Goal: Information Seeking & Learning: Find specific fact

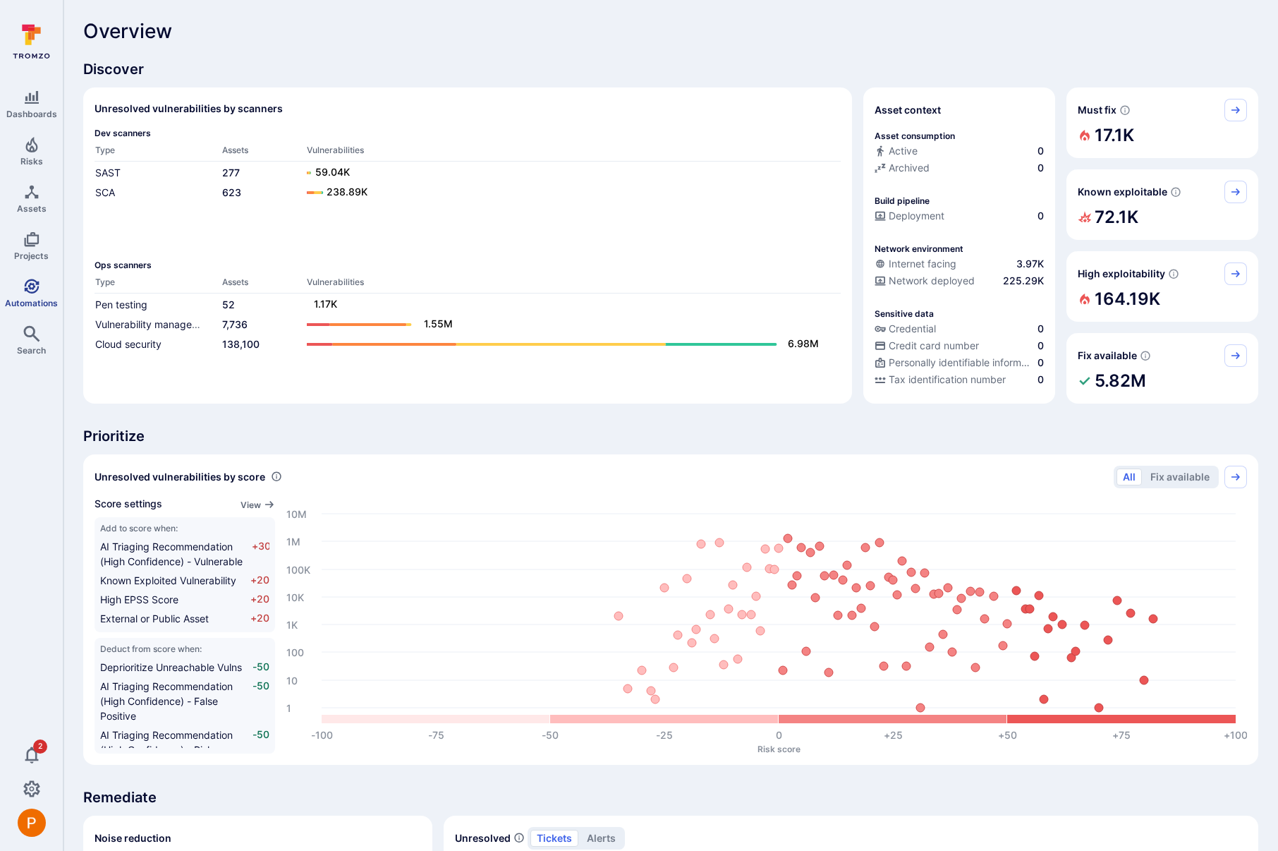
click at [34, 286] on icon "Automations" at bounding box center [31, 286] width 15 height 15
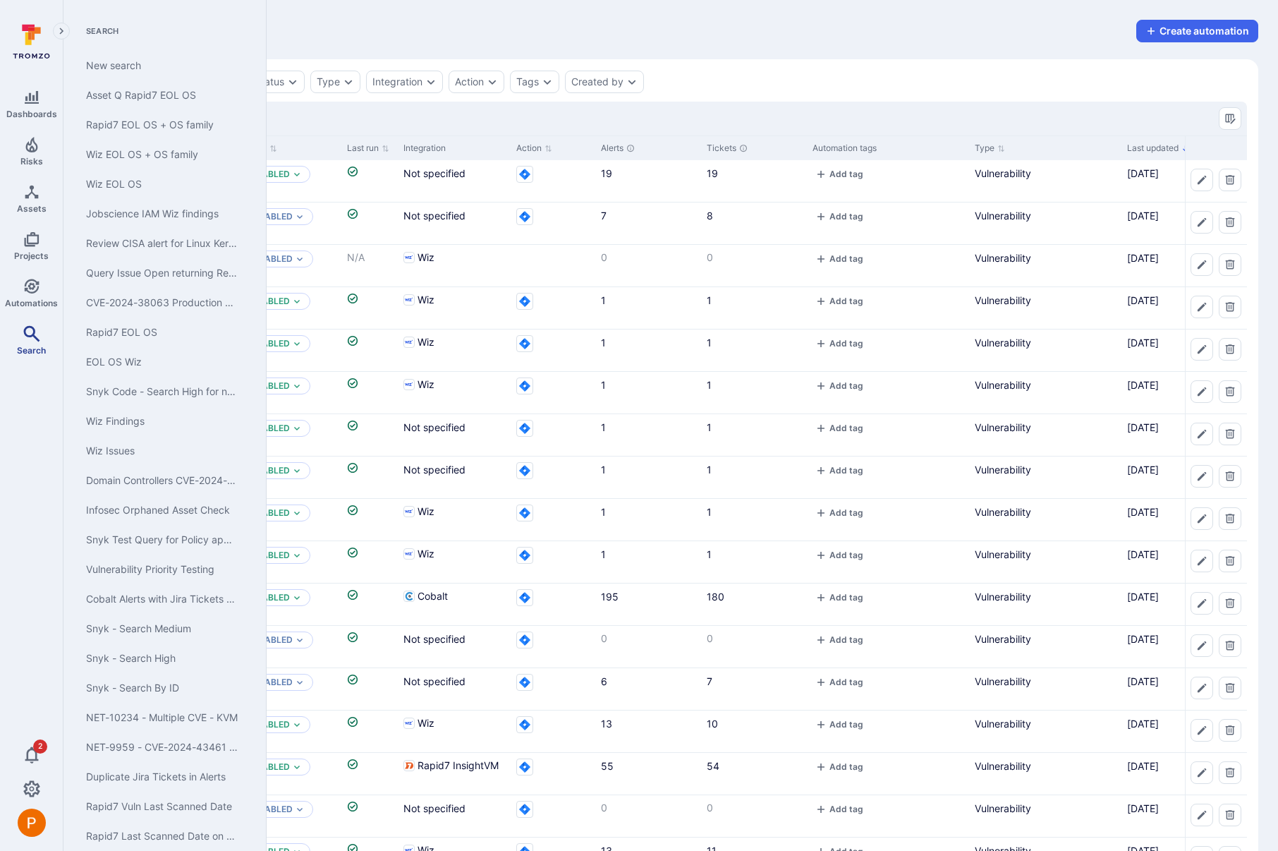
click at [34, 327] on icon "Search" at bounding box center [31, 333] width 17 height 17
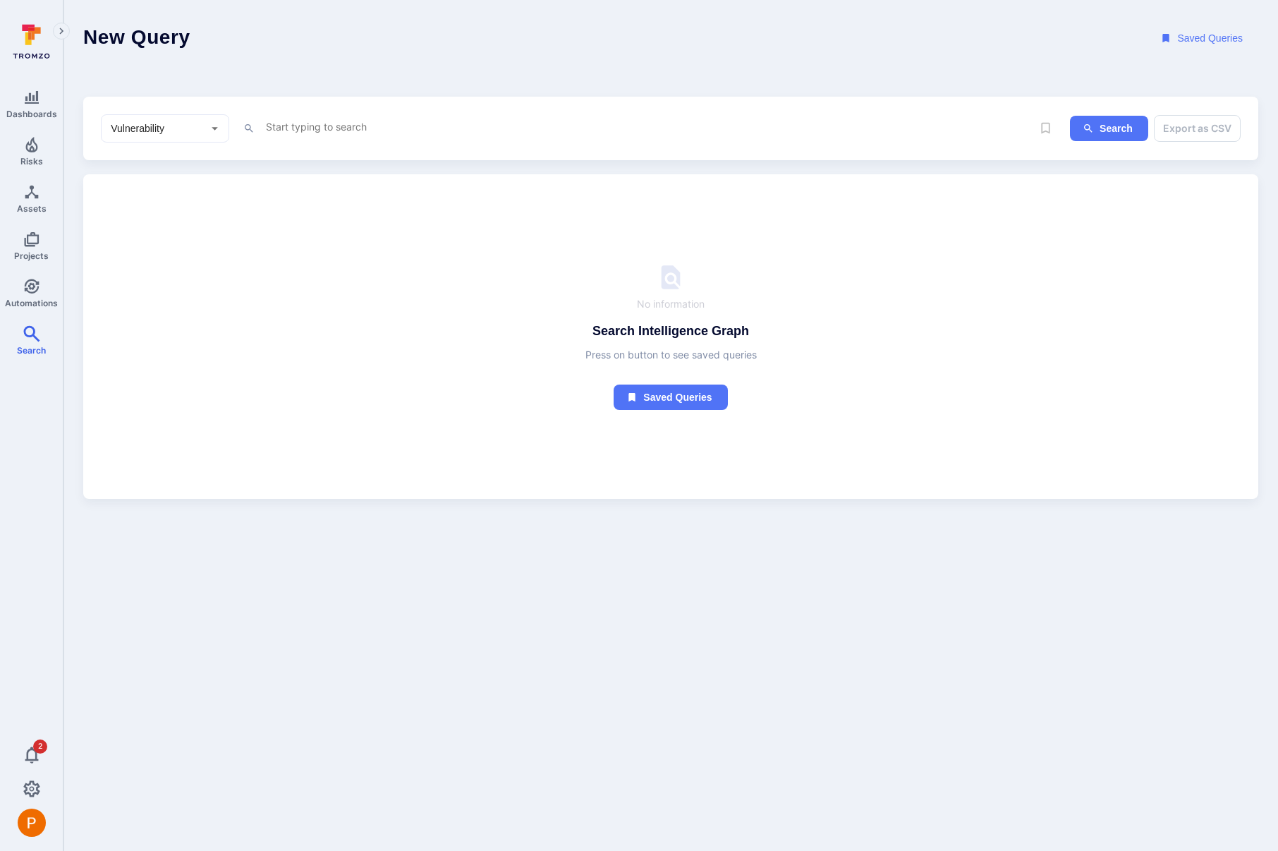
click at [337, 128] on textarea "Intelligence Graph search area" at bounding box center [638, 127] width 748 height 18
click at [374, 156] on li "too l_name" at bounding box center [363, 155] width 179 height 20
click at [353, 193] on li "~ contains" at bounding box center [363, 198] width 179 height 20
click at [345, 199] on li "~ contains" at bounding box center [363, 200] width 179 height 20
click at [470, 127] on textarea "tool_name ~ "wiz" and status ~ "open"" at bounding box center [638, 127] width 748 height 18
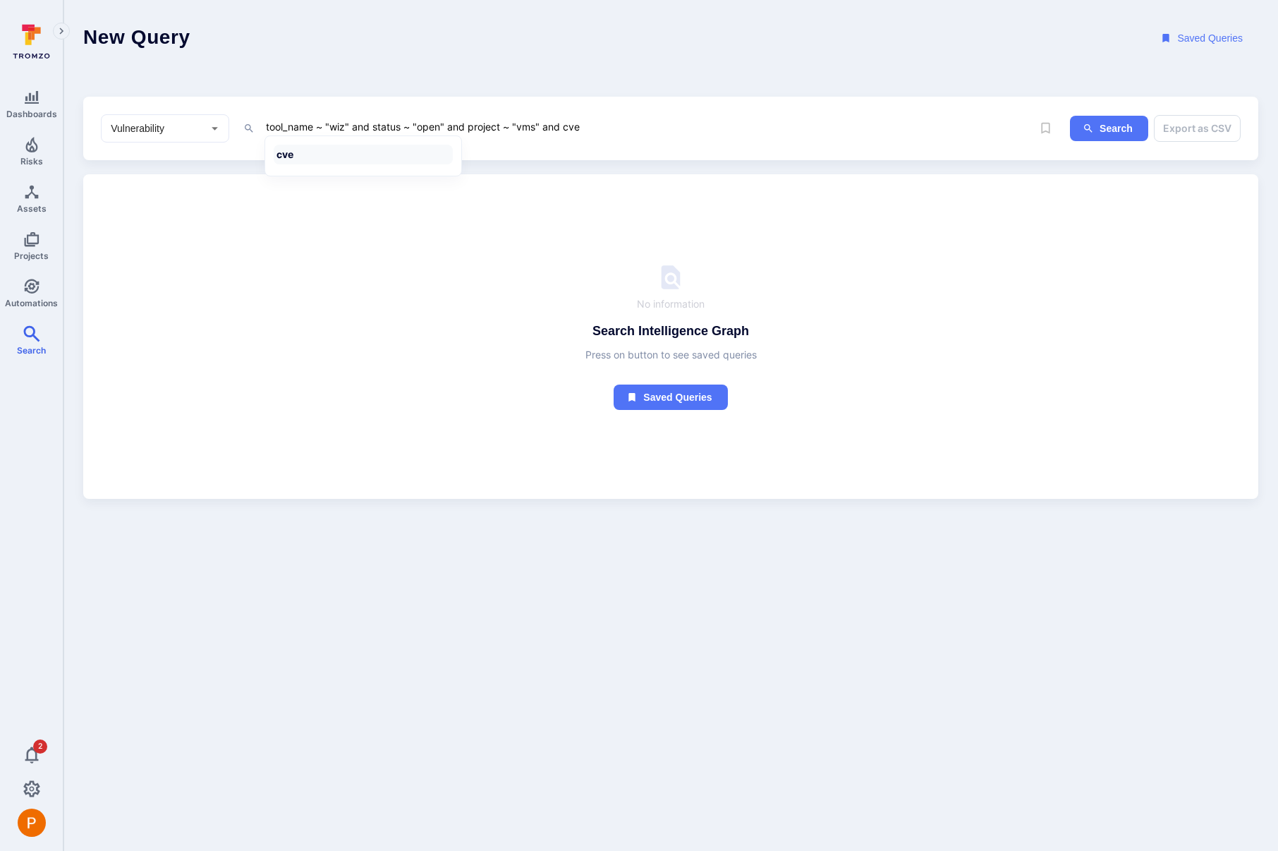
click at [375, 161] on li "cve" at bounding box center [363, 155] width 179 height 20
click at [369, 201] on li "~ contains" at bounding box center [363, 198] width 179 height 20
paste textarea "CVE-2025-29774"
click at [1116, 123] on button "Search" at bounding box center [1109, 129] width 78 height 26
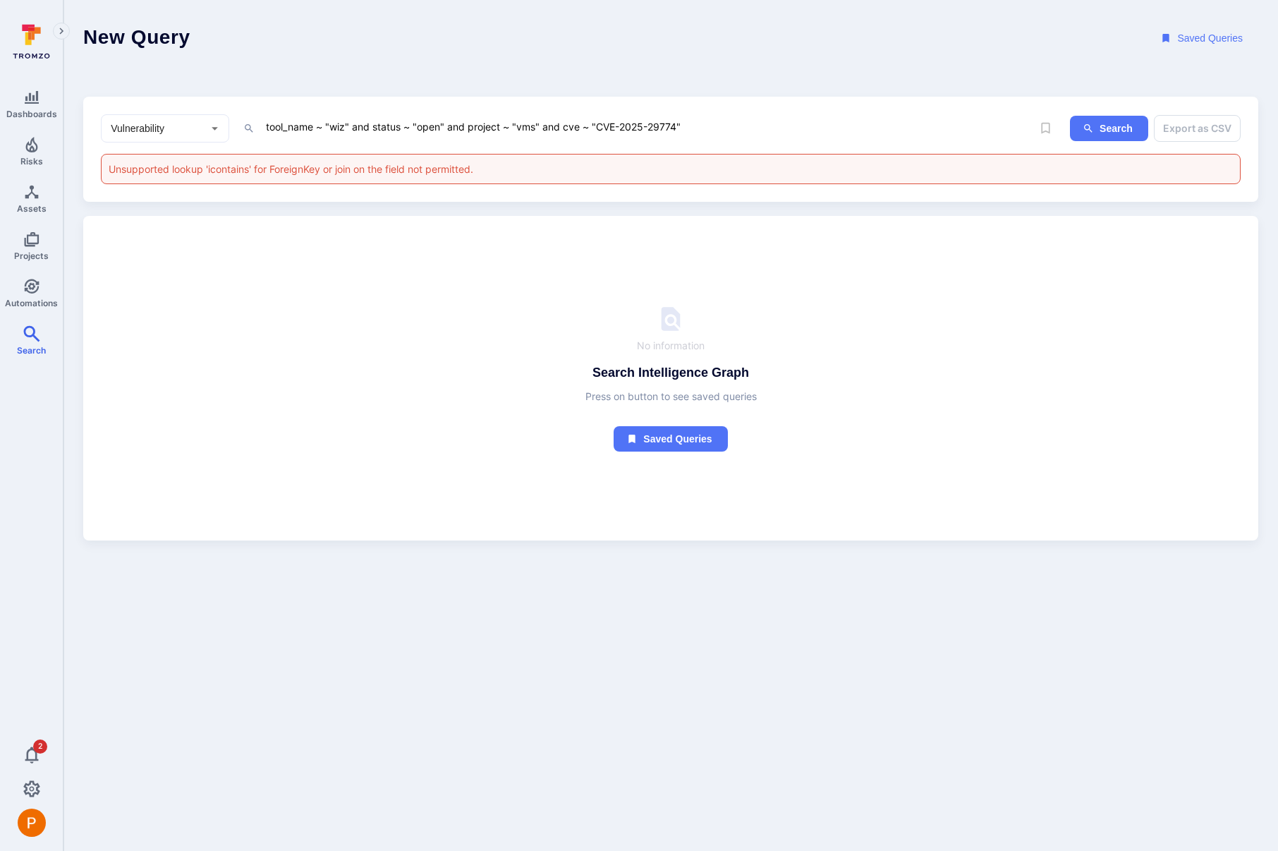
click at [502, 126] on textarea "tool_name ~ "wiz" and status ~ "open" and project ~ "vms" and cve ~ "CVE-2025-2…" at bounding box center [638, 127] width 748 height 18
click at [323, 226] on li "project _name" at bounding box center [363, 222] width 179 height 20
click at [1123, 127] on button "Search" at bounding box center [1109, 129] width 78 height 26
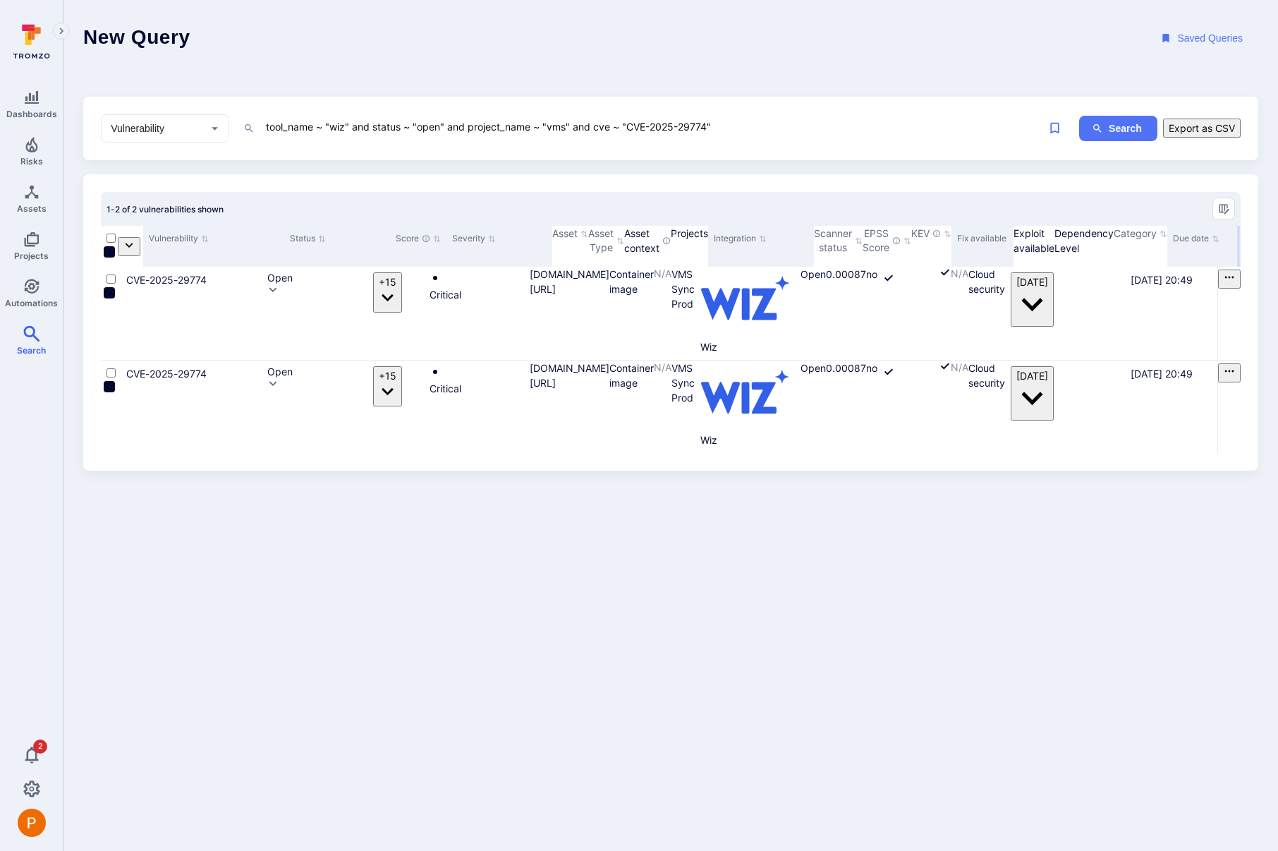
drag, startPoint x: 669, startPoint y: 240, endPoint x: 859, endPoint y: 230, distance: 190.7
click at [1237, 230] on div at bounding box center [1238, 246] width 2 height 41
drag, startPoint x: 595, startPoint y: 126, endPoint x: 737, endPoint y: 122, distance: 141.8
click at [737, 122] on textarea "tool_name ~ "wiz" and status ~ "open" and project_name ~ "vms" and cve ~ "CVE-2…" at bounding box center [638, 127] width 748 height 18
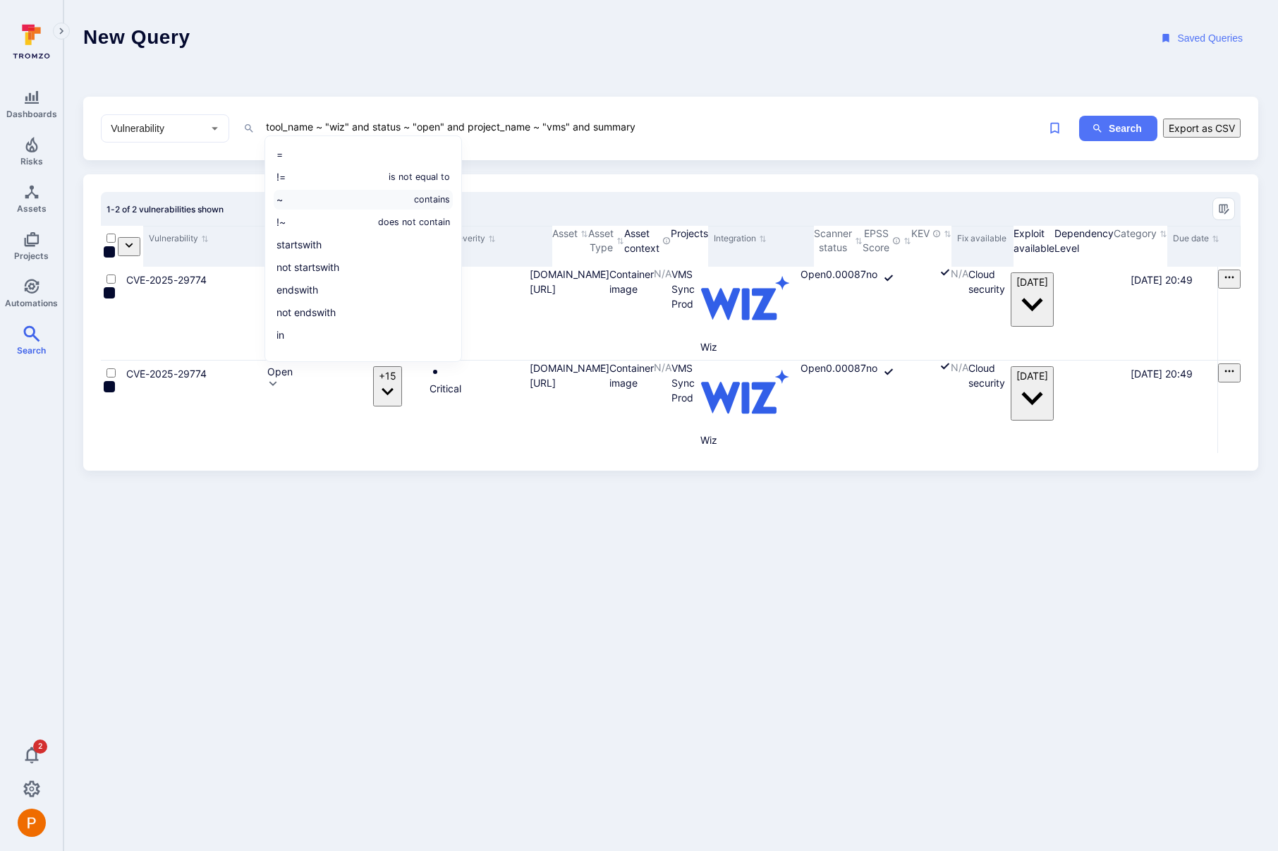
click at [384, 203] on li "~ contains" at bounding box center [363, 200] width 179 height 20
paste textarea "End-of-Life AWS SDK for Go"
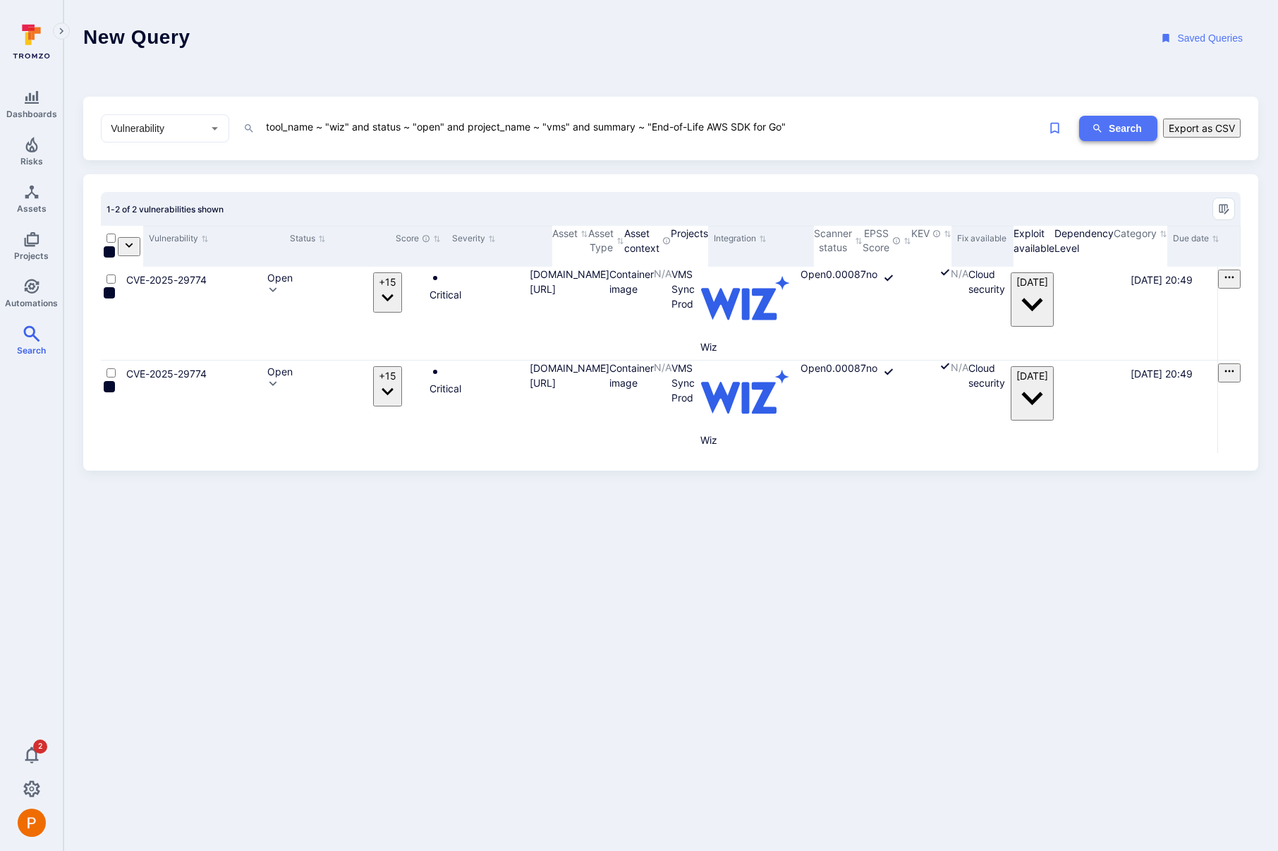
click at [1092, 128] on icon "ig-search" at bounding box center [1097, 128] width 11 height 11
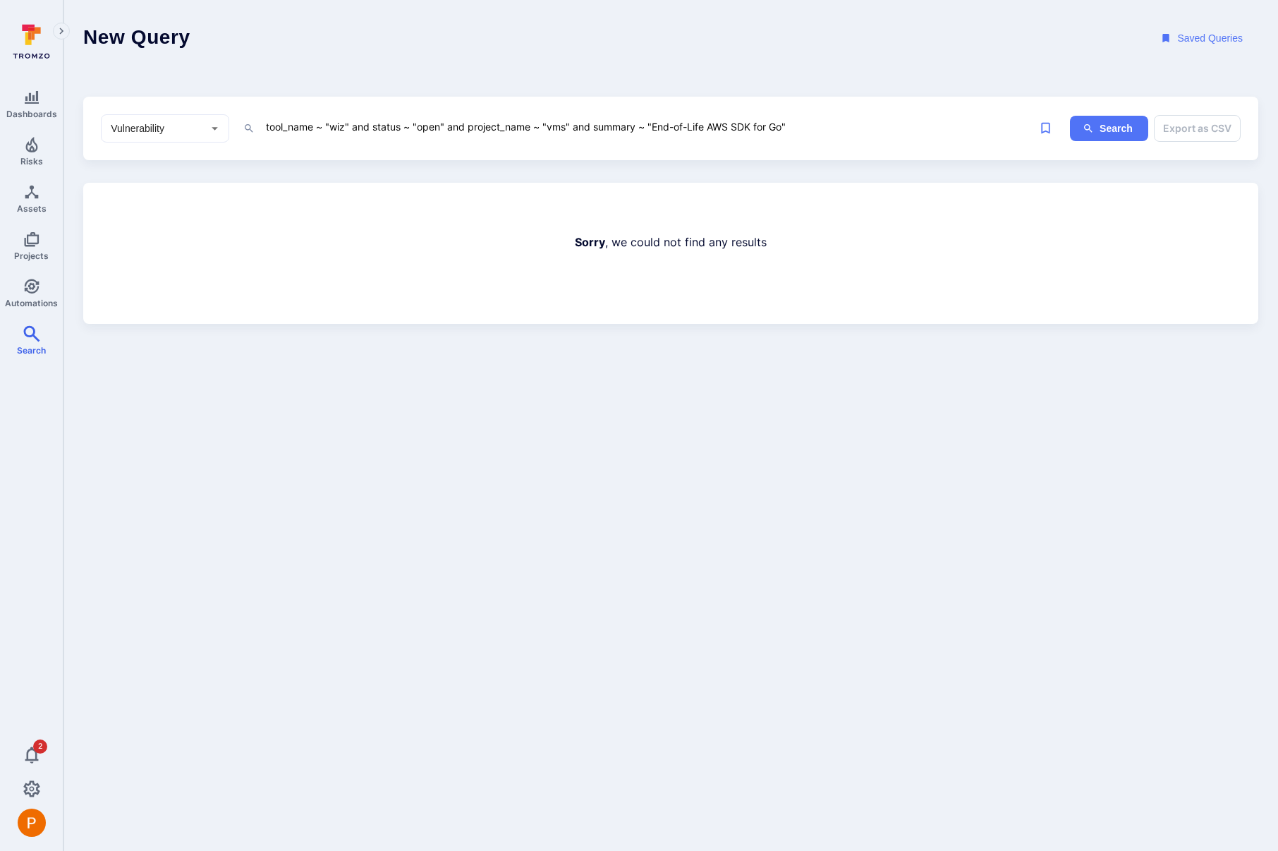
drag, startPoint x: 711, startPoint y: 126, endPoint x: 655, endPoint y: 127, distance: 55.7
click at [655, 127] on textarea "tool_name ~ "wiz" and status ~ "open" and project_name ~ "vms" and summary ~ "E…" at bounding box center [638, 127] width 748 height 18
drag, startPoint x: 730, startPoint y: 128, endPoint x: 698, endPoint y: 129, distance: 32.5
click at [698, 129] on textarea "tool_name ~ "wiz" and status ~ "open" and project_name ~ "vms" and summary ~ "A…" at bounding box center [638, 127] width 748 height 18
click at [1114, 123] on button "Search" at bounding box center [1109, 129] width 78 height 26
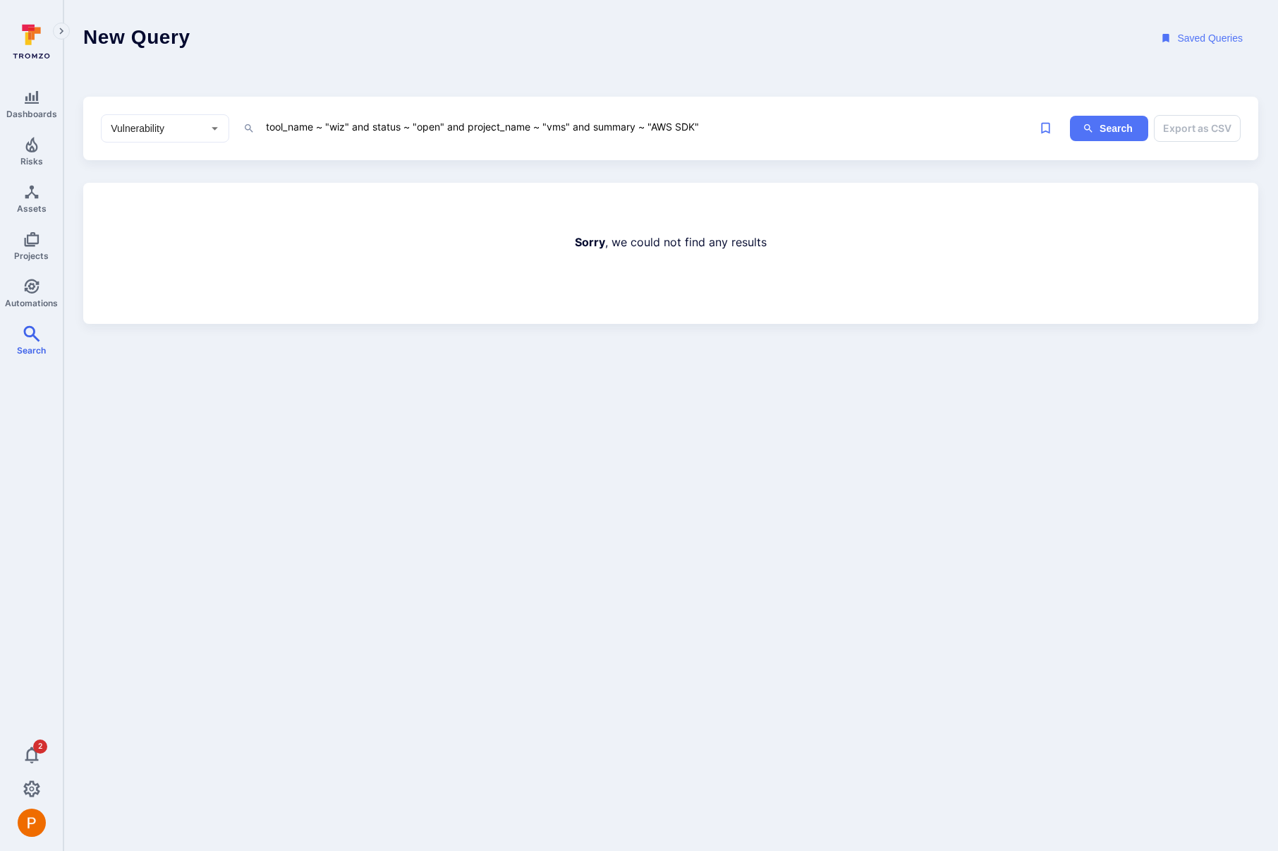
drag, startPoint x: 697, startPoint y: 126, endPoint x: 654, endPoint y: 125, distance: 43.0
click at [654, 125] on textarea "tool_name ~ "wiz" and status ~ "open" and project_name ~ "vms" and summary ~ "A…" at bounding box center [638, 127] width 748 height 18
paste textarea "The technology AWS SDK for Go (v1)"
click at [1101, 131] on button "Search" at bounding box center [1109, 129] width 78 height 26
click at [617, 126] on textarea "tool_name ~ "wiz" and status ~ "open" and project_name ~ "vms" and summary ~ "T…" at bounding box center [638, 127] width 748 height 18
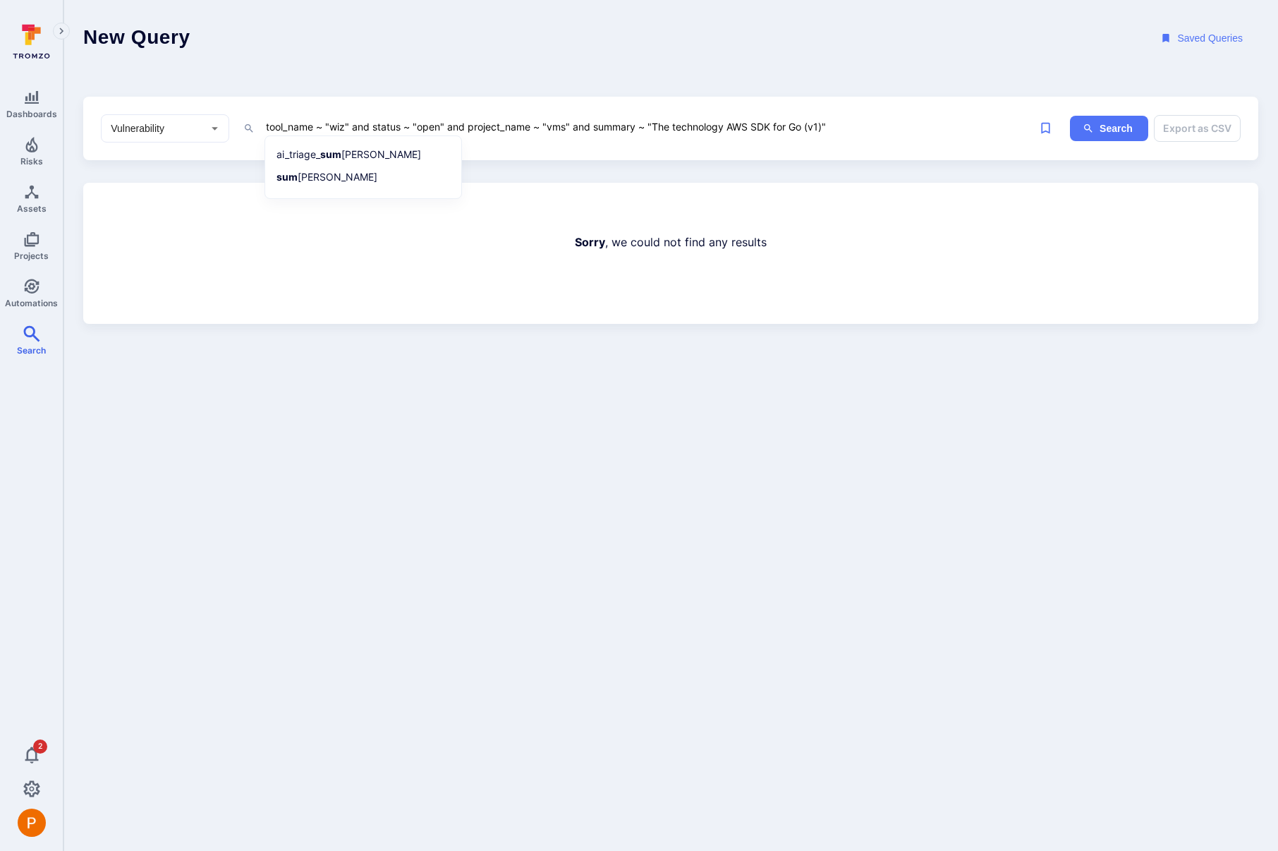
click at [617, 126] on textarea "tool_name ~ "wiz" and status ~ "open" and project_name ~ "vms" and summary ~ "T…" at bounding box center [638, 127] width 748 height 18
click at [341, 197] on li "scann er_data" at bounding box center [363, 200] width 179 height 20
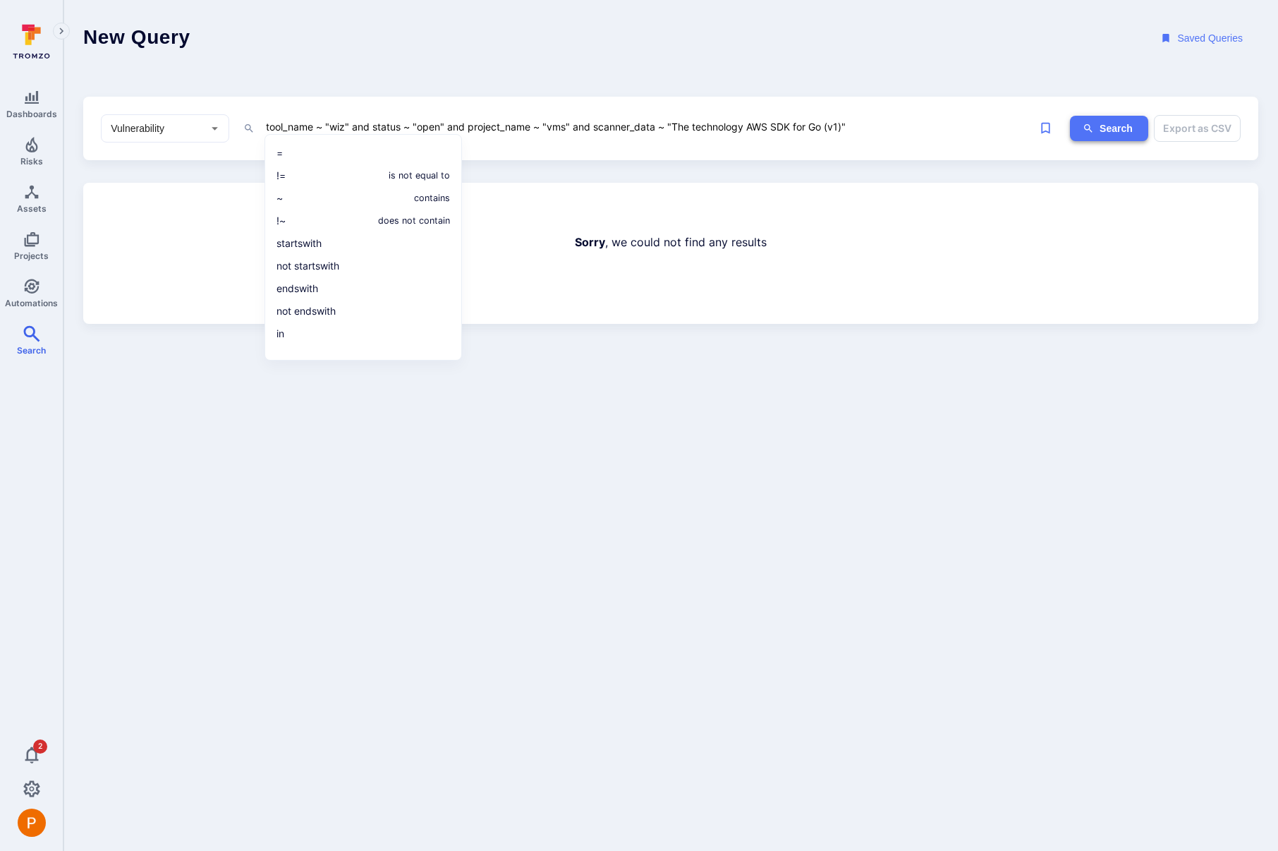
click at [1114, 130] on button "Search" at bounding box center [1109, 129] width 78 height 26
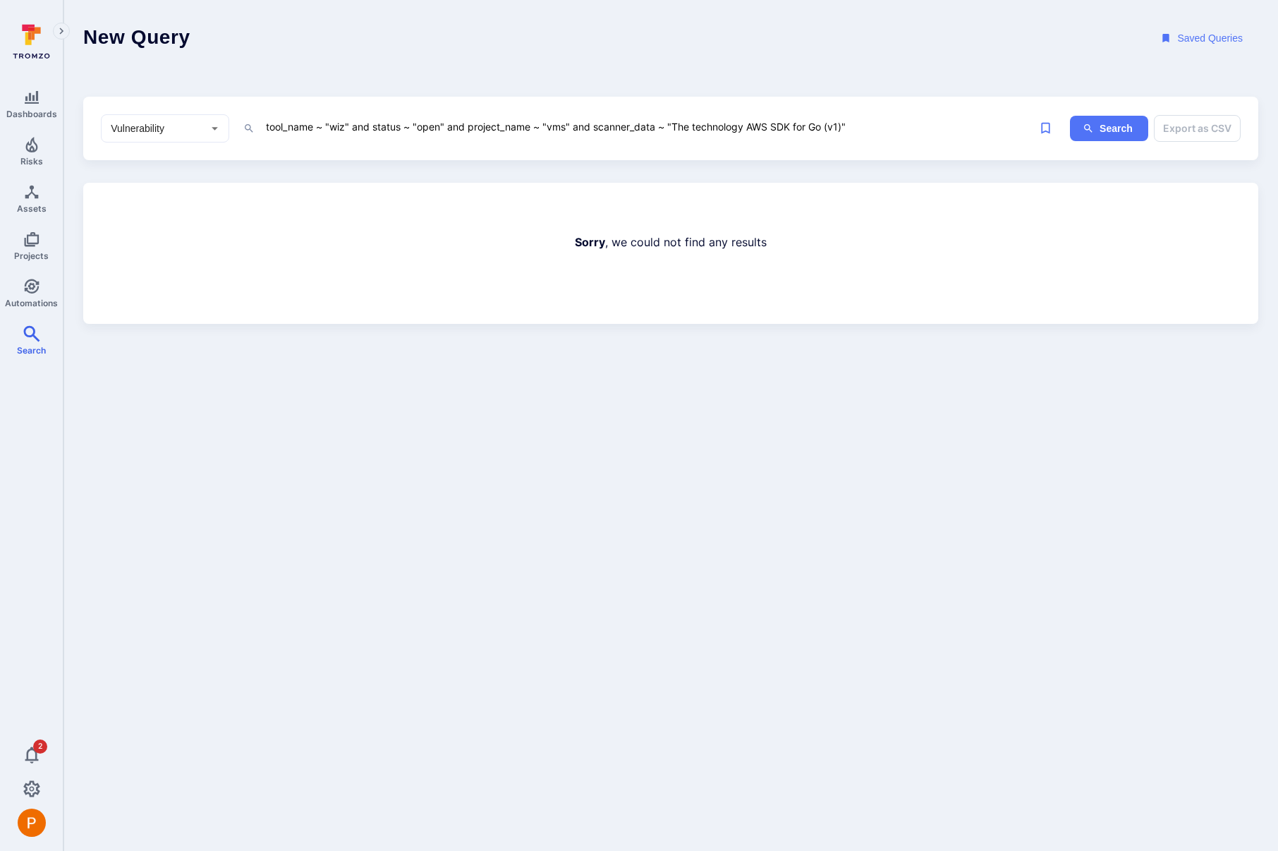
drag, startPoint x: 844, startPoint y: 128, endPoint x: 792, endPoint y: 126, distance: 52.3
click at [792, 126] on textarea "tool_name ~ "wiz" and status ~ "open" and project_name ~ "vms" and scanner_data…" at bounding box center [638, 127] width 748 height 18
click at [1115, 130] on button "Search" at bounding box center [1109, 129] width 78 height 26
drag, startPoint x: 749, startPoint y: 126, endPoint x: 676, endPoint y: 126, distance: 72.6
click at [676, 126] on textarea "tool_name ~ "wiz" and status ~ "open" and project_name ~ "vms" and scanner_data…" at bounding box center [638, 127] width 748 height 18
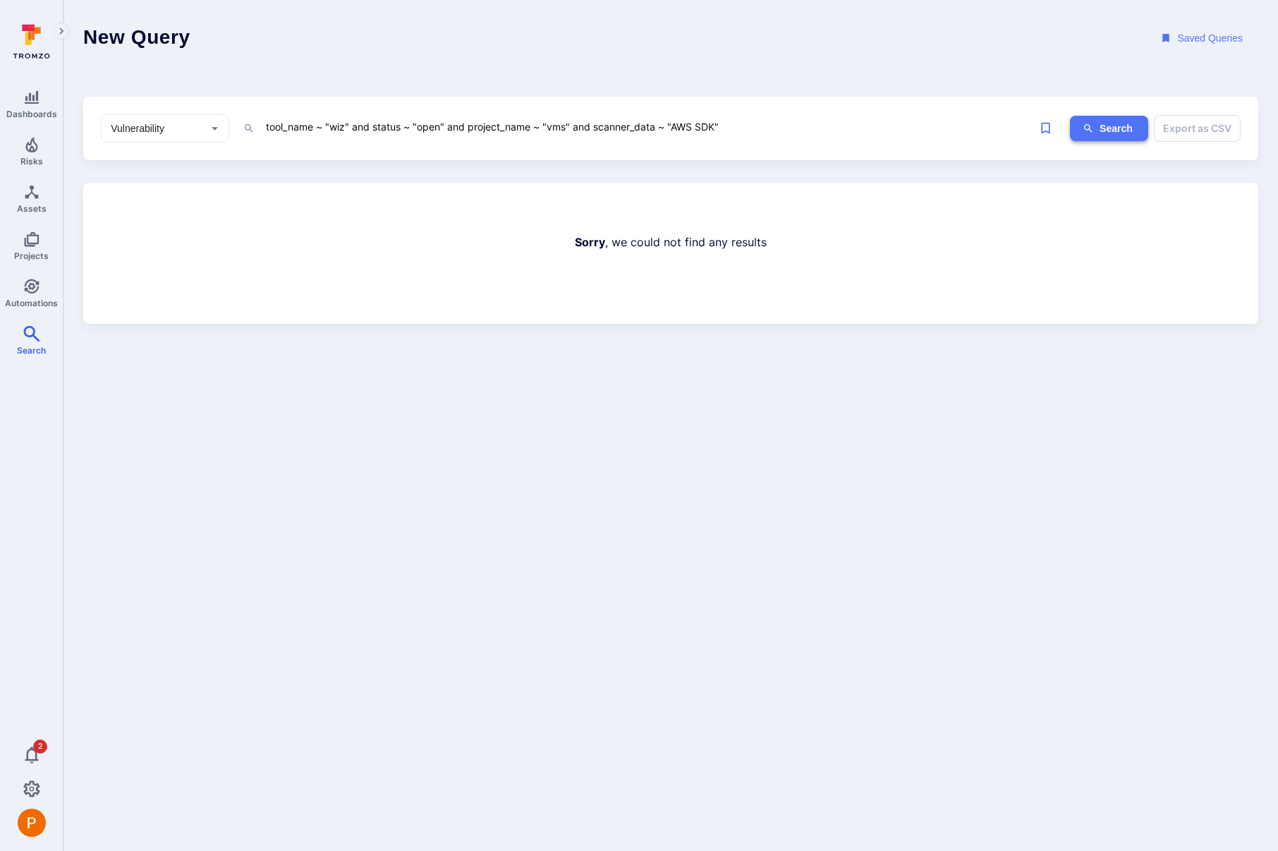
click at [1104, 128] on button "Search" at bounding box center [1109, 129] width 78 height 26
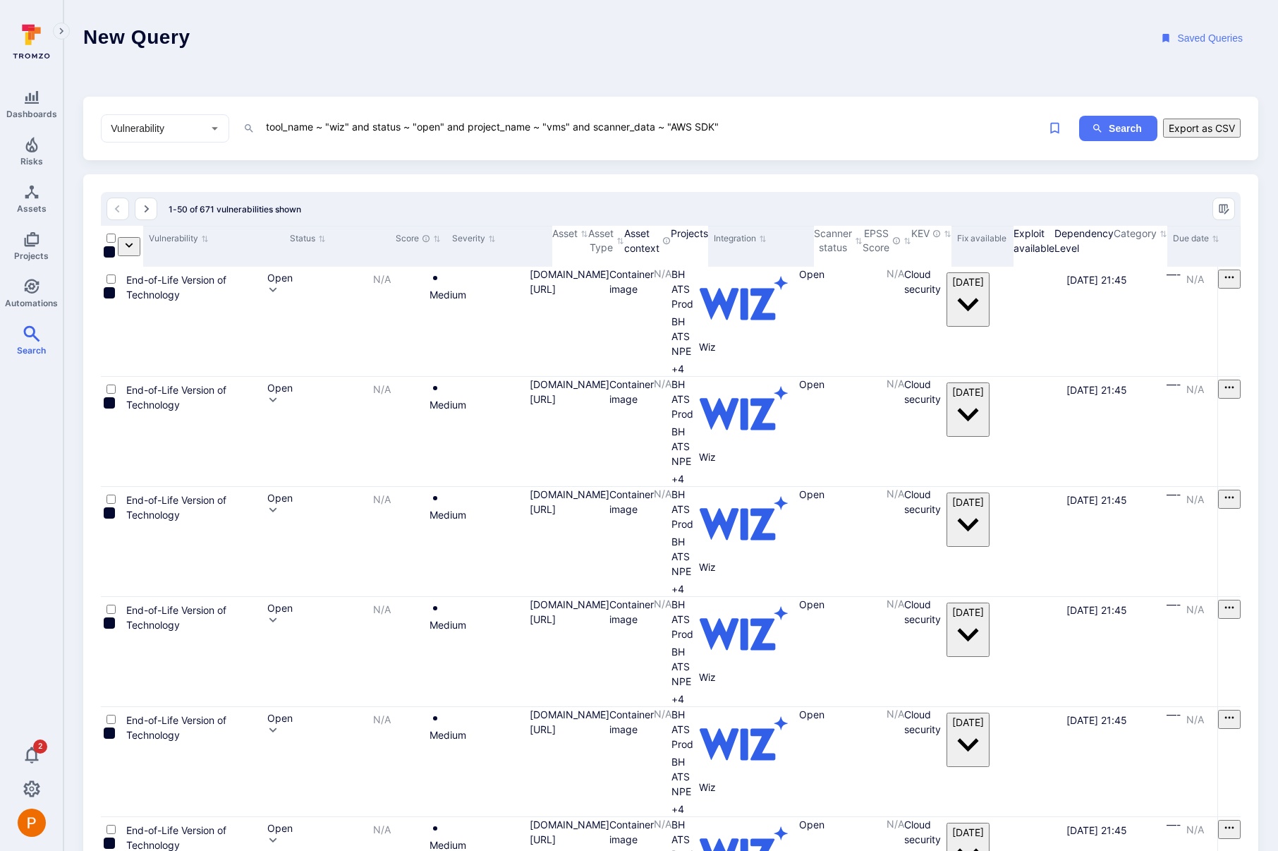
drag, startPoint x: 716, startPoint y: 130, endPoint x: 675, endPoint y: 126, distance: 41.1
click at [675, 126] on textarea "tool_name ~ "wiz" and status ~ "open" and project_name ~ "vms" and scanner_data…" at bounding box center [638, 127] width 748 height 18
paste textarea "/home/kubernetes/bin/node-problem-detector"
click at [1114, 127] on button "Search" at bounding box center [1118, 129] width 78 height 26
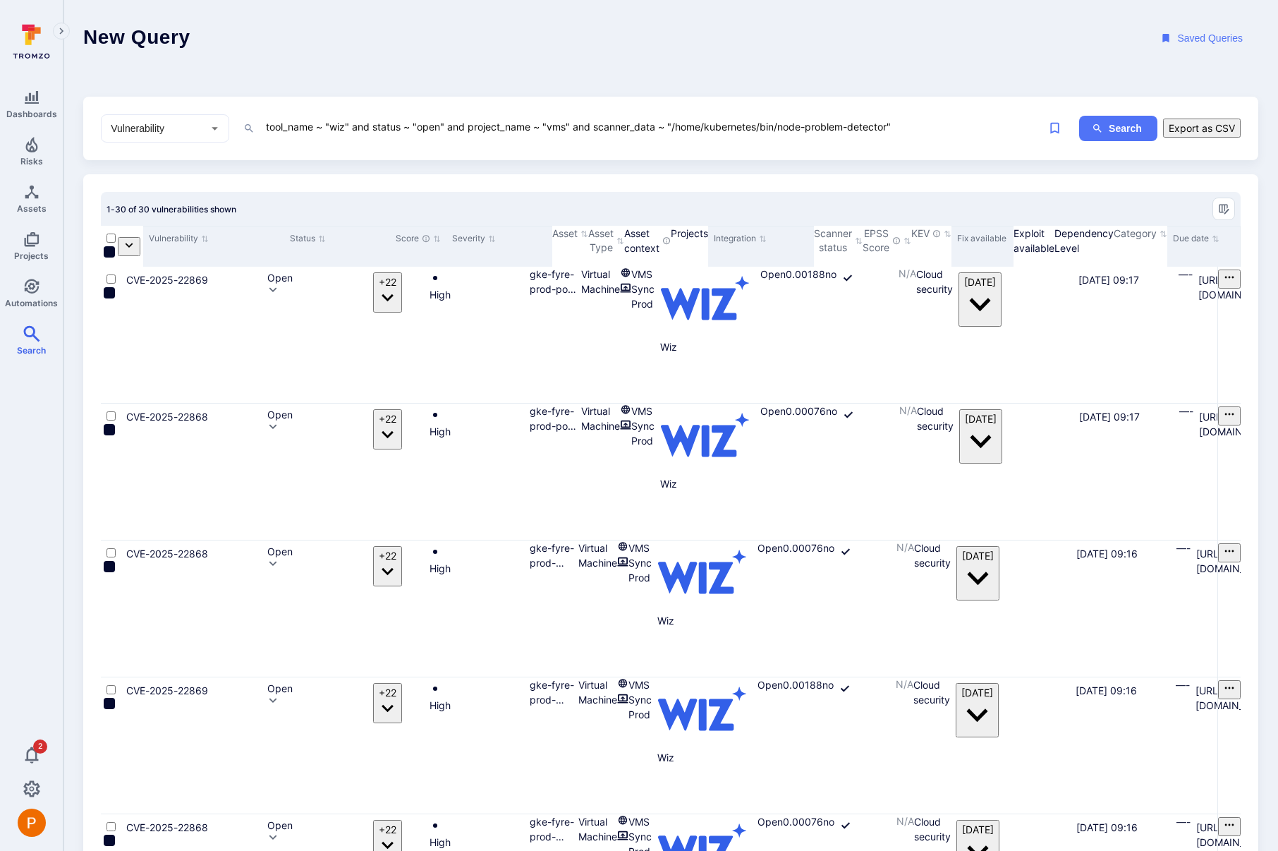
click at [934, 126] on textarea "tool_name ~ "wiz" and status ~ "open" and project_name ~ "vms" and scanner_data…" at bounding box center [638, 127] width 748 height 18
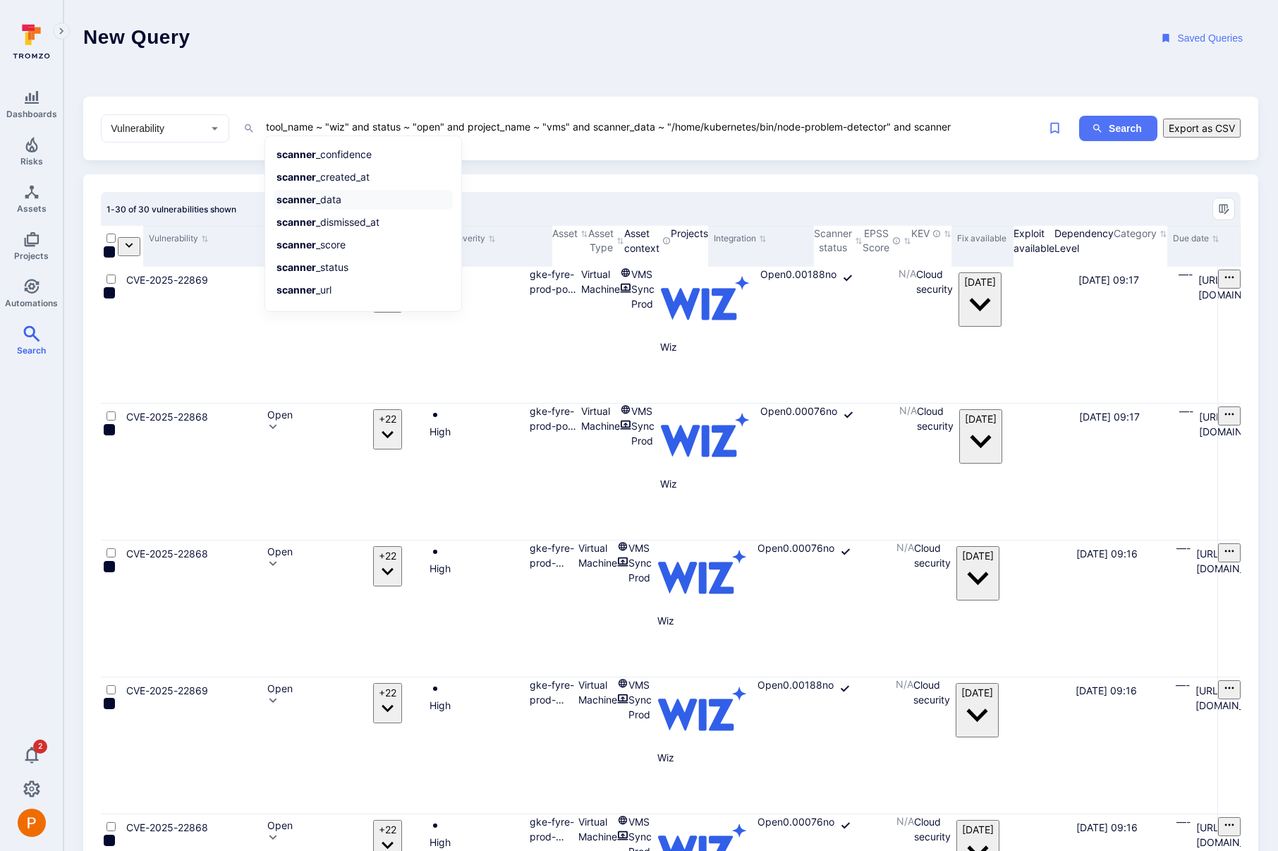
click at [403, 201] on li "scanner _data" at bounding box center [363, 200] width 179 height 20
click at [403, 201] on li "~ contains" at bounding box center [363, 198] width 179 height 20
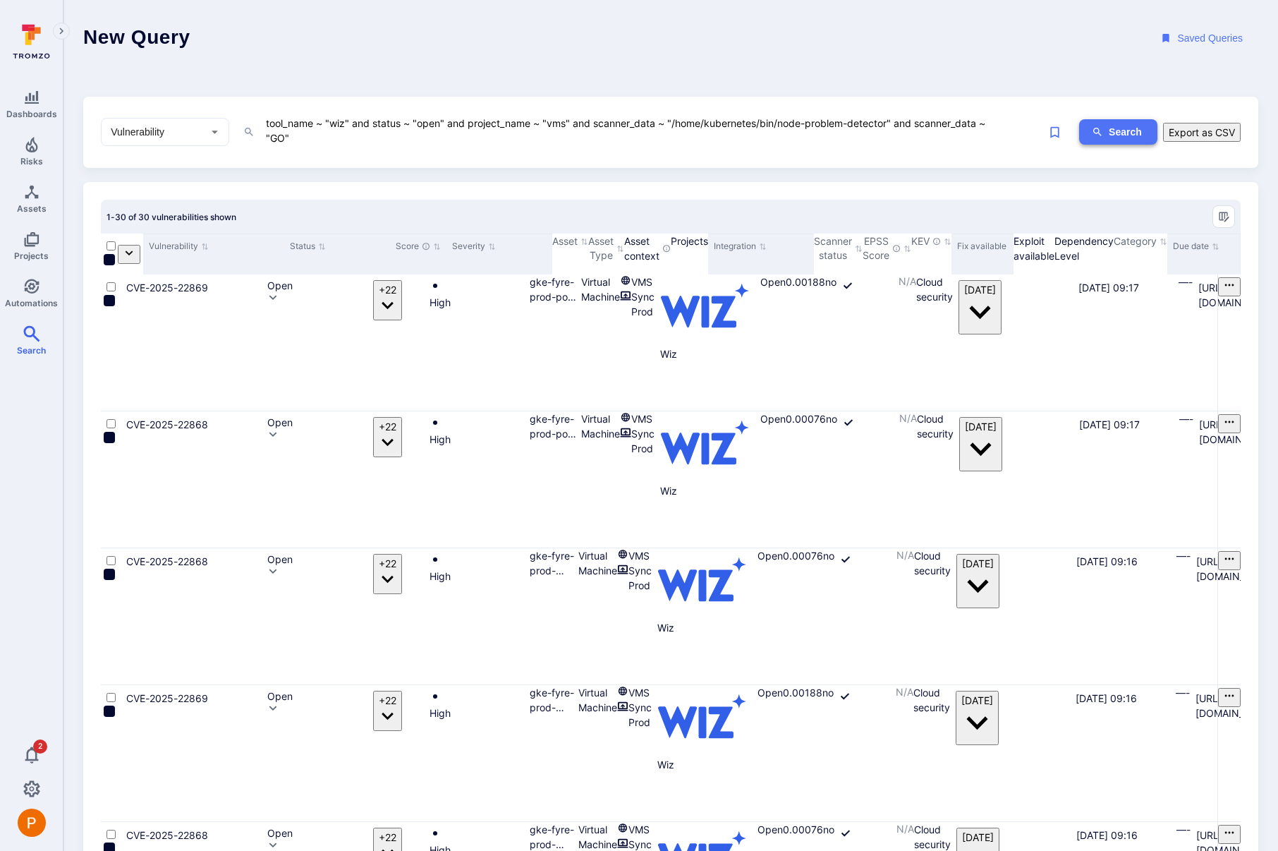
click at [1092, 135] on icon "ig-search" at bounding box center [1097, 131] width 11 height 11
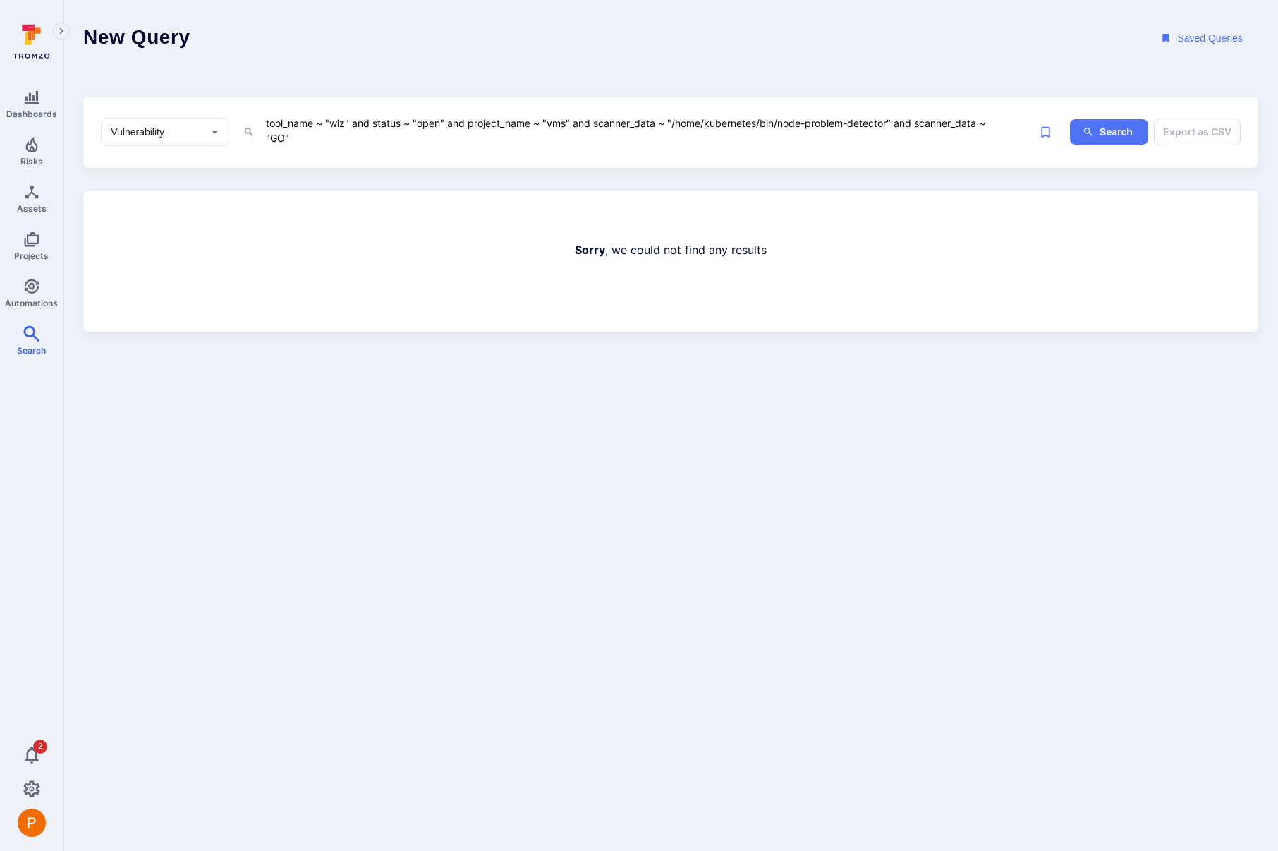
click at [365, 140] on textarea "tool_name ~ "wiz" and status ~ "open" and project_name ~ "vms" and scanner_data…" at bounding box center [638, 130] width 748 height 32
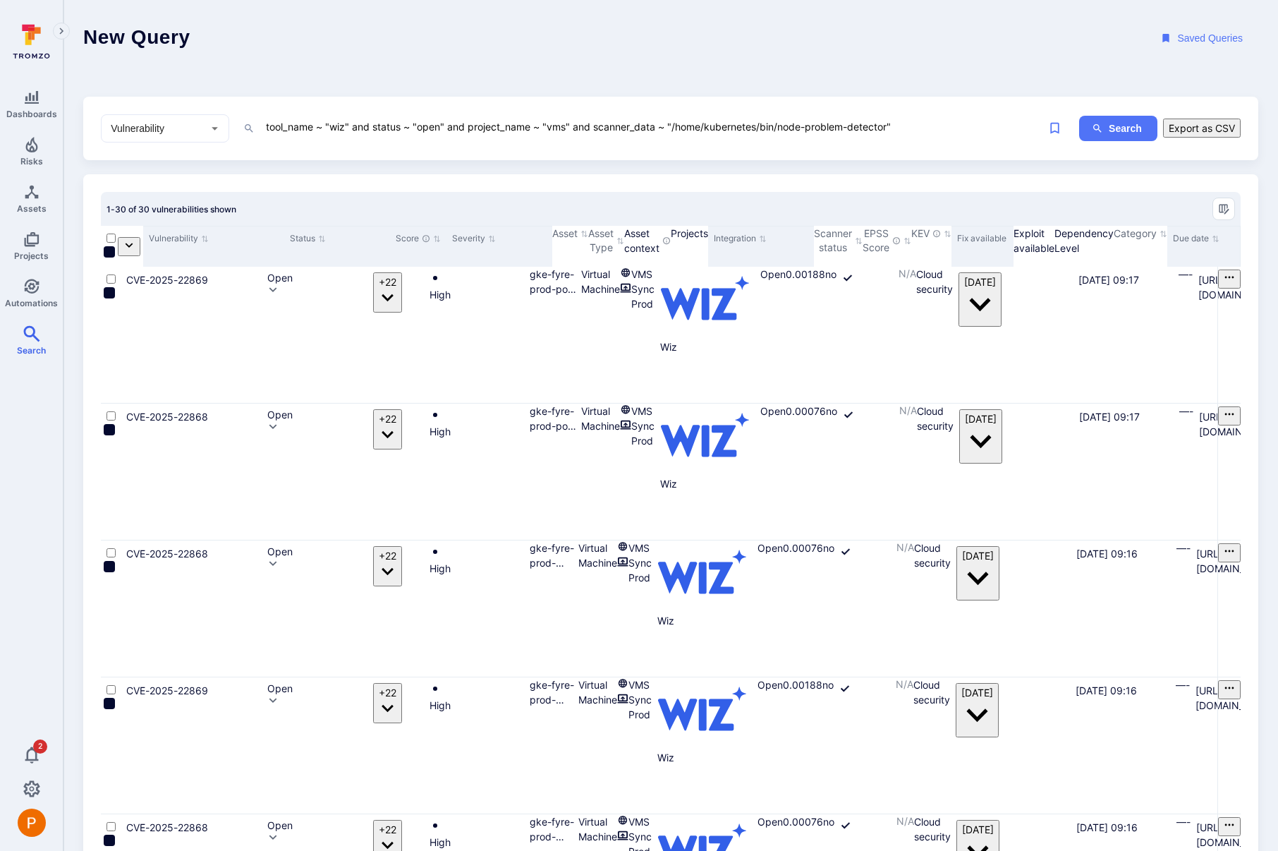
drag, startPoint x: 673, startPoint y: 128, endPoint x: 891, endPoint y: 128, distance: 217.9
click at [891, 128] on textarea "tool_name ~ "wiz" and status ~ "open" and project_name ~ "vms" and scanner_data…" at bounding box center [638, 127] width 748 height 18
click at [1095, 125] on button "Search" at bounding box center [1118, 129] width 78 height 26
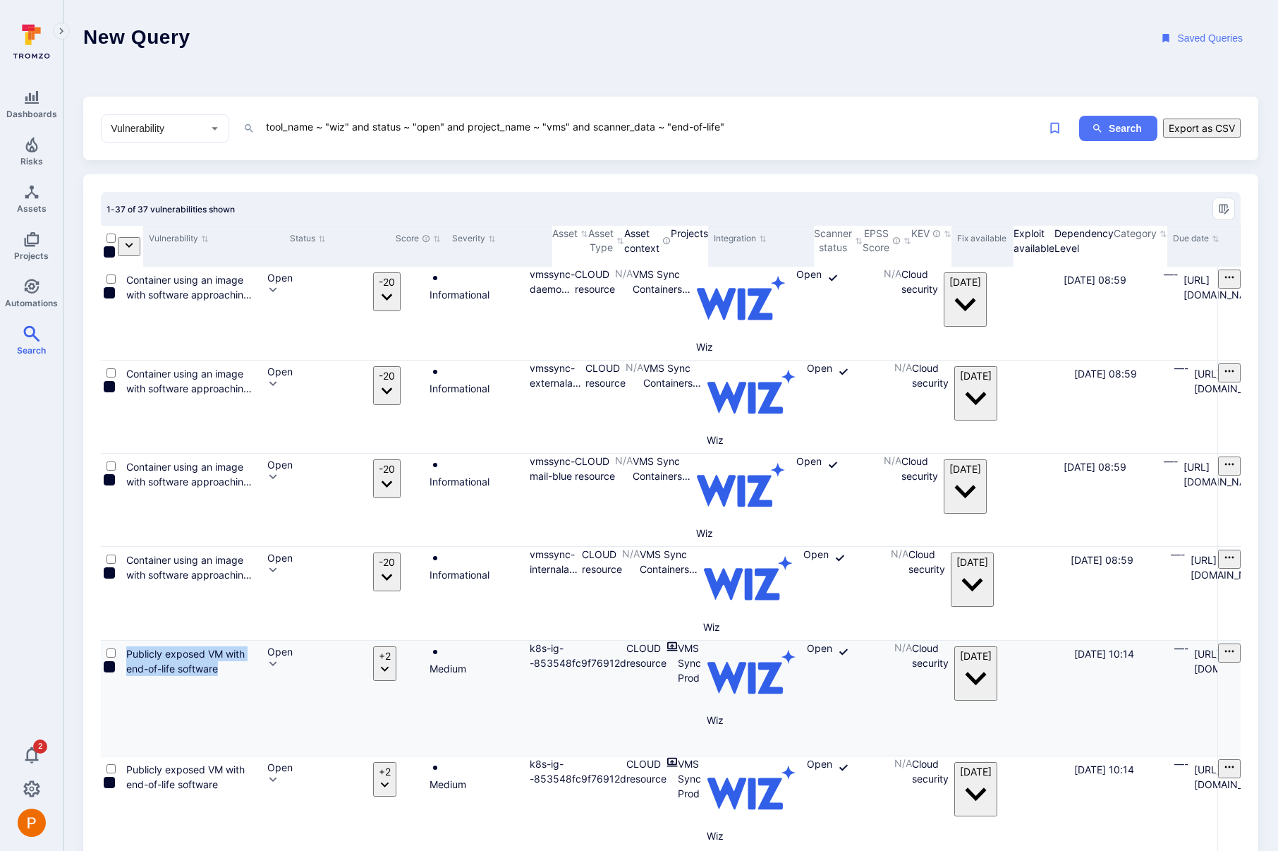
drag, startPoint x: 138, startPoint y: 449, endPoint x: 248, endPoint y: 469, distance: 111.1
click at [248, 640] on div "Publicly exposed VM with end-of-life software" at bounding box center [191, 697] width 141 height 115
copy link "Publicly exposed VM with end-of-life software"
drag, startPoint x: 722, startPoint y: 126, endPoint x: 674, endPoint y: 123, distance: 47.3
click at [674, 123] on textarea "tool_name ~ "wiz" and status ~ "open" and project_name ~ "vms" and scanner_data…" at bounding box center [638, 127] width 748 height 18
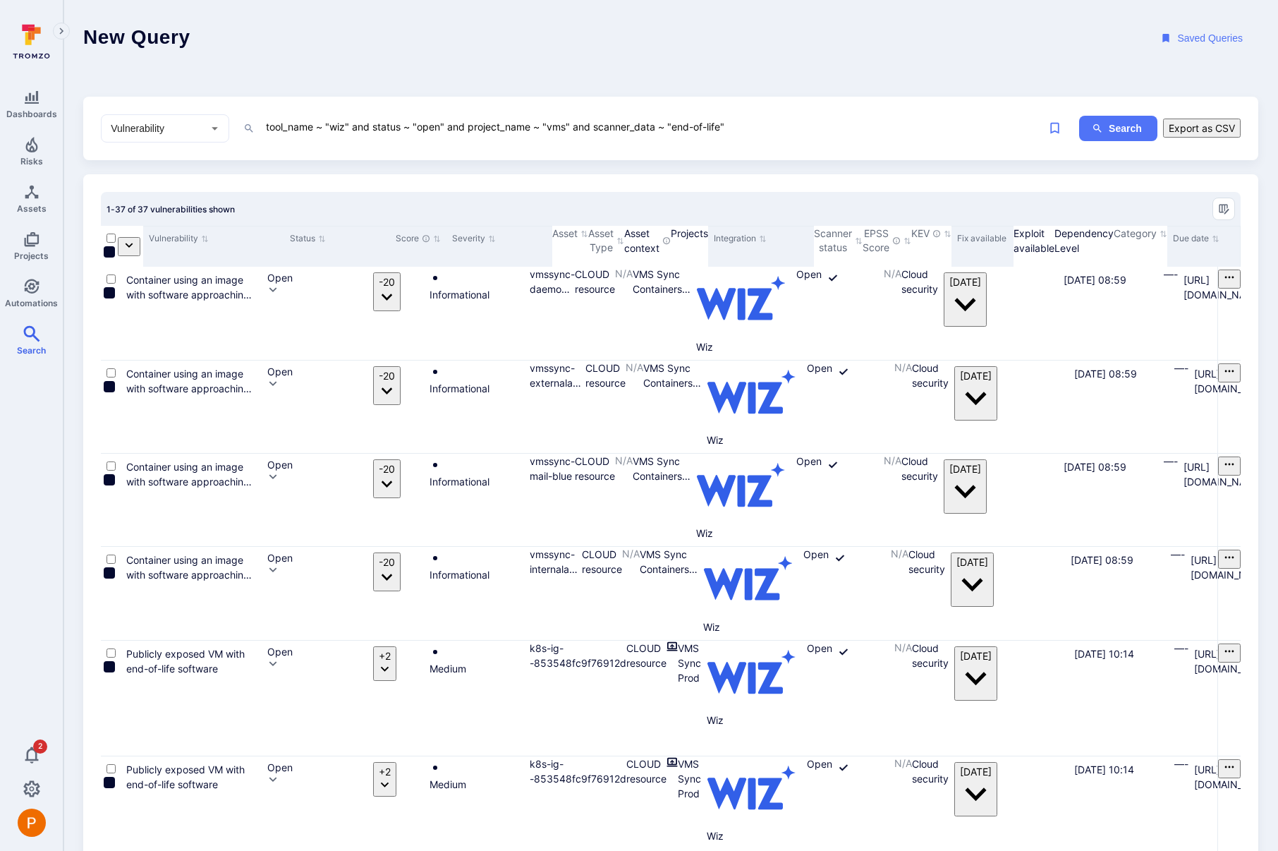
paste textarea "Publicly exposed VM with end-of-life softwar"
click at [1114, 126] on button "Search" at bounding box center [1118, 129] width 78 height 26
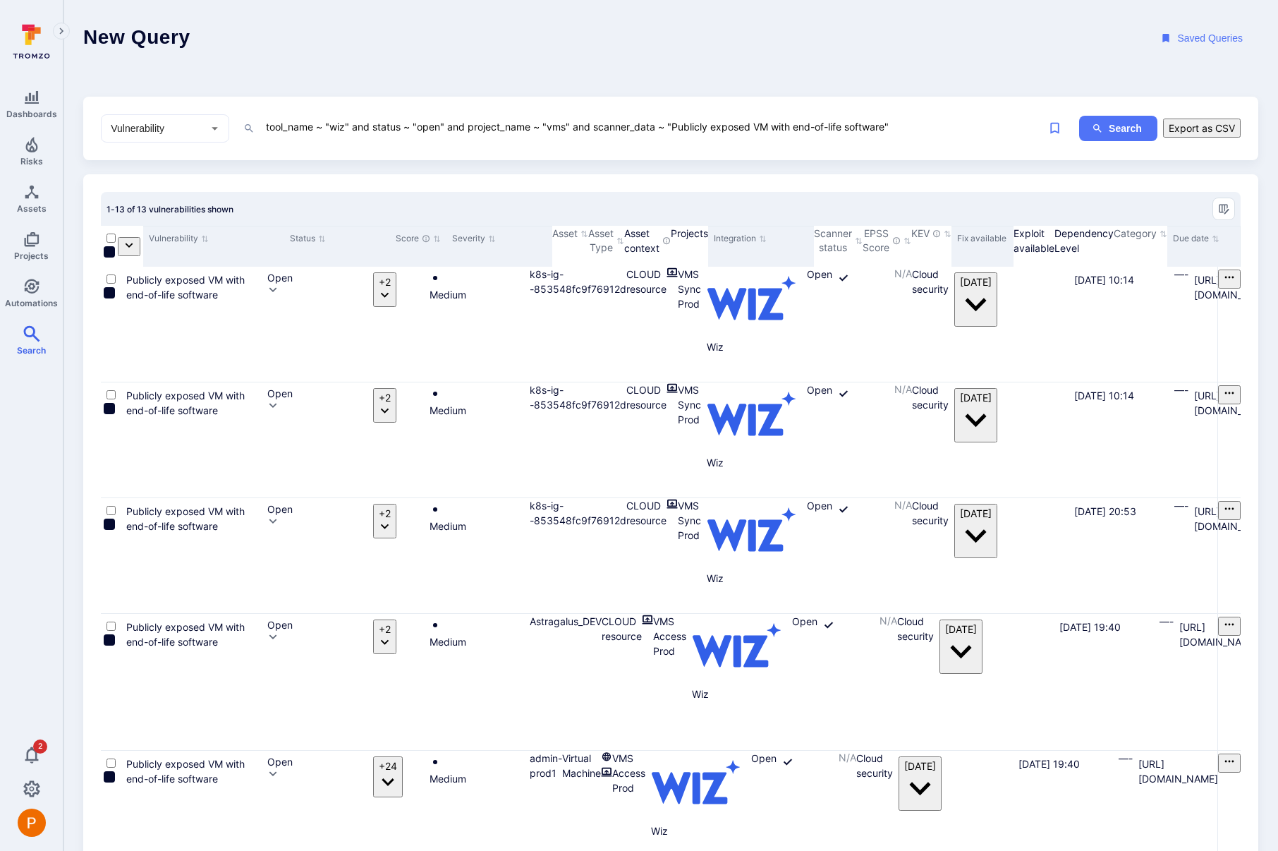
click at [567, 130] on textarea "tool_name ~ "wiz" and status ~ "open" and project_name ~ "vms" and scanner_data…" at bounding box center [638, 127] width 748 height 18
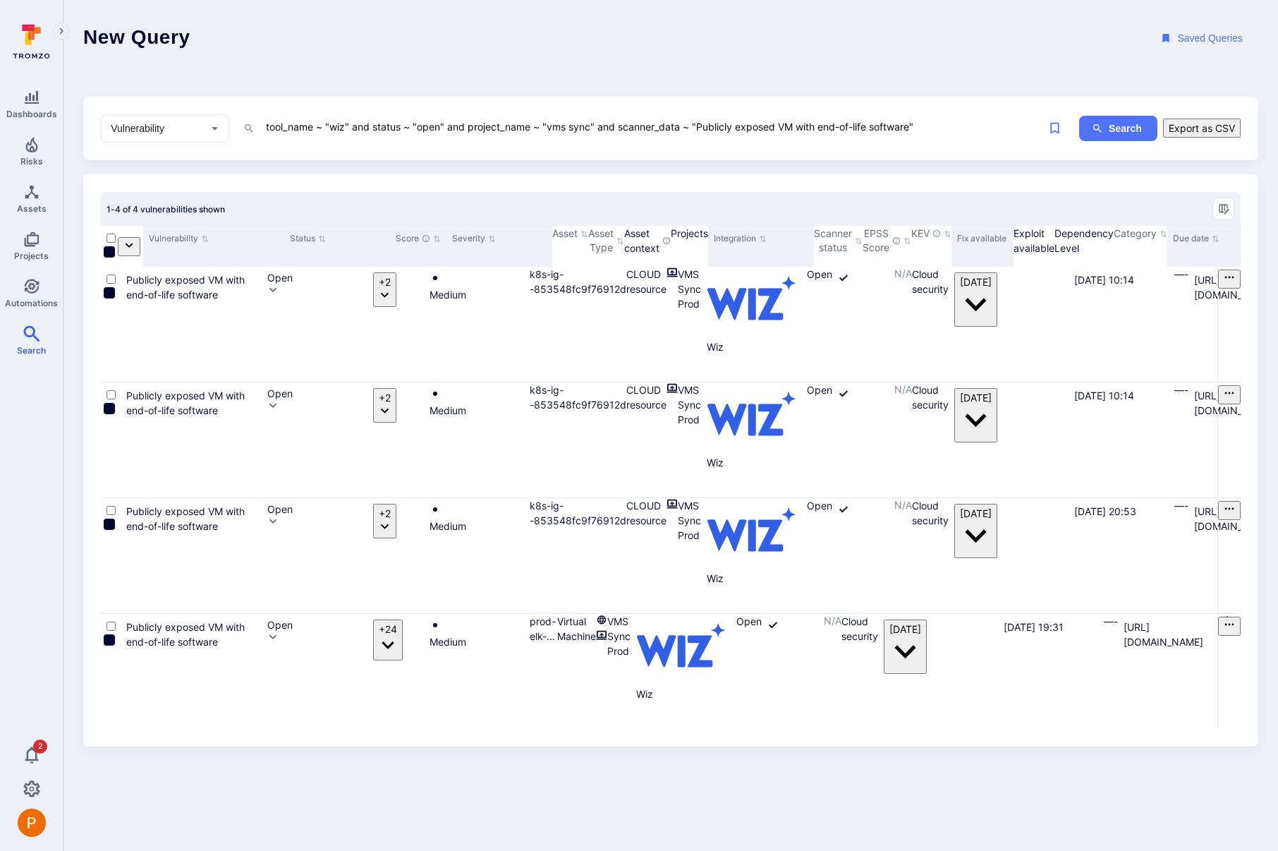
drag, startPoint x: 619, startPoint y: 127, endPoint x: 926, endPoint y: 120, distance: 306.9
click at [927, 121] on textarea "tool_name ~ "wiz" and status ~ "open" and project_name ~ "vms sync" and scanner…" at bounding box center [638, 127] width 748 height 18
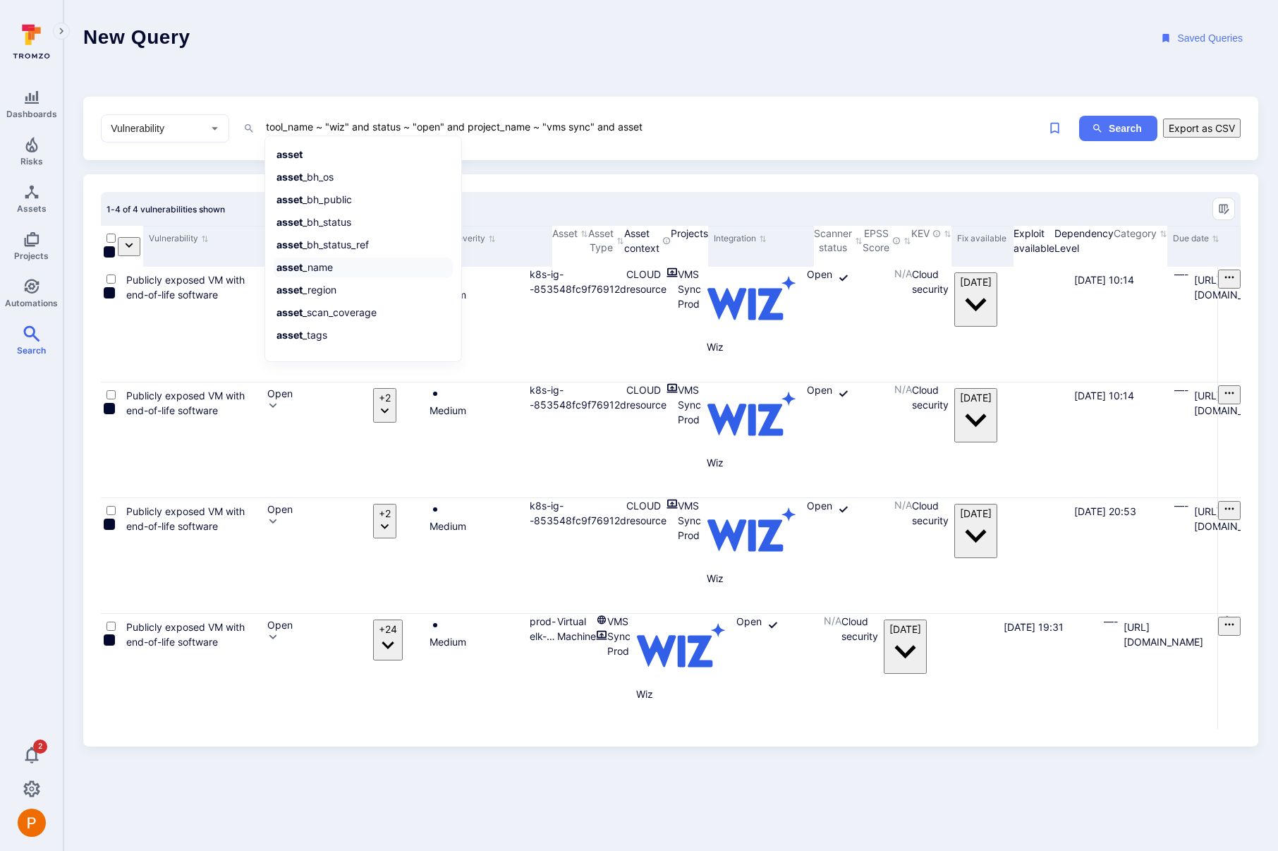
click at [335, 269] on li "asset _name" at bounding box center [363, 267] width 179 height 20
click at [327, 199] on li "~ contains" at bounding box center [363, 198] width 179 height 20
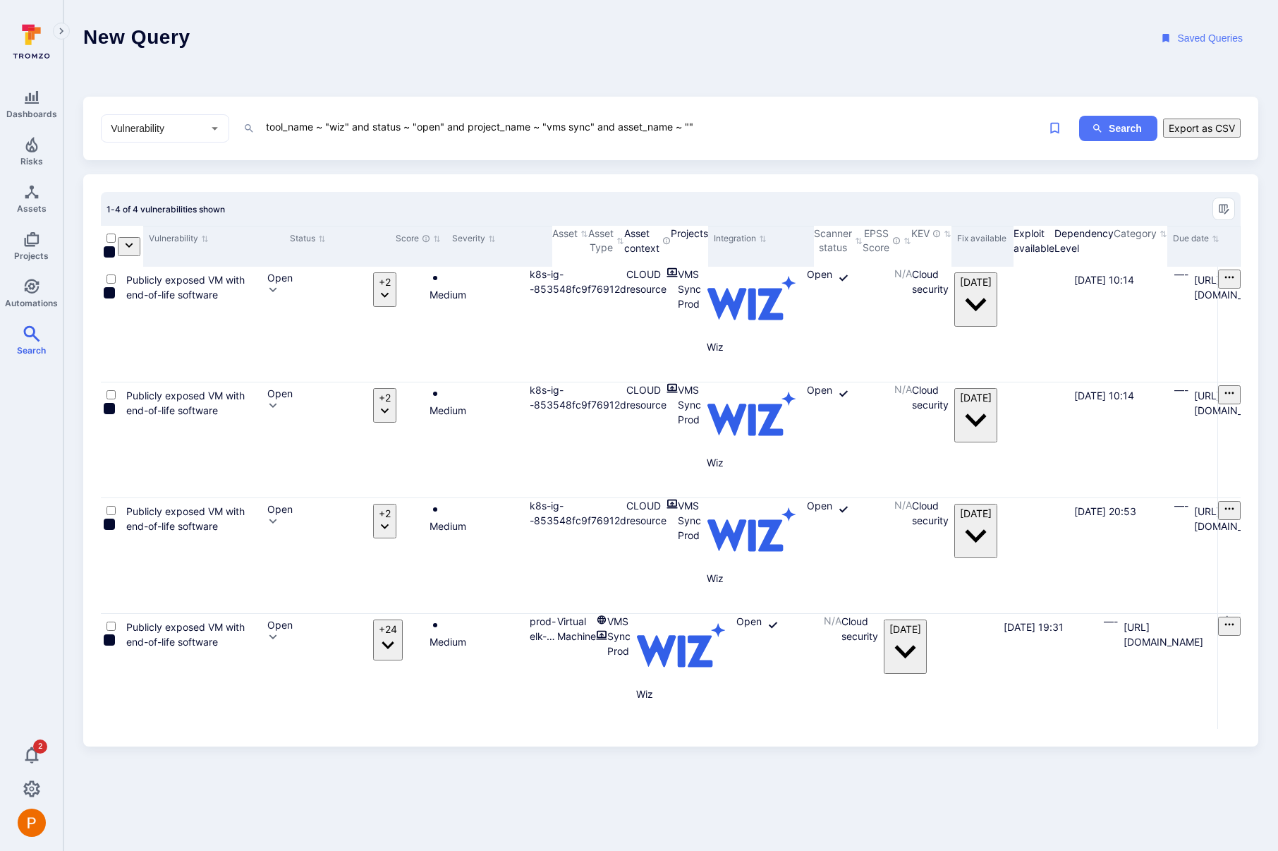
paste textarea "prod-elk-node-1"
click at [1121, 134] on button "Search" at bounding box center [1118, 129] width 78 height 26
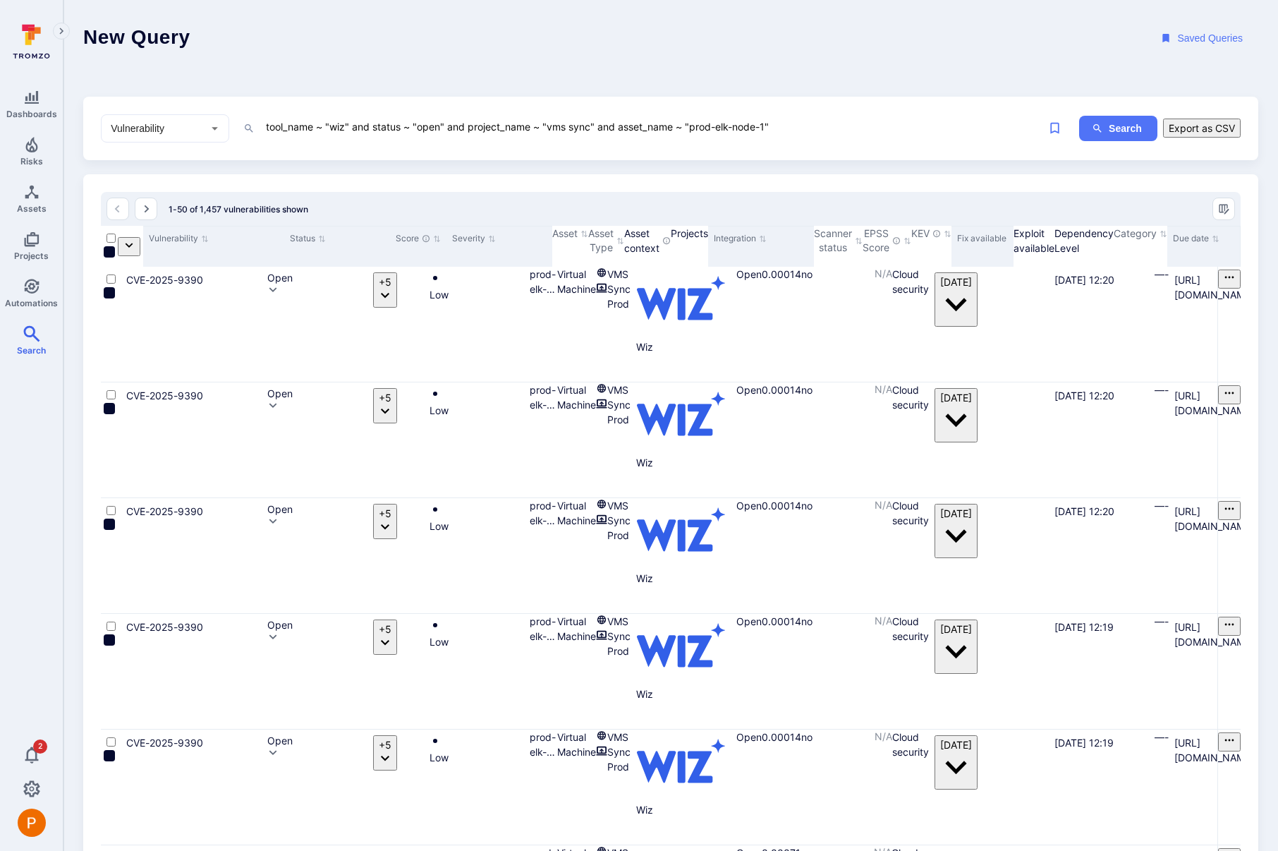
click at [796, 126] on textarea "tool_name ~ "wiz" and status ~ "open" and project_name ~ "vms sync" and asset_n…" at bounding box center [638, 127] width 748 height 18
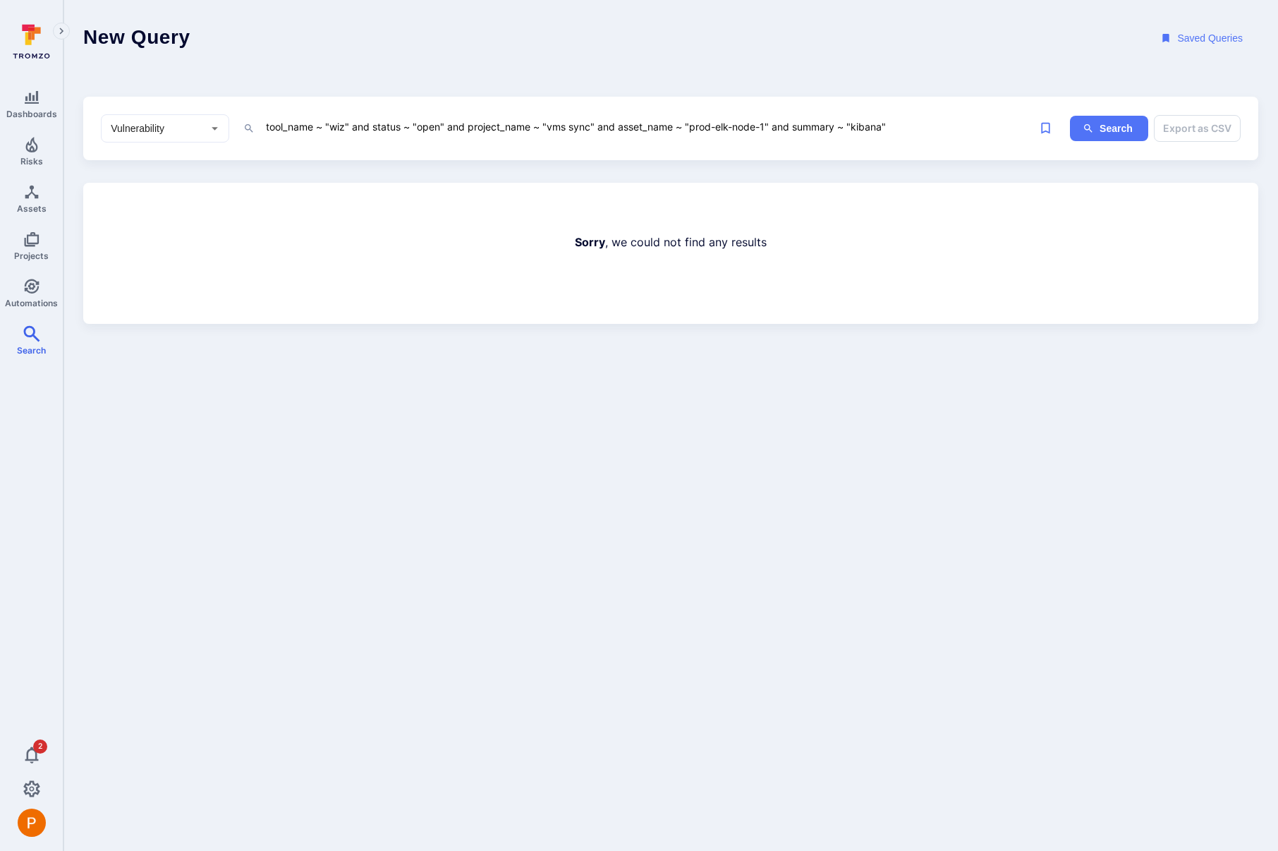
click at [814, 127] on textarea "tool_name ~ "wiz" and status ~ "open" and project_name ~ "vms sync" and asset_n…" at bounding box center [638, 127] width 748 height 18
click at [351, 205] on li "scann er_data" at bounding box center [363, 200] width 179 height 20
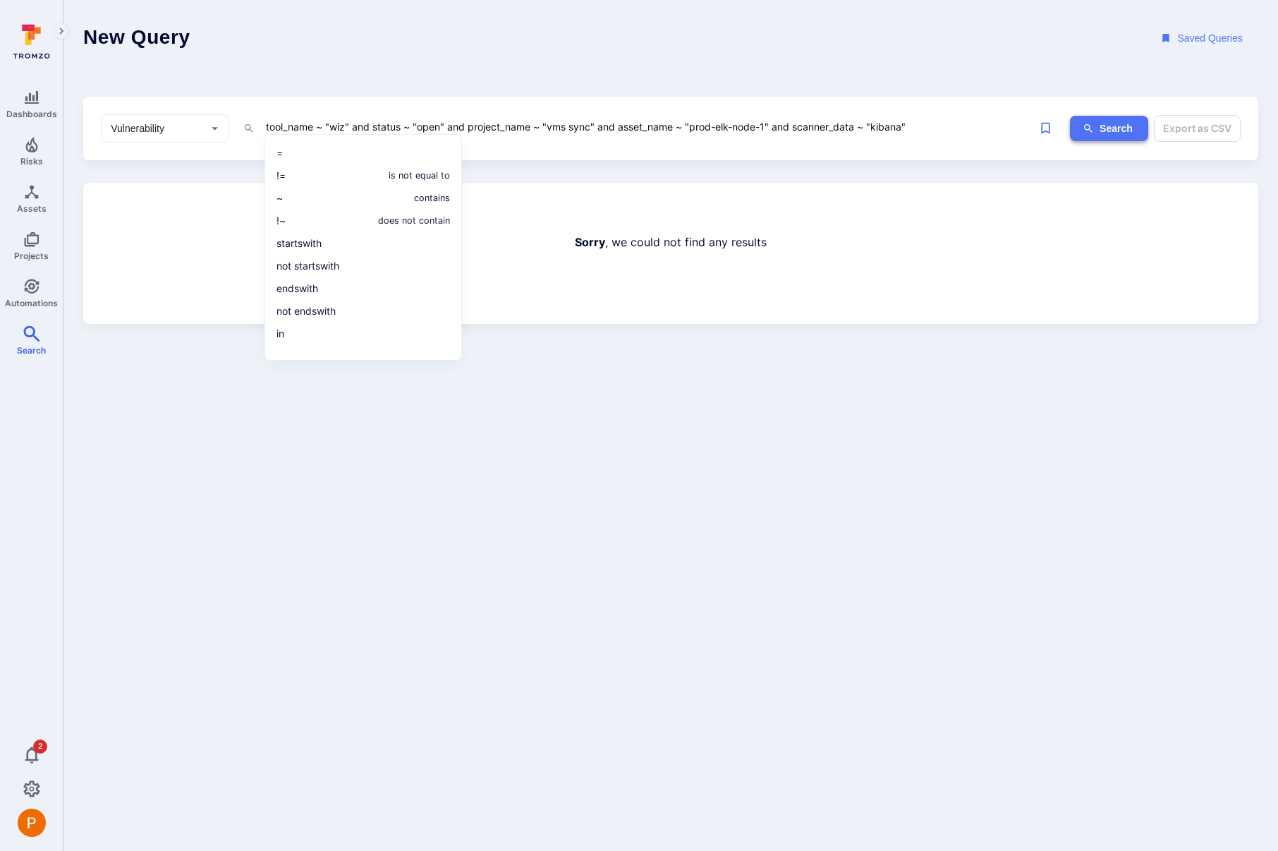
click at [1109, 127] on button "Search" at bounding box center [1109, 129] width 78 height 26
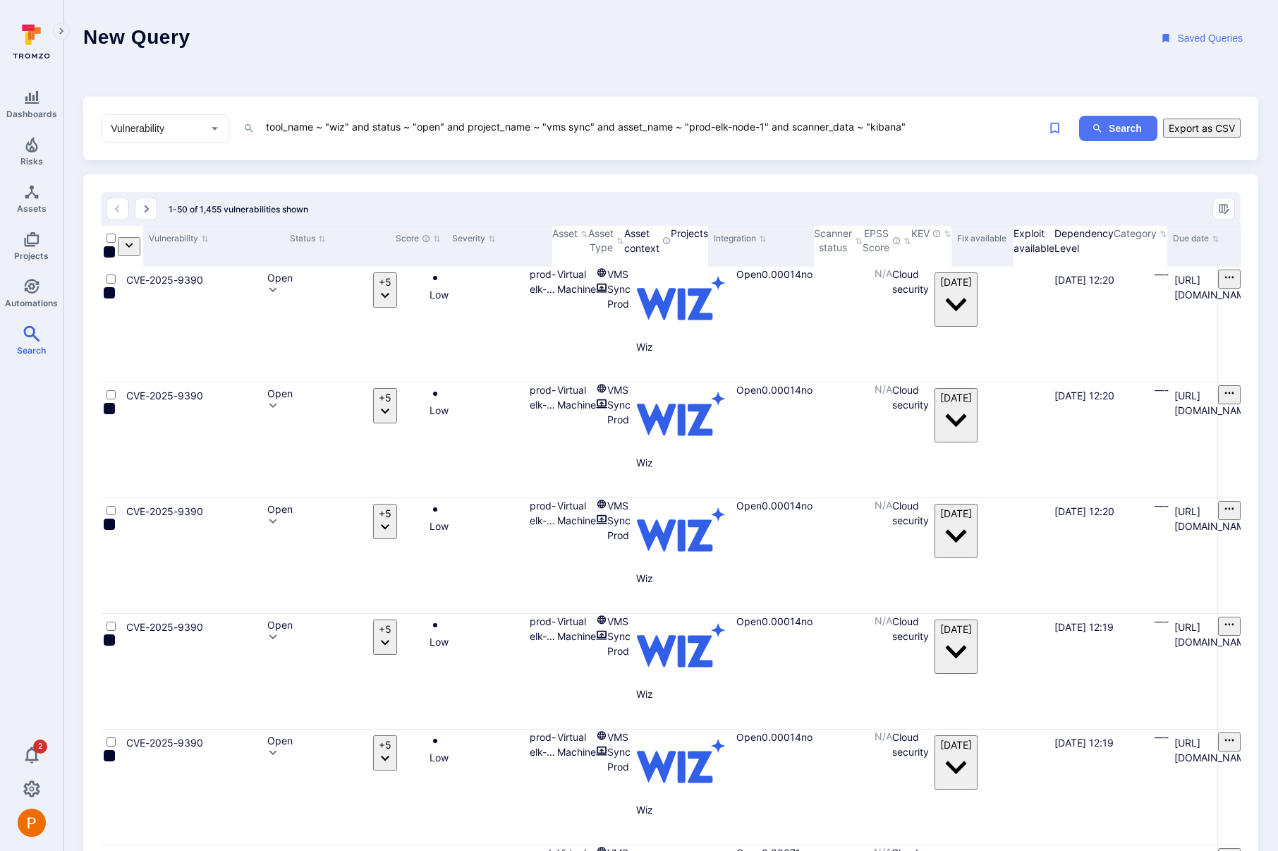
click at [925, 122] on textarea "tool_name ~ "wiz" and status ~ "open" and project_name ~ "vms sync" and asset_n…" at bounding box center [638, 127] width 748 height 18
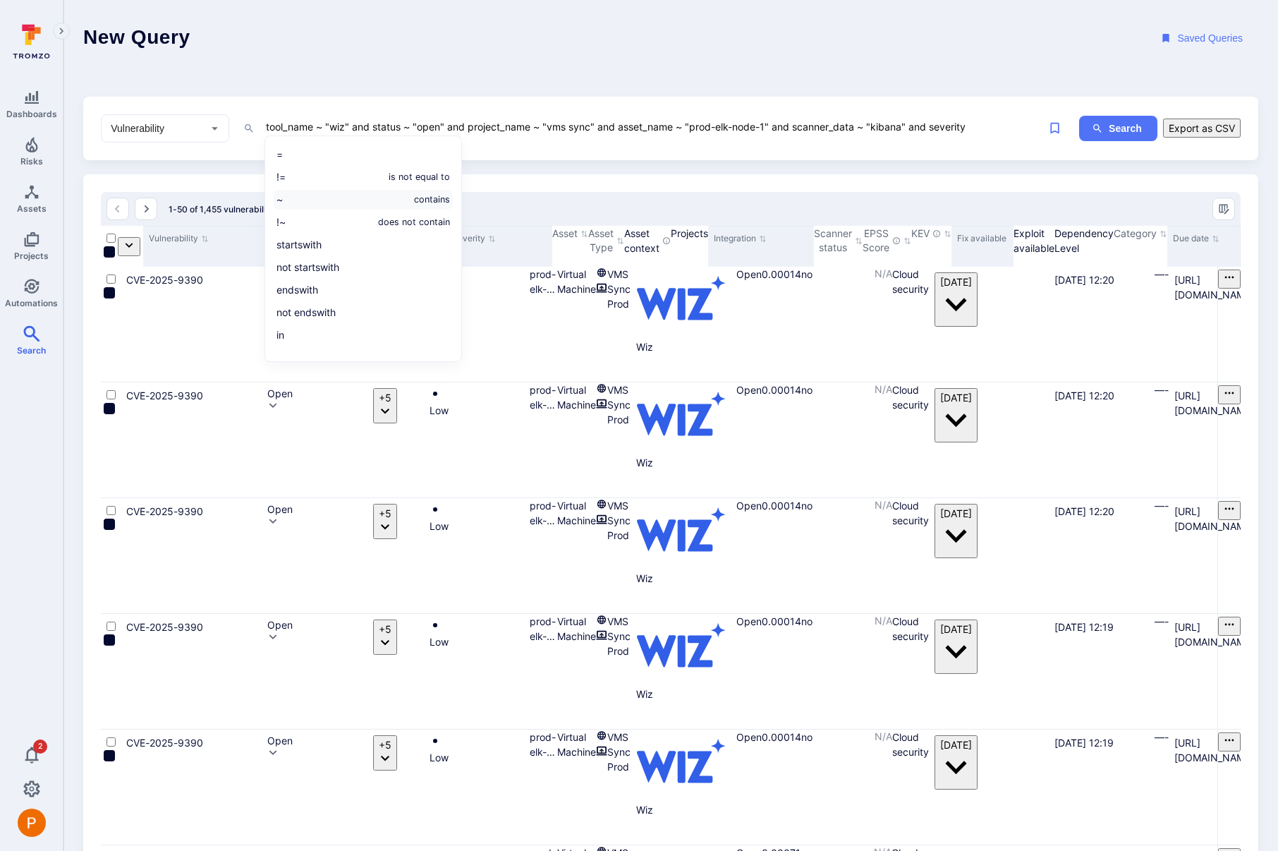
click at [332, 199] on li "~ contains" at bounding box center [363, 200] width 179 height 20
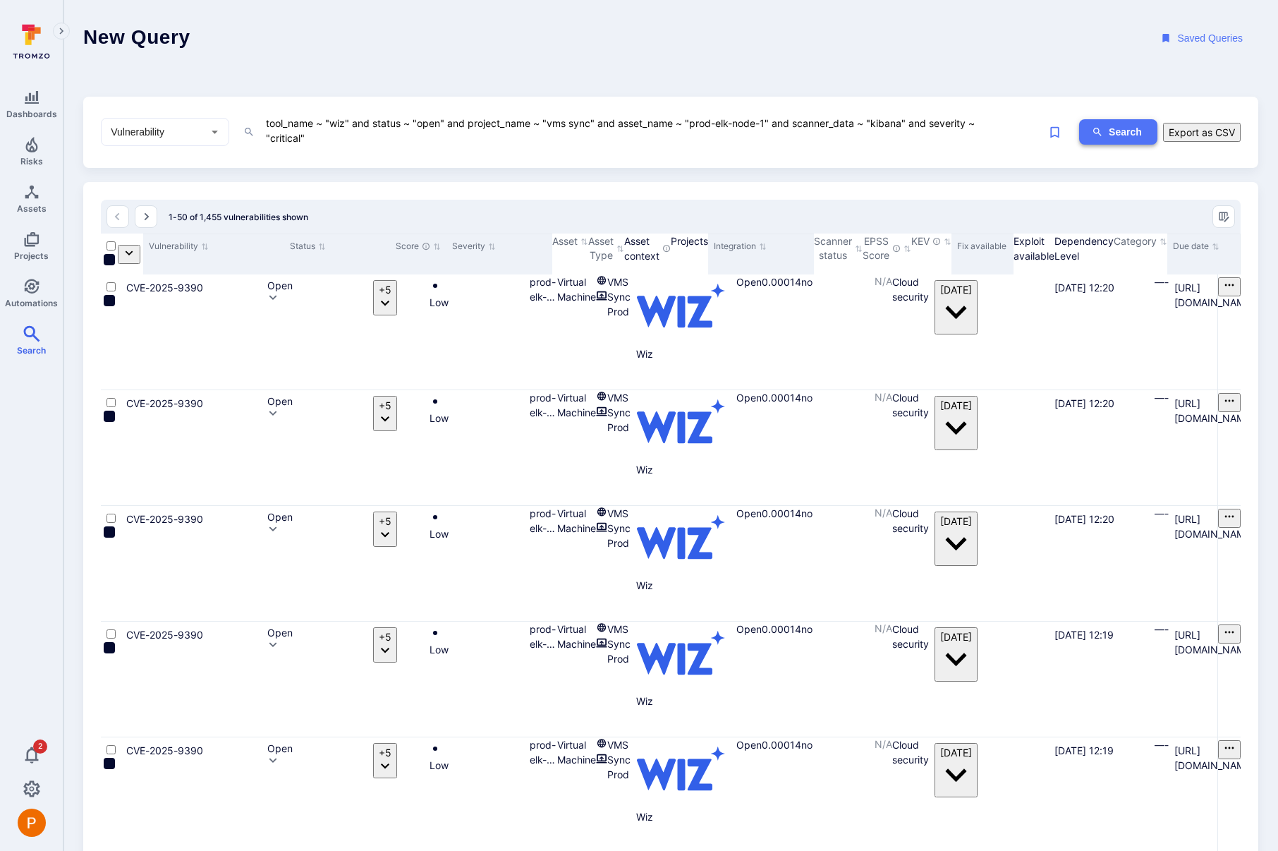
click at [1124, 130] on button "Search" at bounding box center [1118, 132] width 78 height 26
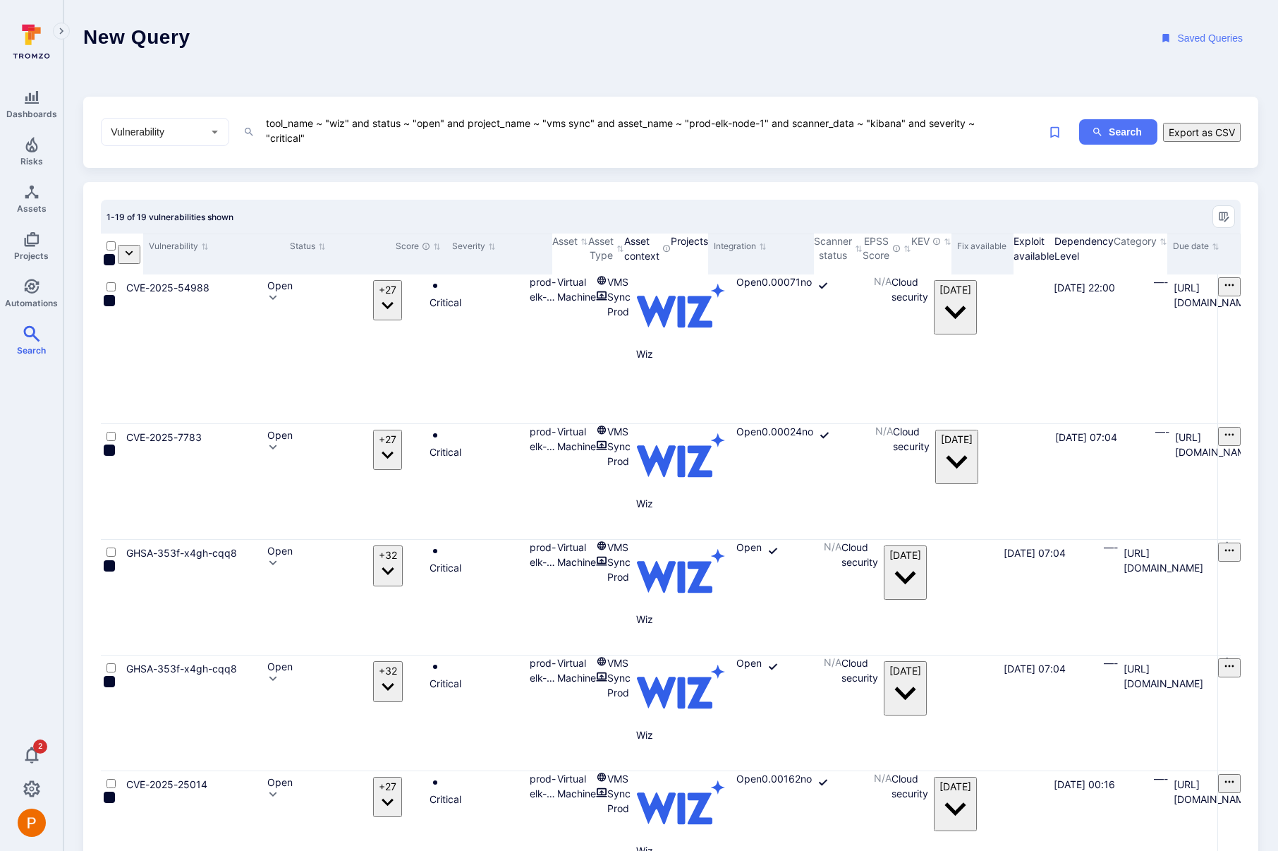
drag, startPoint x: 903, startPoint y: 126, endPoint x: 873, endPoint y: 122, distance: 30.5
click at [873, 122] on textarea "tool_name ~ "wiz" and status ~ "open" and project_name ~ "vms sync" and asset_n…" at bounding box center [638, 130] width 748 height 32
paste textarea "8.12.0"
type textarea "tool_name ~ "wiz" and status ~ "open" and project_name ~ "vms sync" and asset_n…"
click at [1109, 135] on button "Search" at bounding box center [1118, 132] width 78 height 26
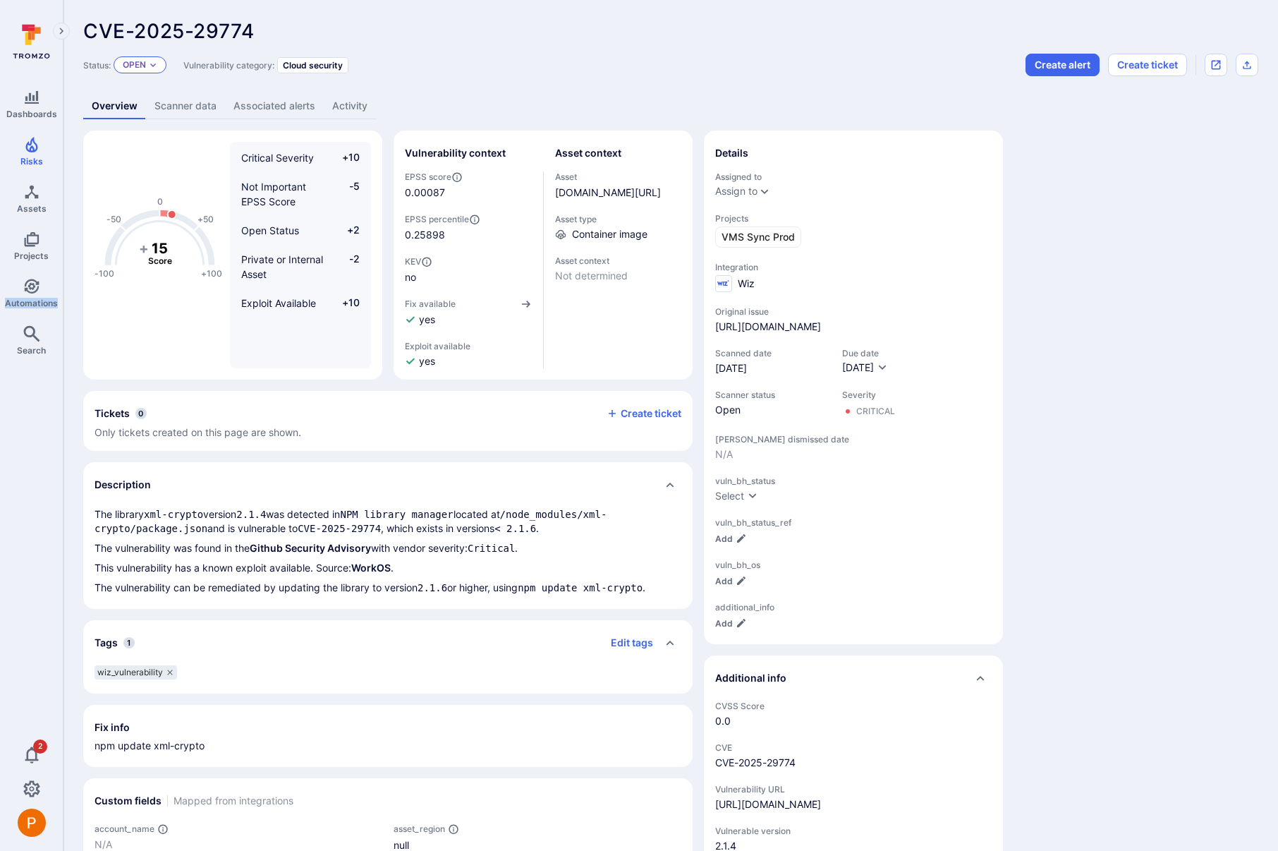
click at [152, 67] on icon "Expand dropdown" at bounding box center [153, 65] width 8 height 8
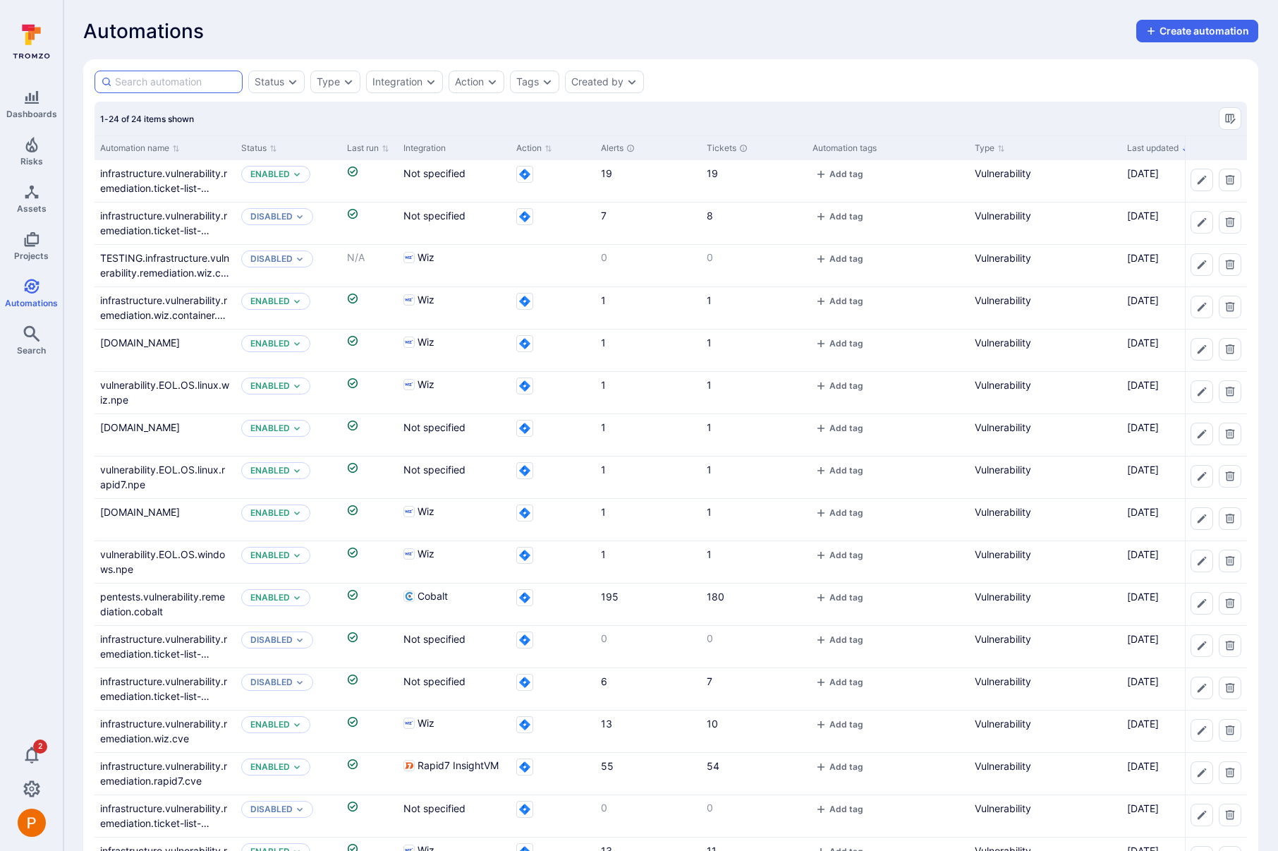
click at [174, 85] on input at bounding box center [175, 82] width 121 height 14
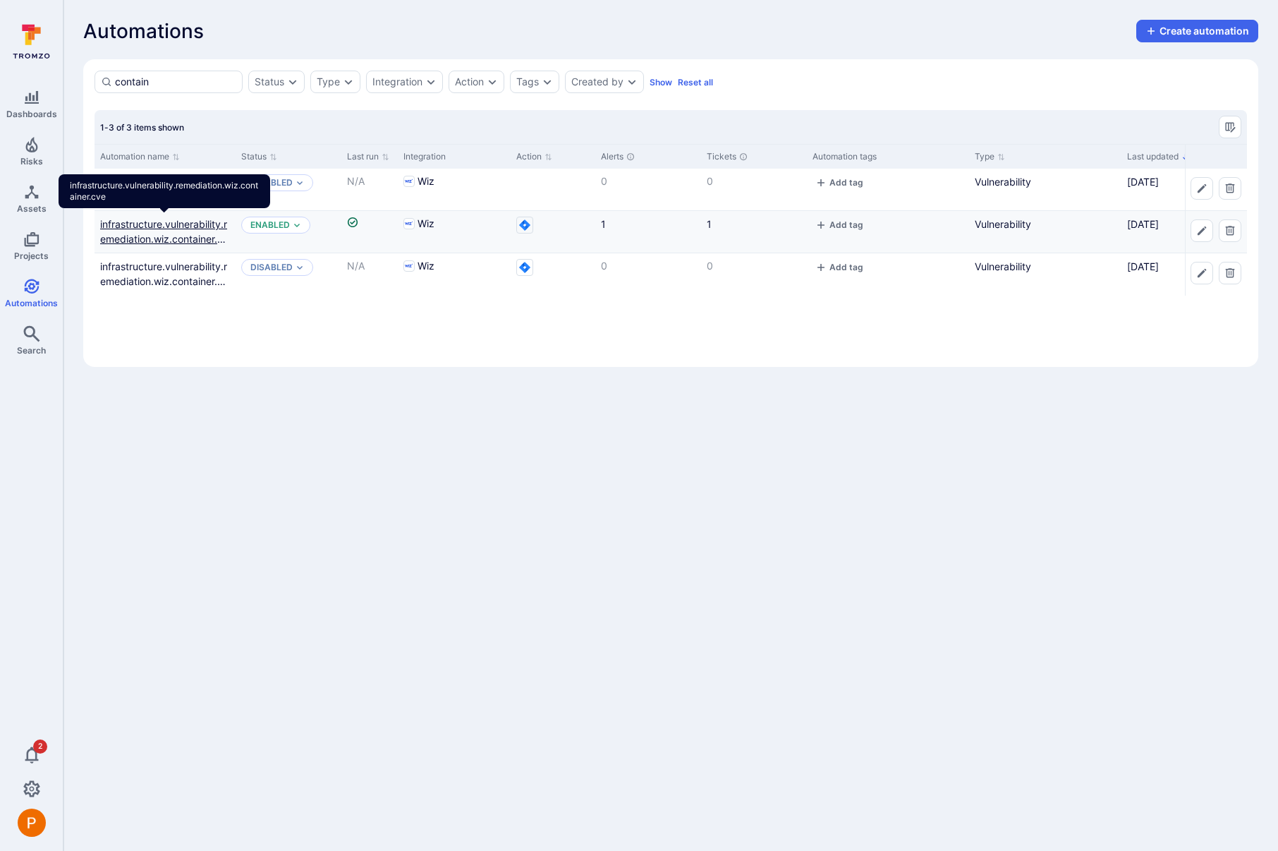
type input "contain"
click at [154, 239] on link "infrastructure.vulnerability.remediation.wiz.container.cve" at bounding box center [164, 239] width 128 height 42
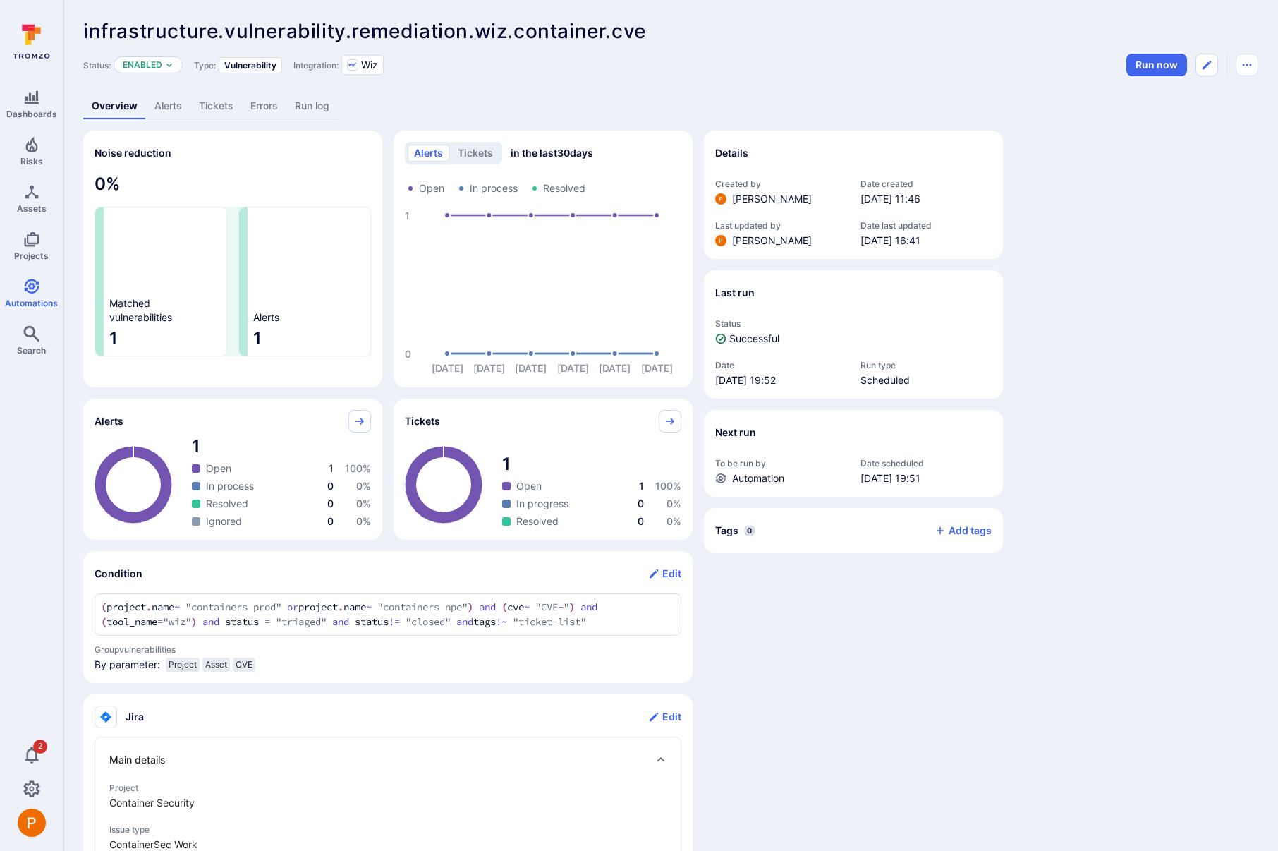
click at [178, 105] on link "Alerts" at bounding box center [168, 106] width 44 height 26
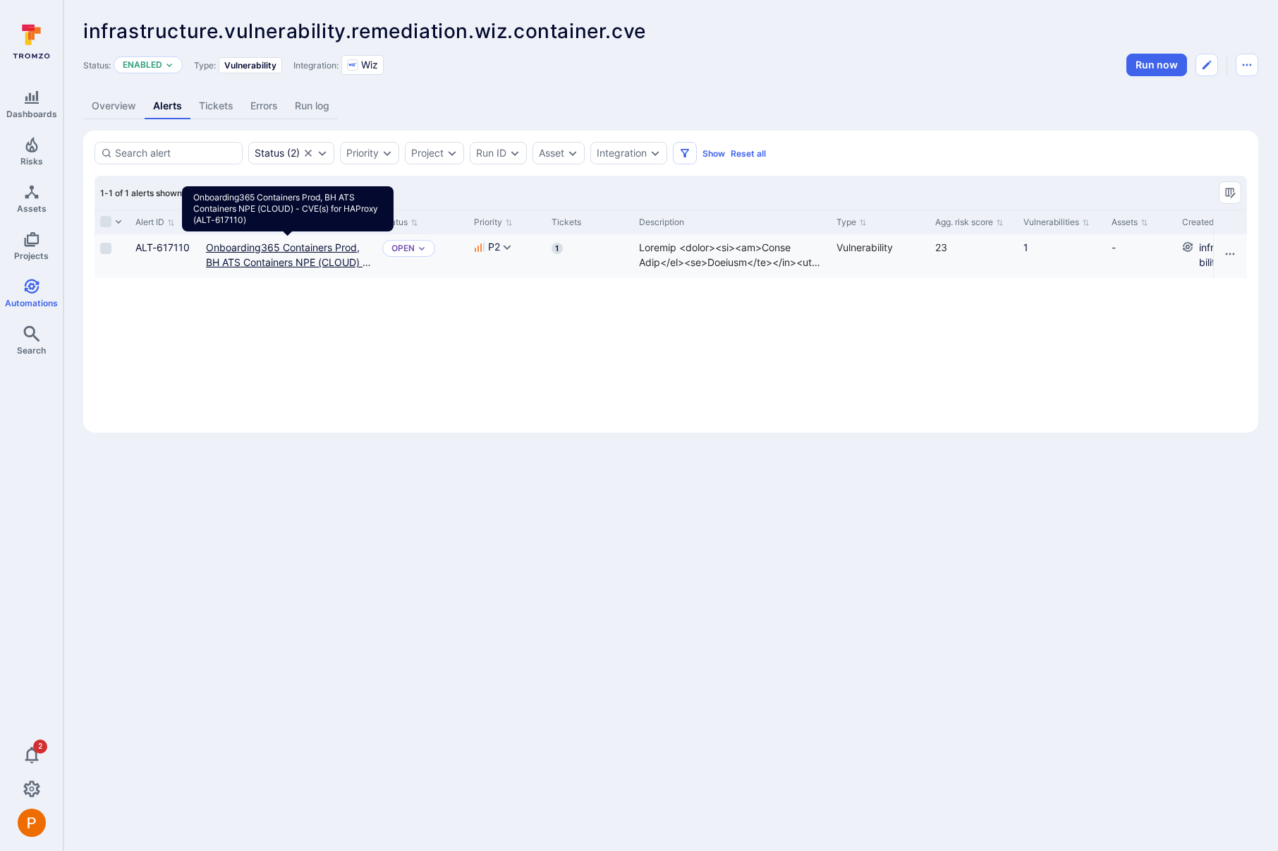
click at [295, 265] on link "Onboarding365 Containers Prod, BH ATS Containers NPE (CLOUD) - CVE(s) for HAPro…" at bounding box center [288, 262] width 165 height 42
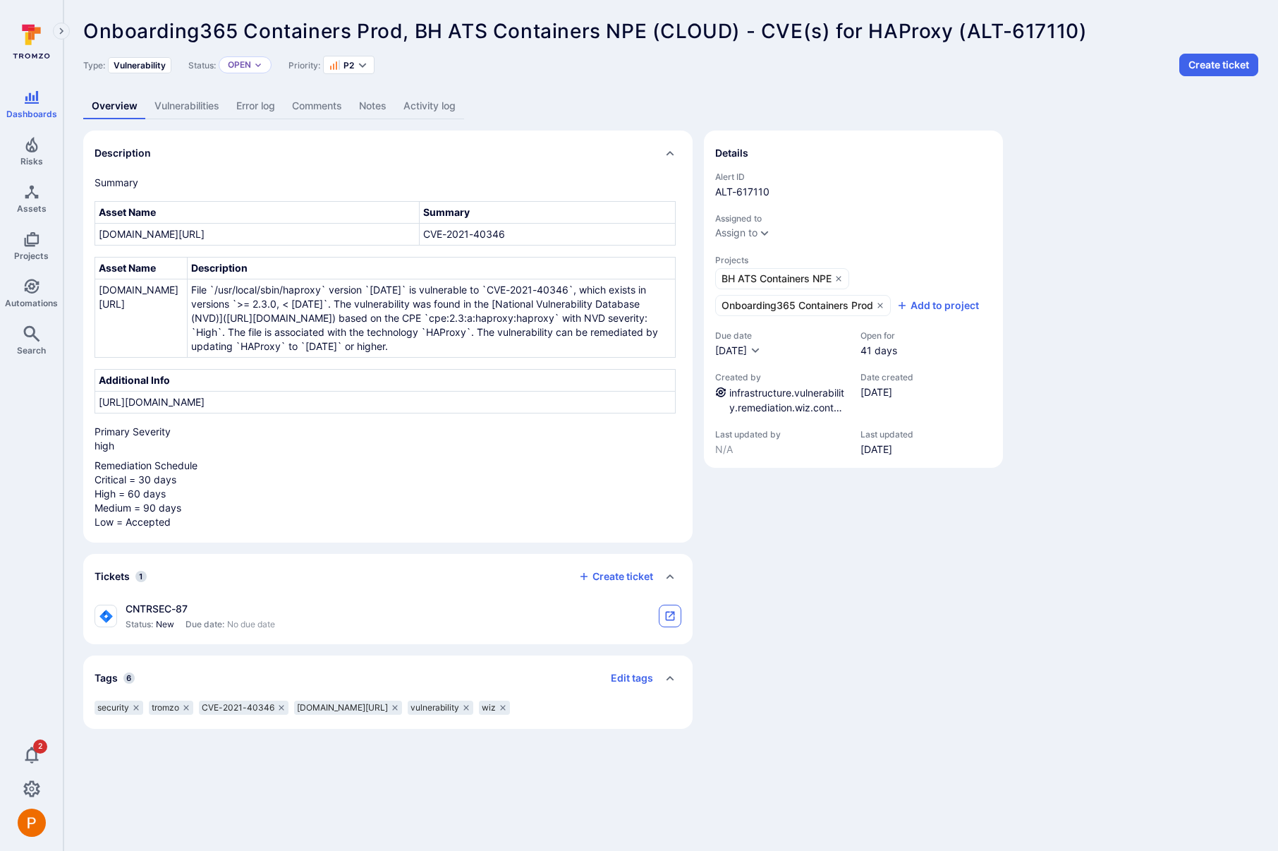
click at [674, 617] on icon "tickets card" at bounding box center [670, 615] width 9 height 9
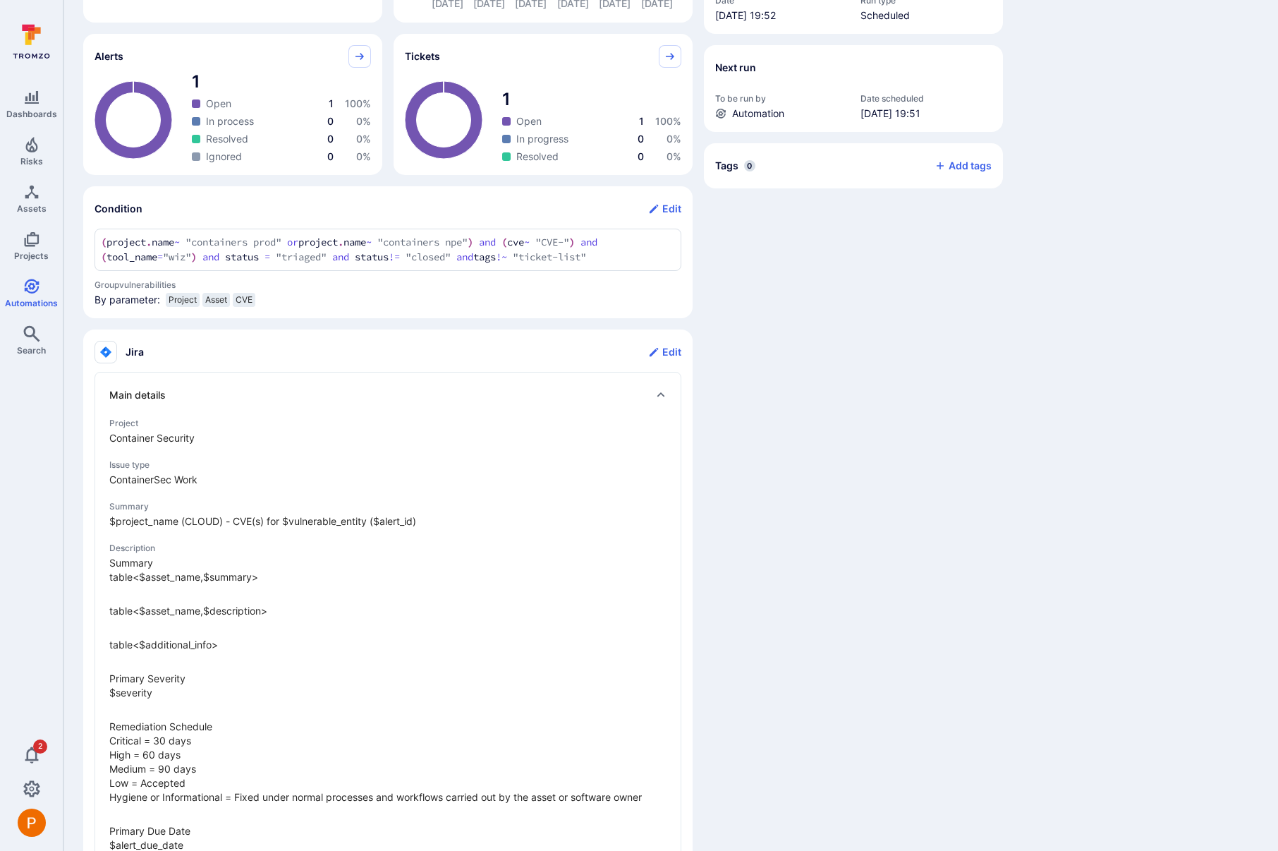
scroll to position [403, 0]
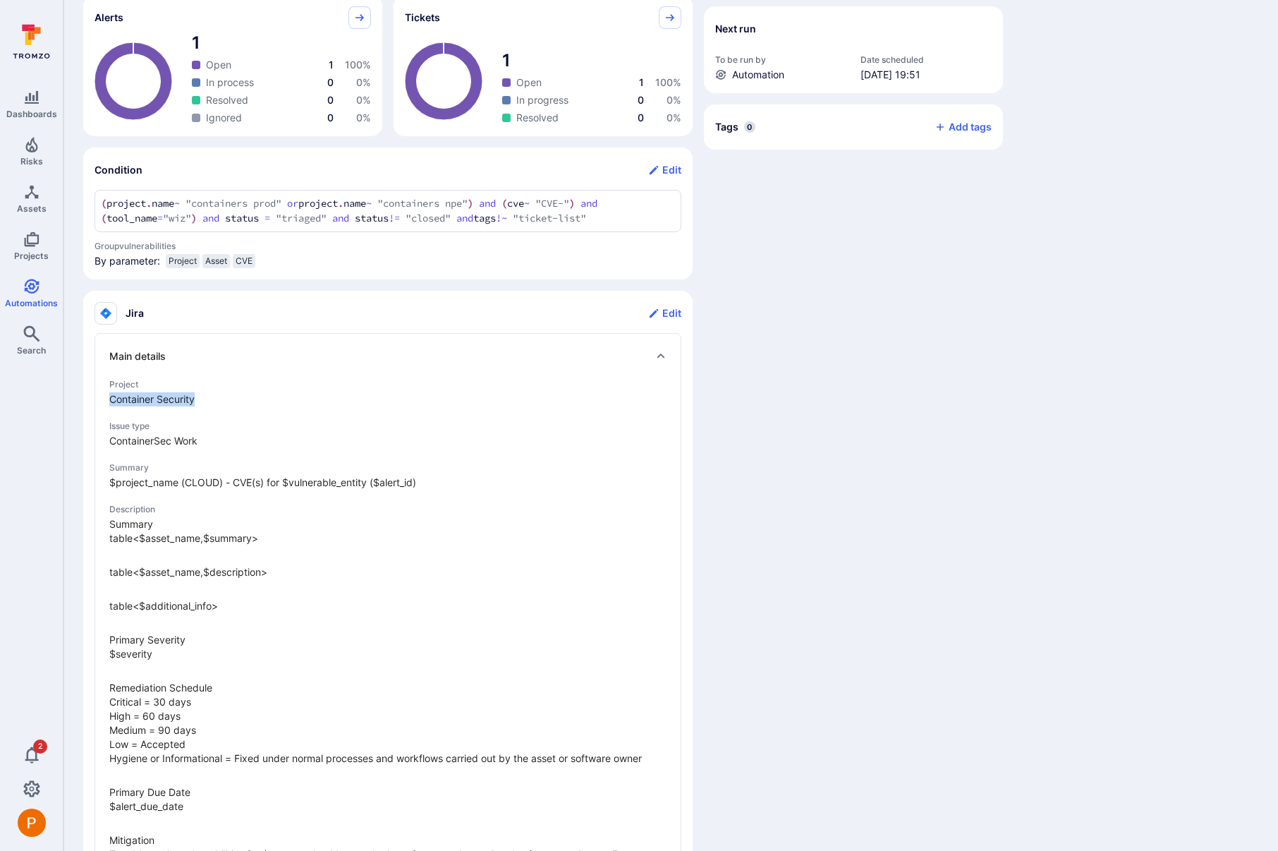
drag, startPoint x: 107, startPoint y: 396, endPoint x: 223, endPoint y: 398, distance: 115.7
click at [223, 398] on div "Main details Project Container Security Issue type ContainerSec Work Summary $p…" at bounding box center [388, 707] width 587 height 749
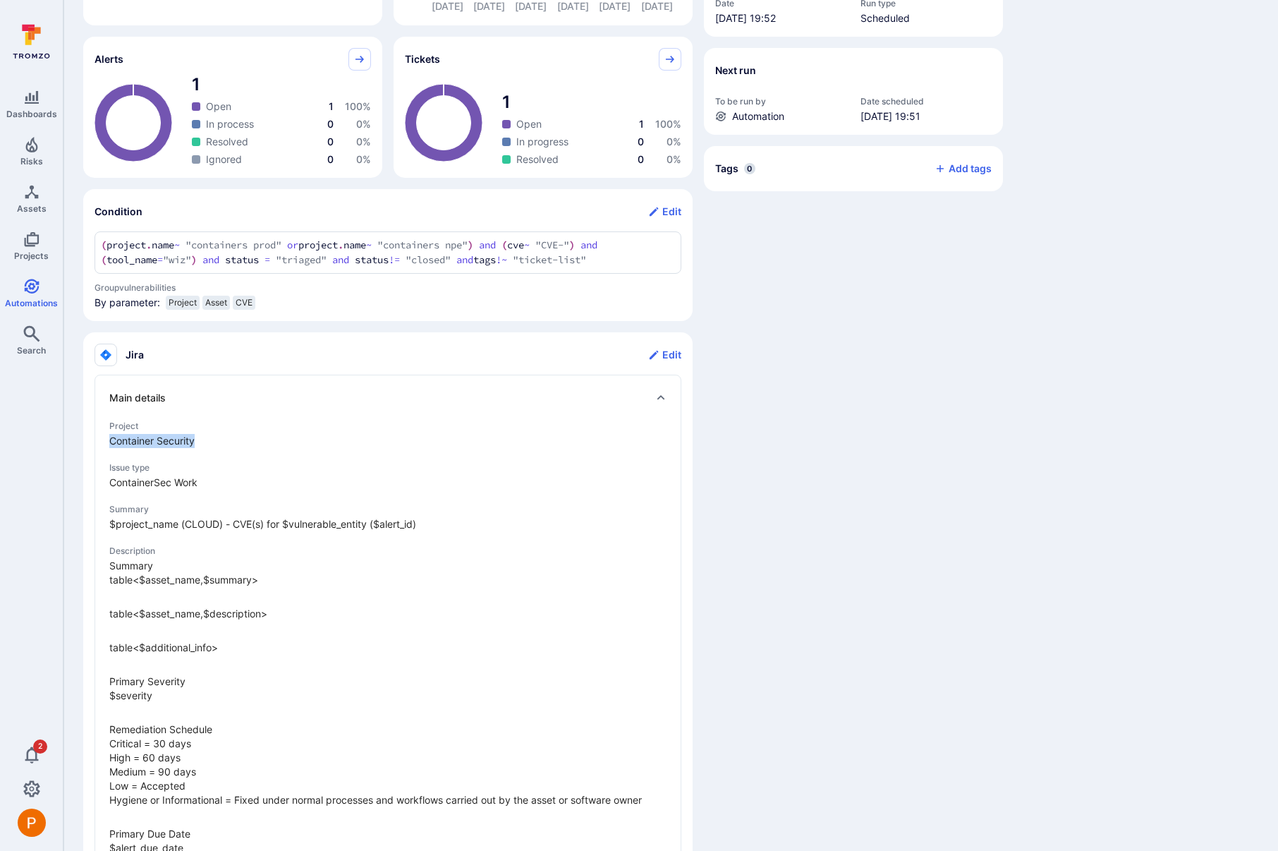
scroll to position [0, 0]
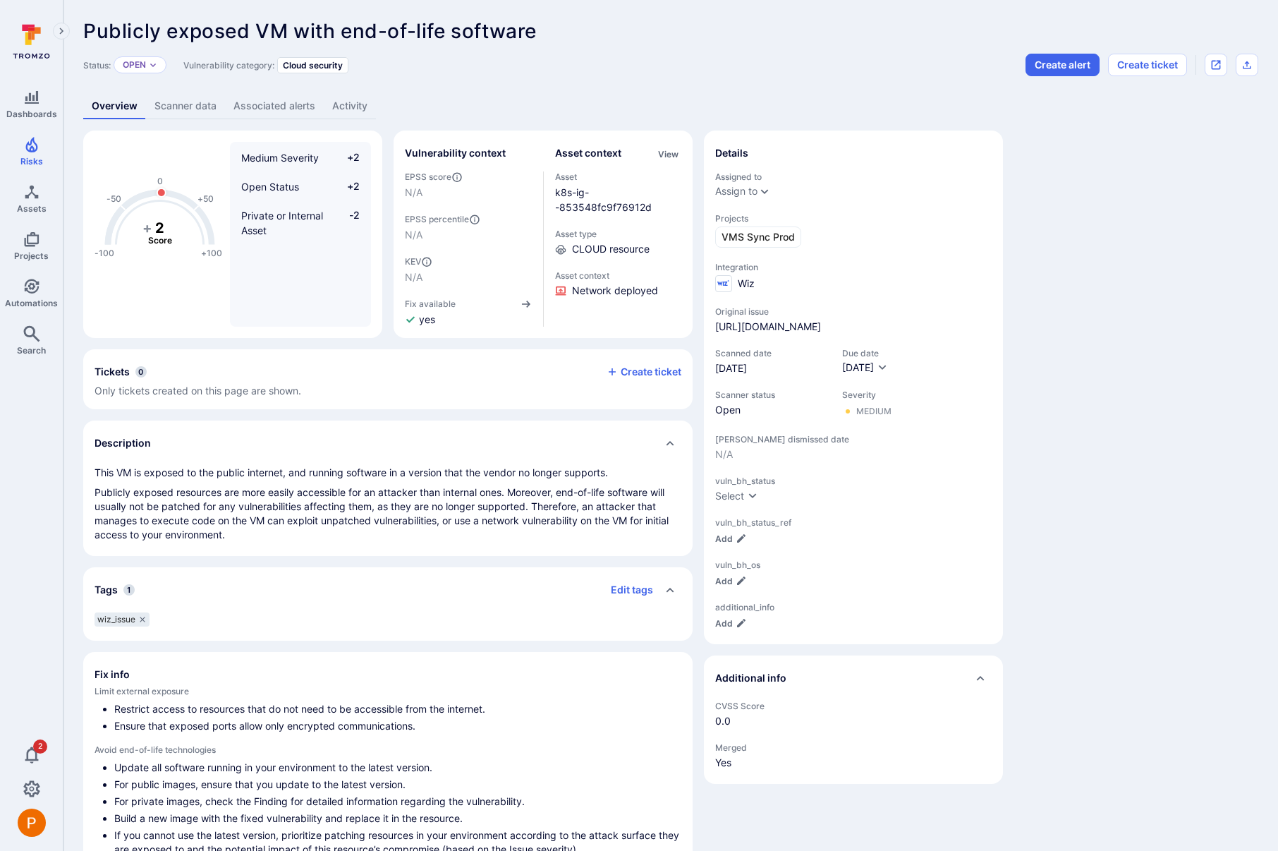
click at [260, 106] on link "Associated alerts" at bounding box center [274, 106] width 99 height 26
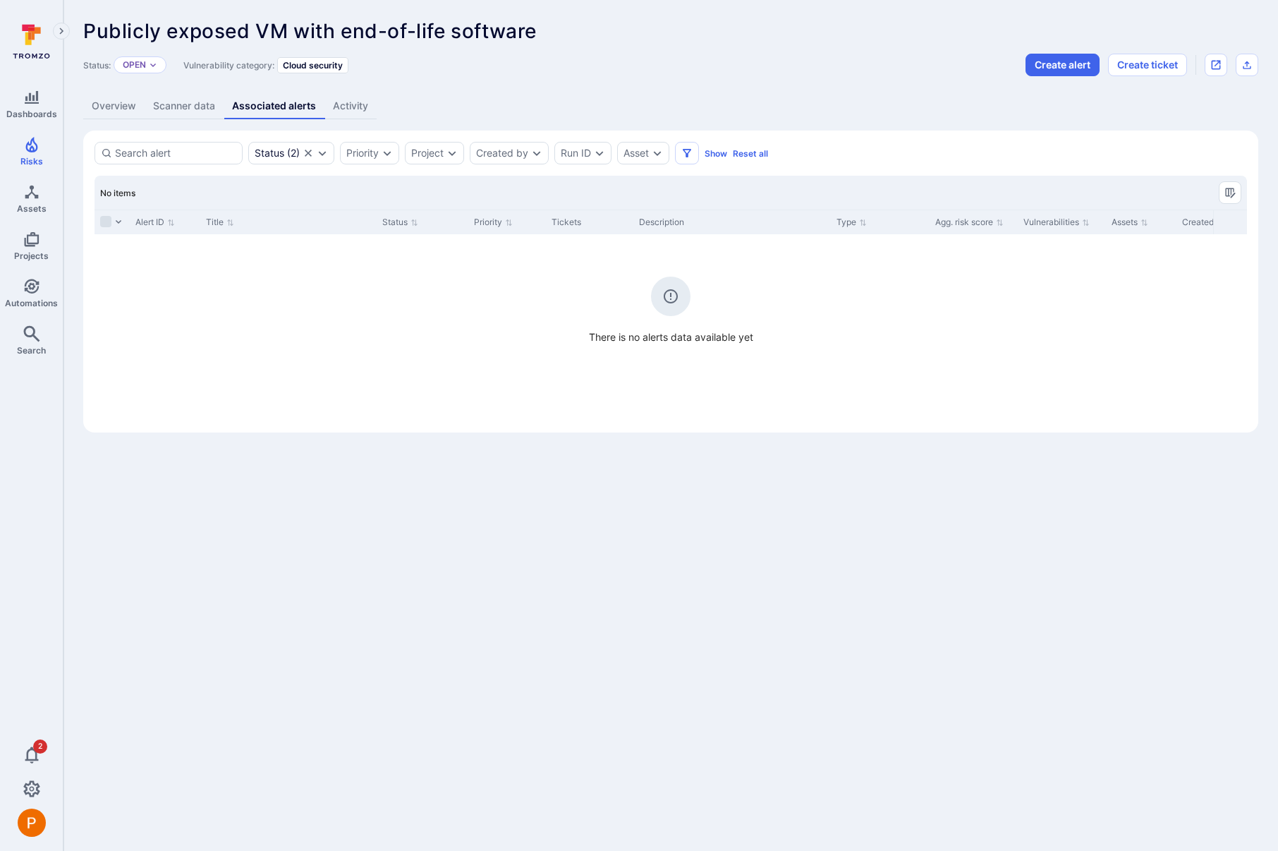
click at [194, 109] on link "Scanner data" at bounding box center [184, 106] width 79 height 26
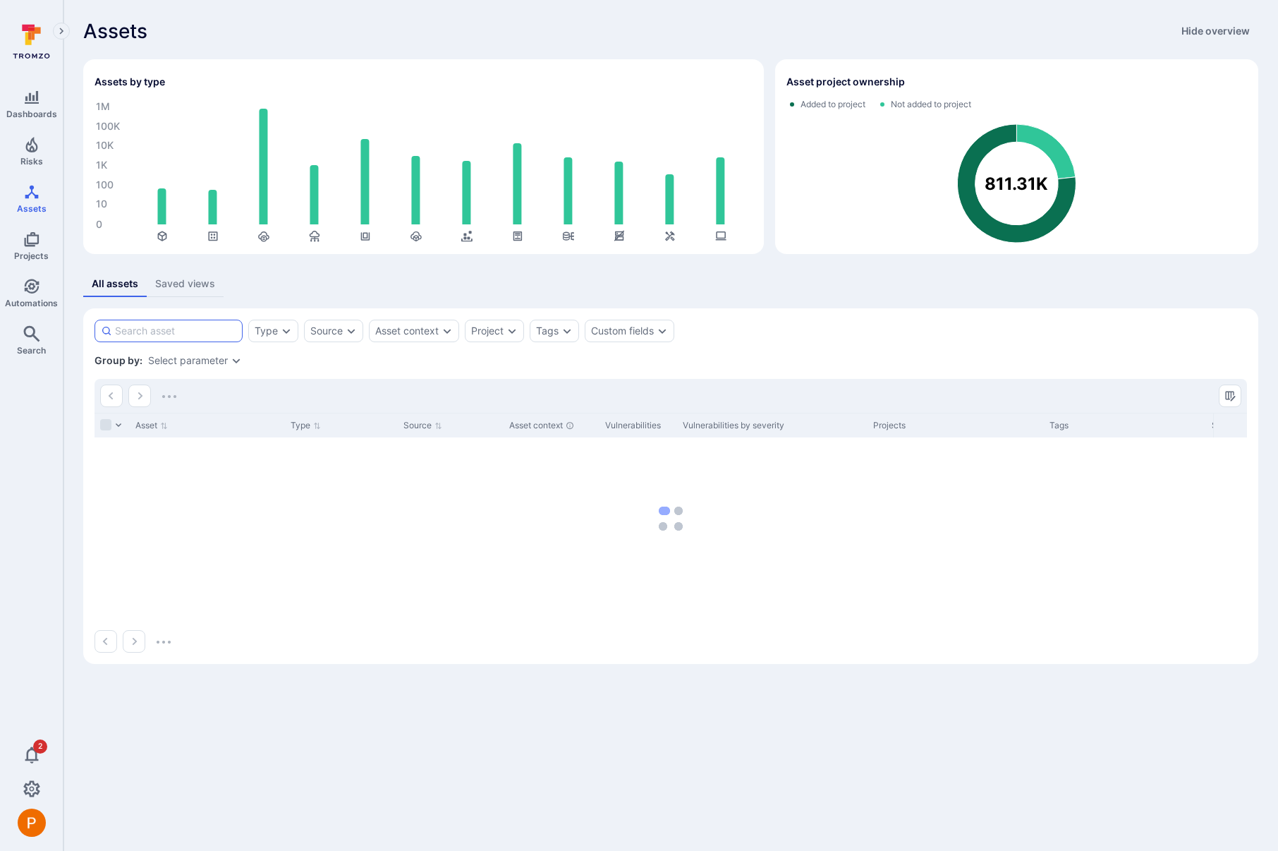
click at [181, 335] on input at bounding box center [175, 331] width 121 height 14
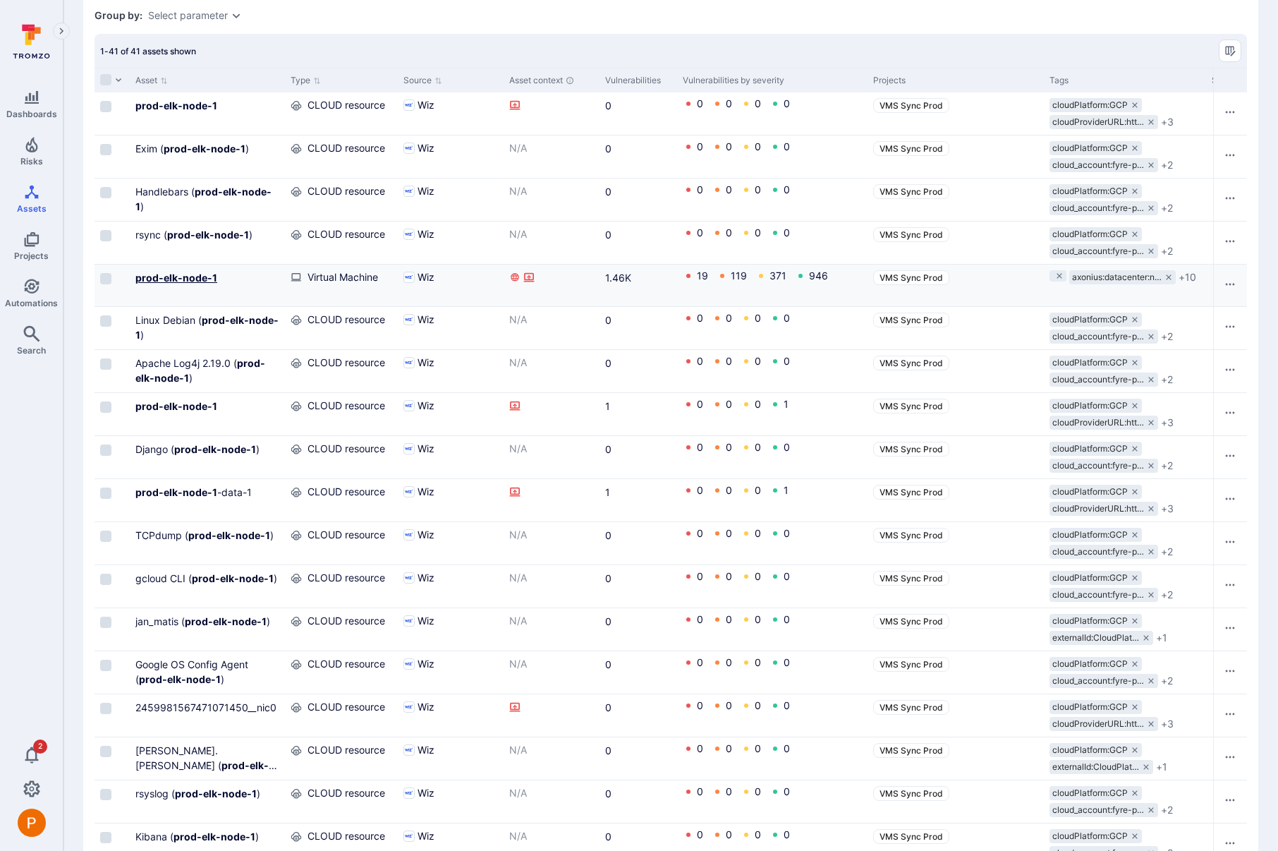
scroll to position [276, 0]
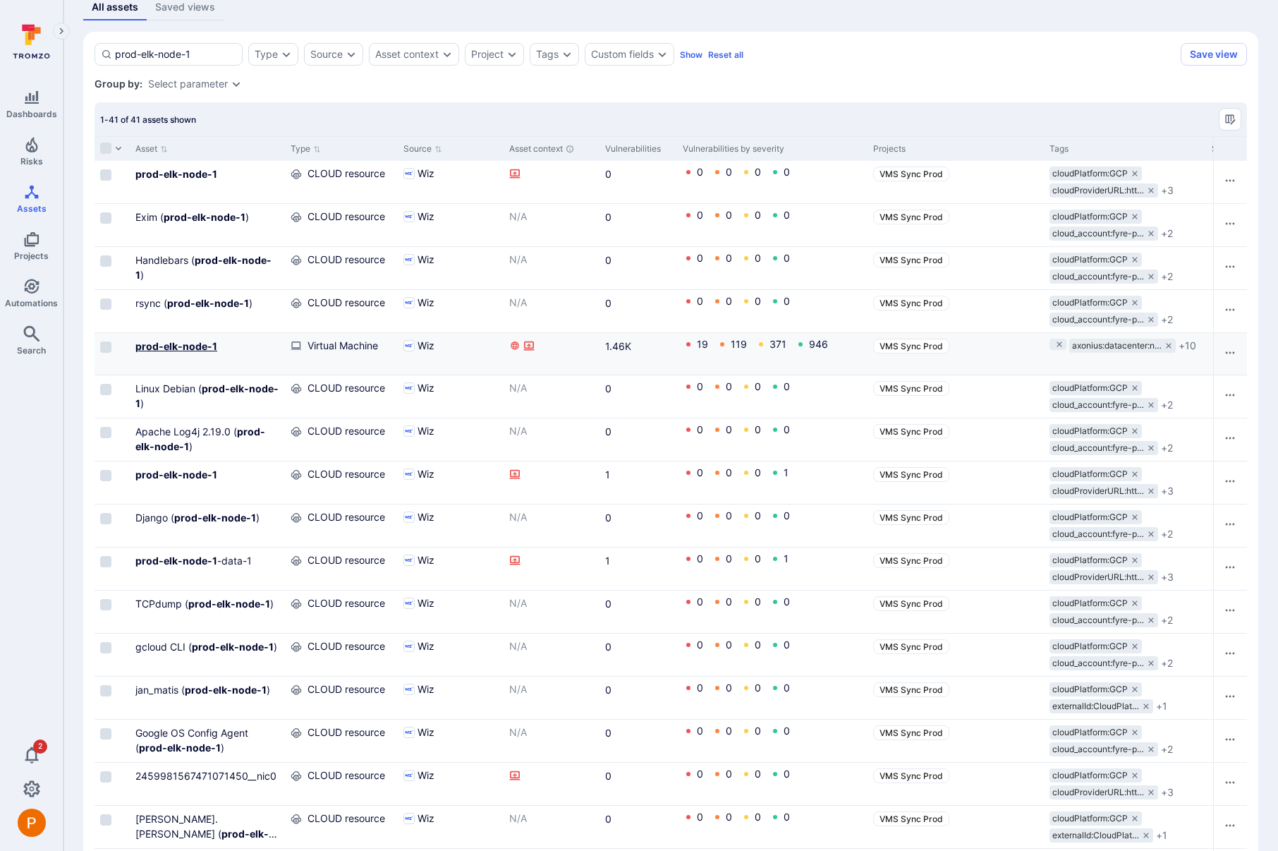
type input "prod-elk-node-1"
drag, startPoint x: 222, startPoint y: 473, endPoint x: 135, endPoint y: 470, distance: 87.5
click at [135, 470] on div "prod-elk-node-1" at bounding box center [207, 474] width 144 height 15
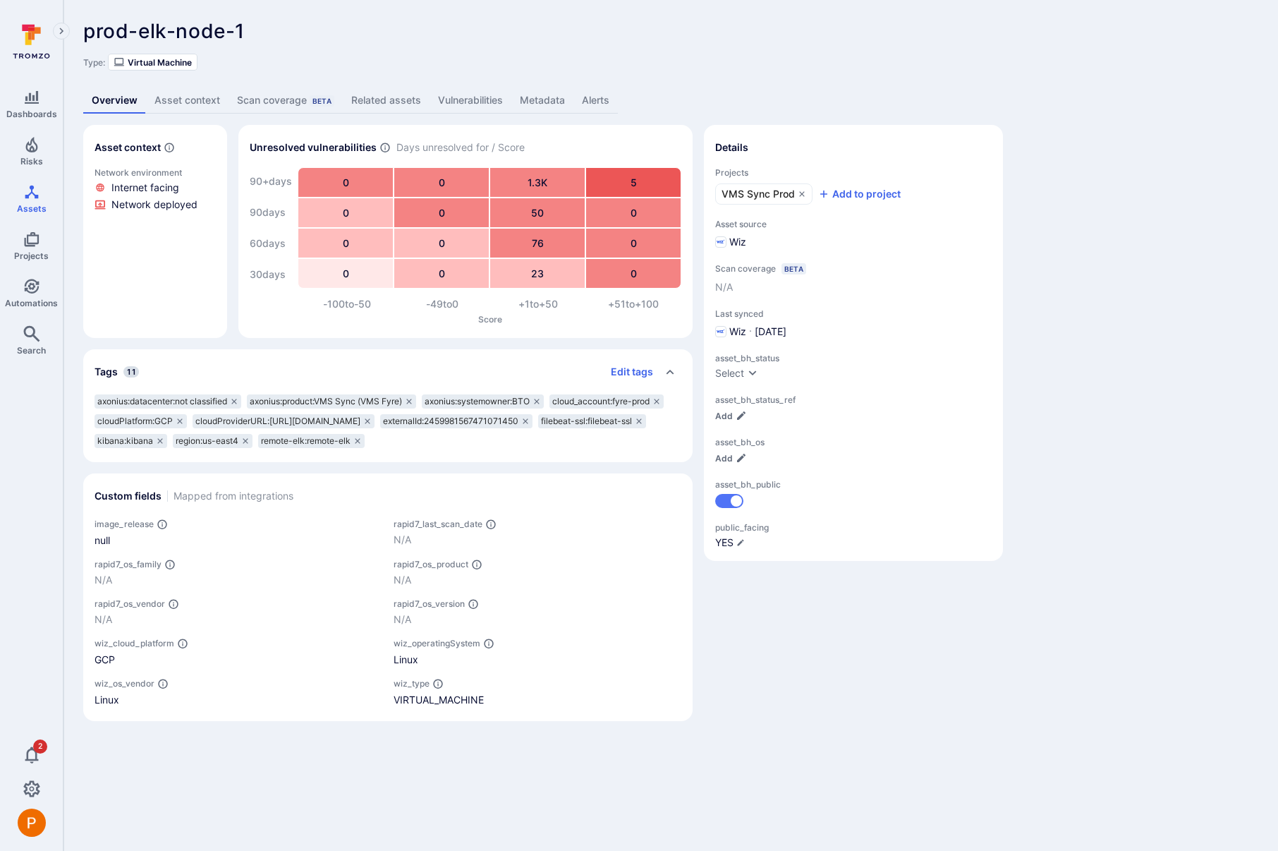
click at [485, 100] on link "Vulnerabilities" at bounding box center [471, 100] width 82 height 26
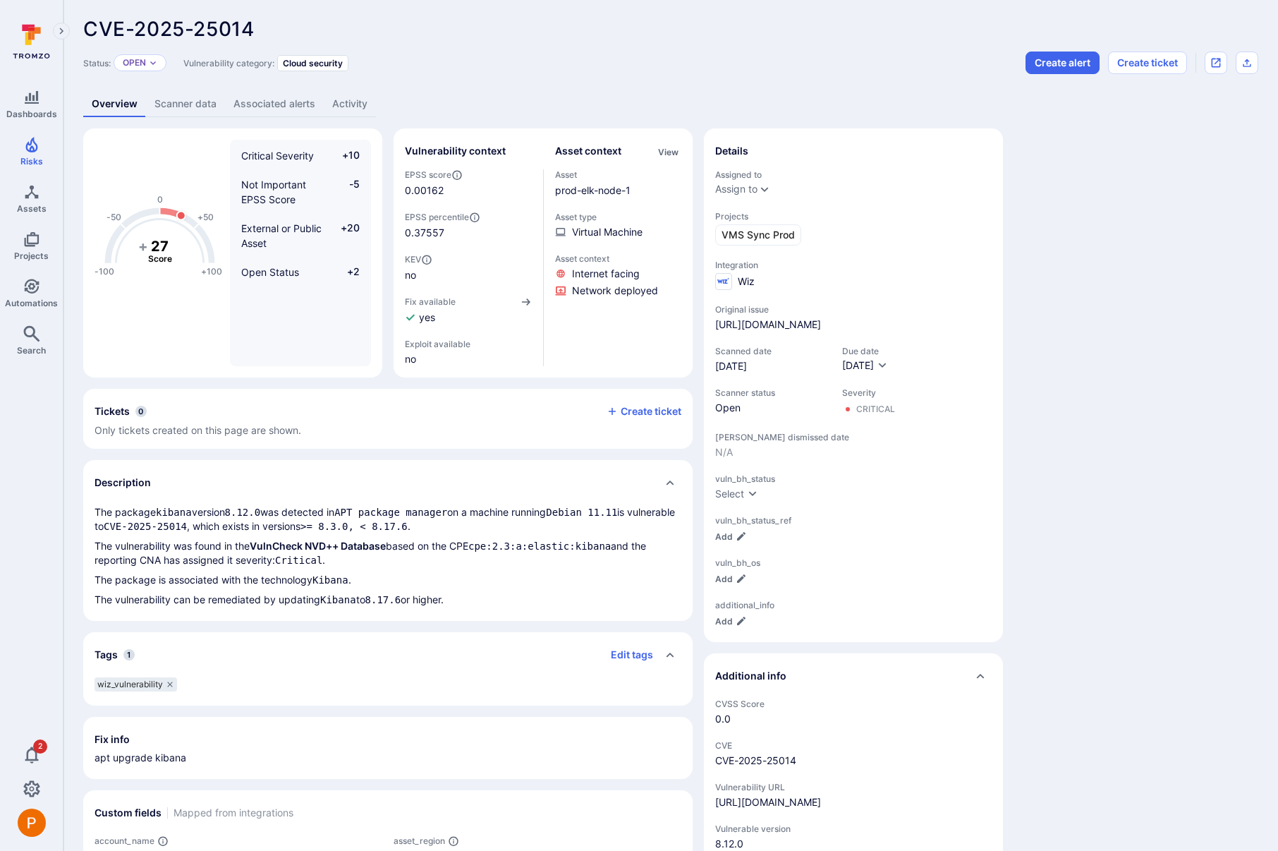
scroll to position [3, 0]
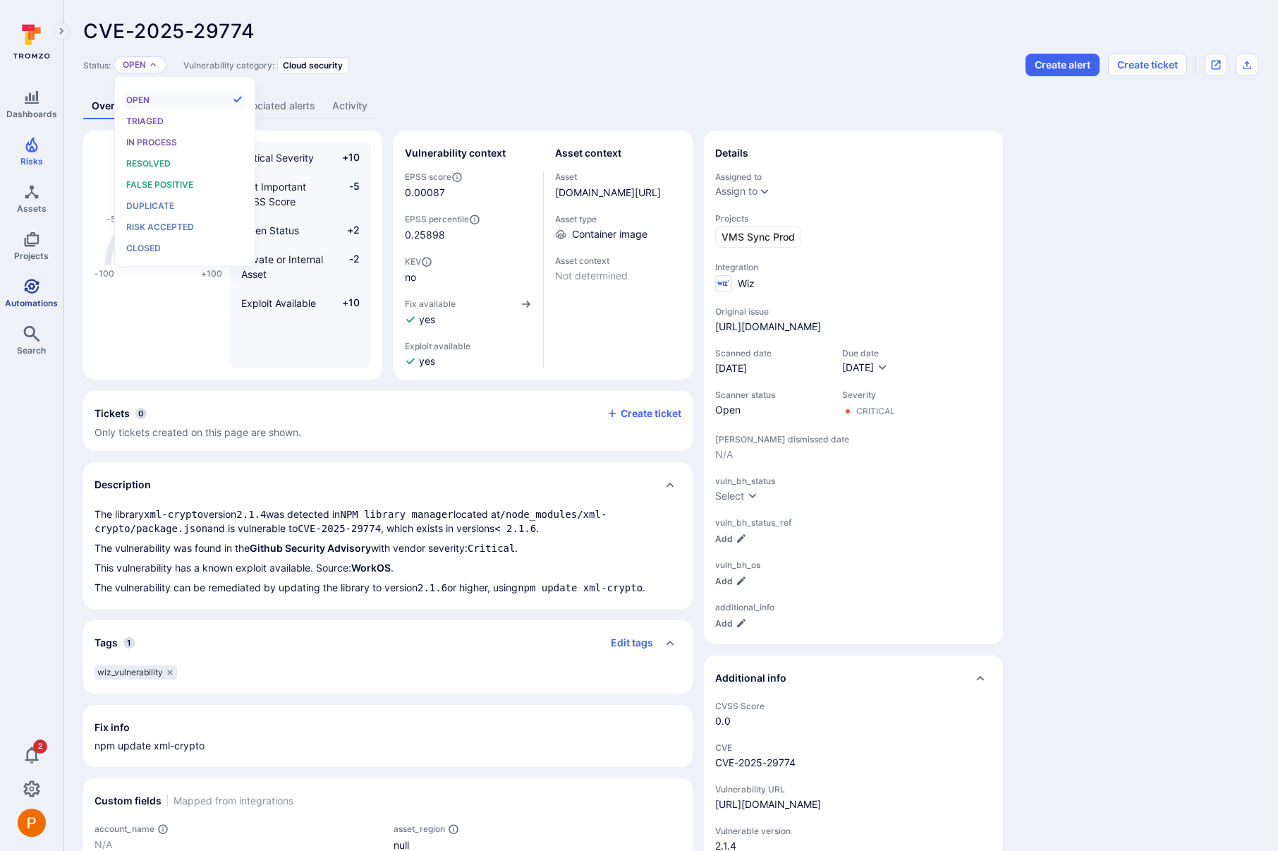
scroll to position [11, 0]
click at [35, 243] on icon "Projects" at bounding box center [31, 239] width 15 height 15
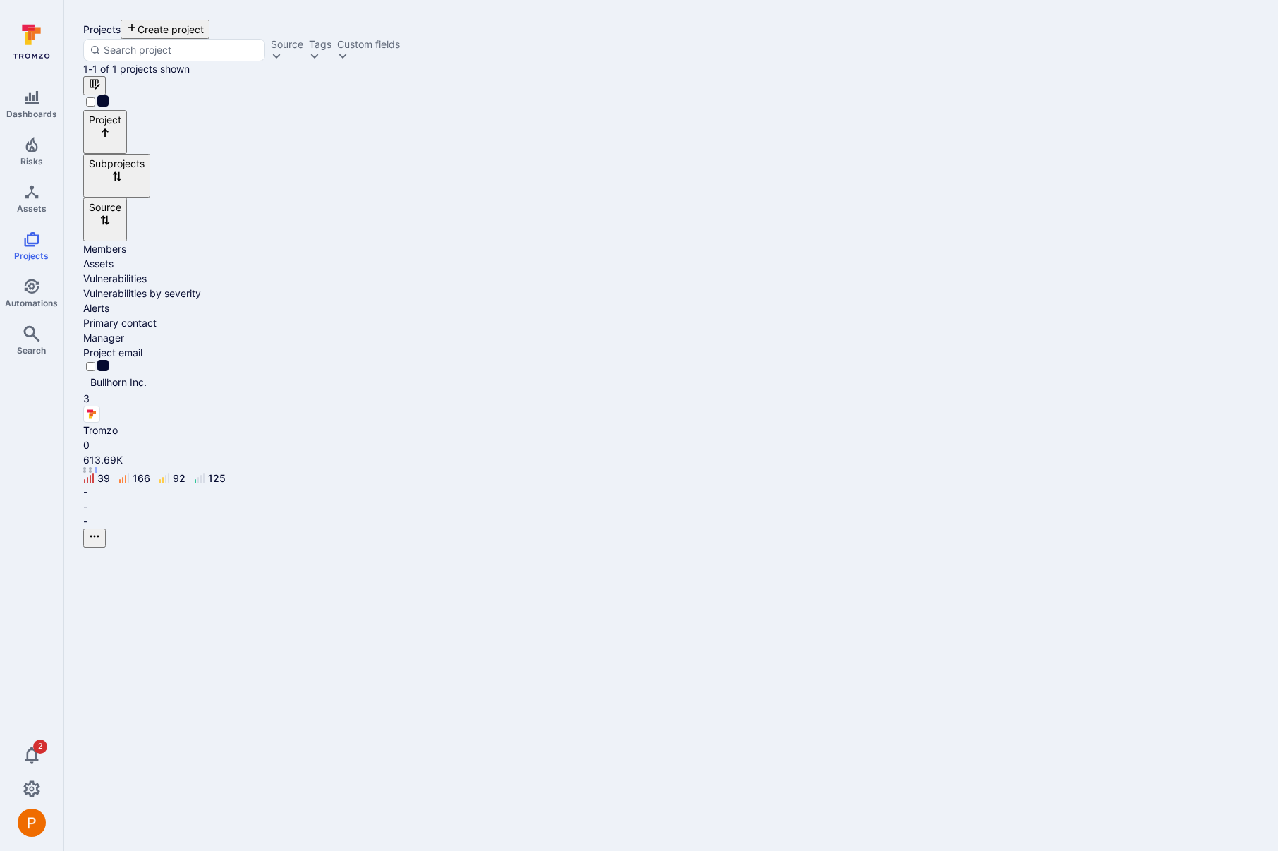
click at [83, 387] on icon "Cell for Project" at bounding box center [83, 387] width 0 height 0
click at [103, 762] on icon "Cell for Project" at bounding box center [103, 762] width 0 height 0
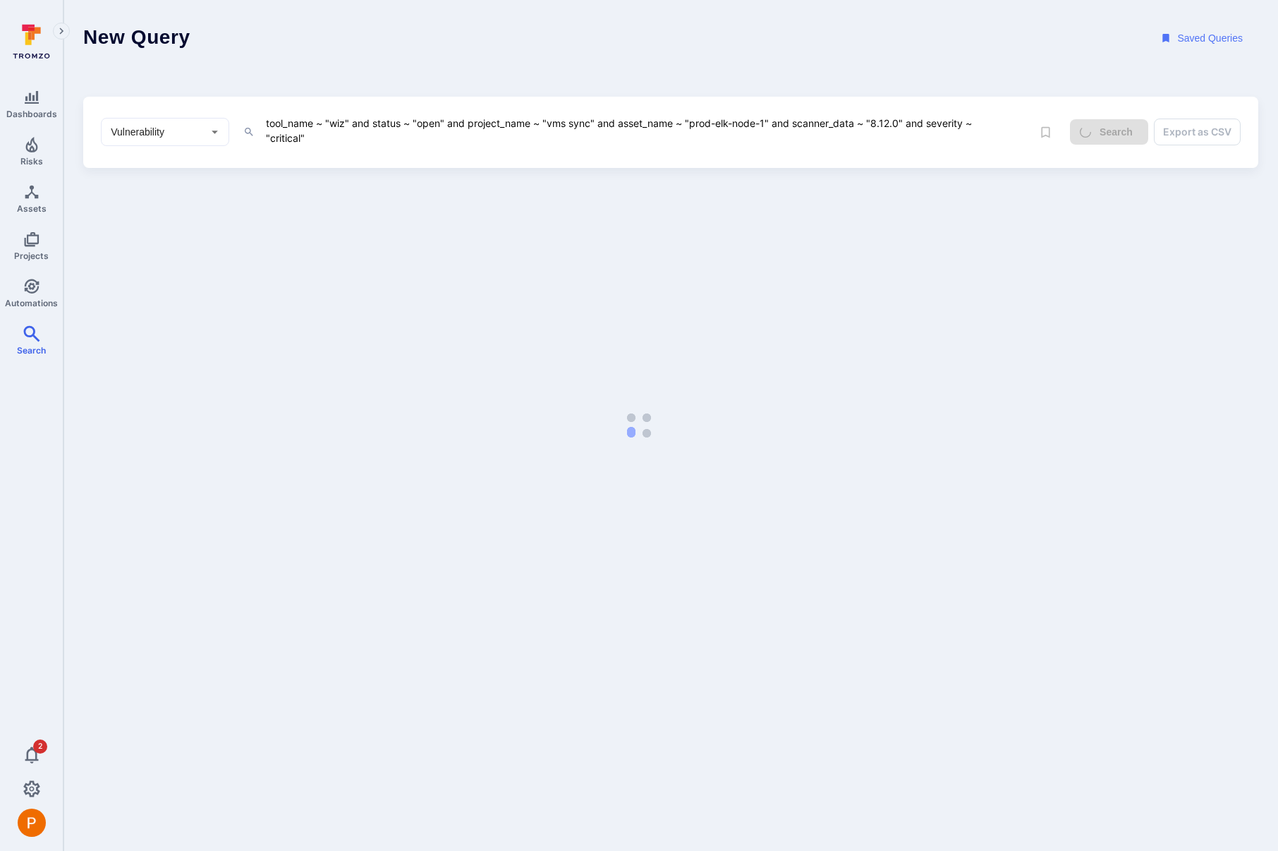
drag, startPoint x: 619, startPoint y: 124, endPoint x: 902, endPoint y: 121, distance: 282.8
click at [902, 121] on textarea "tool_name ~ "wiz" and status ~ "open" and project_name ~ "vms sync" and asset_n…" at bounding box center [638, 130] width 748 height 32
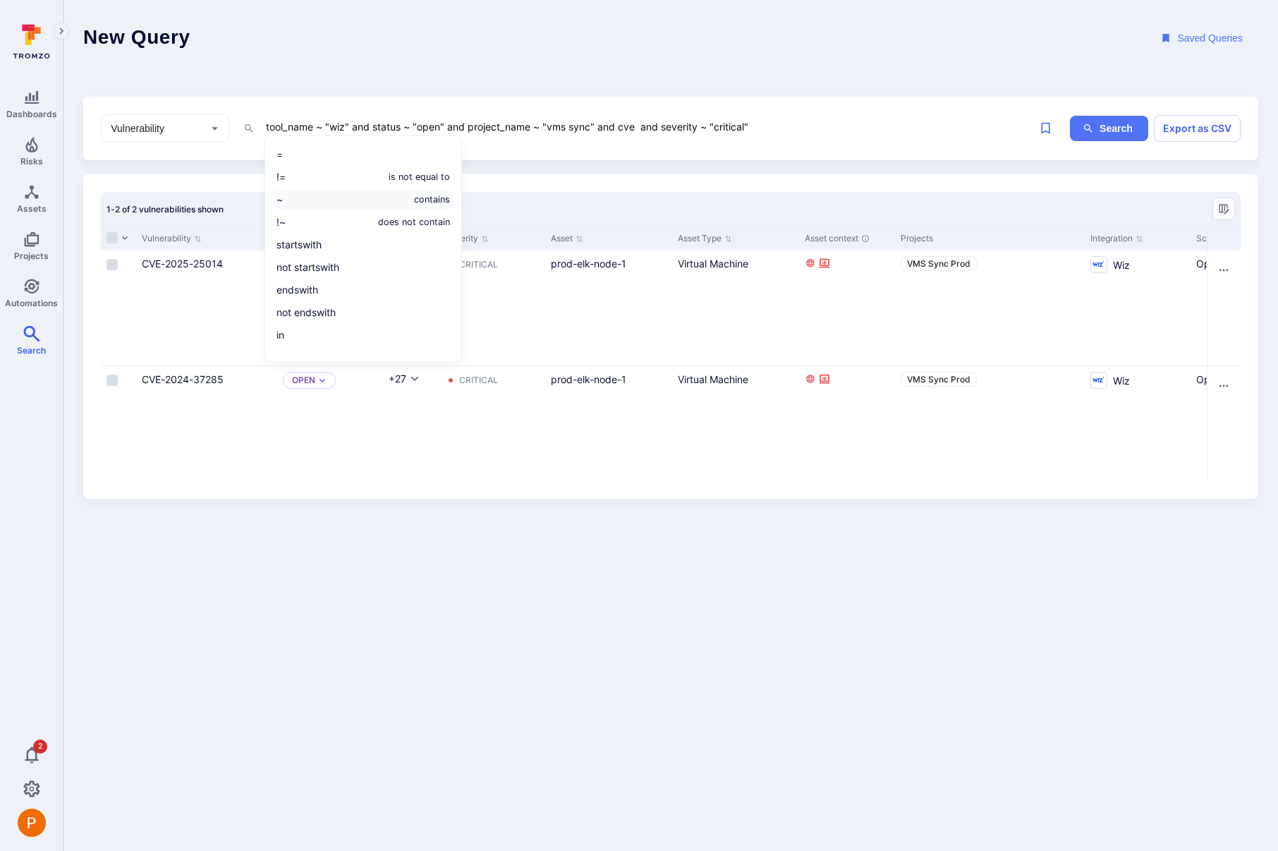
click at [384, 199] on li "~ contains" at bounding box center [363, 200] width 179 height 20
paste textarea "CVE-2022-37434"
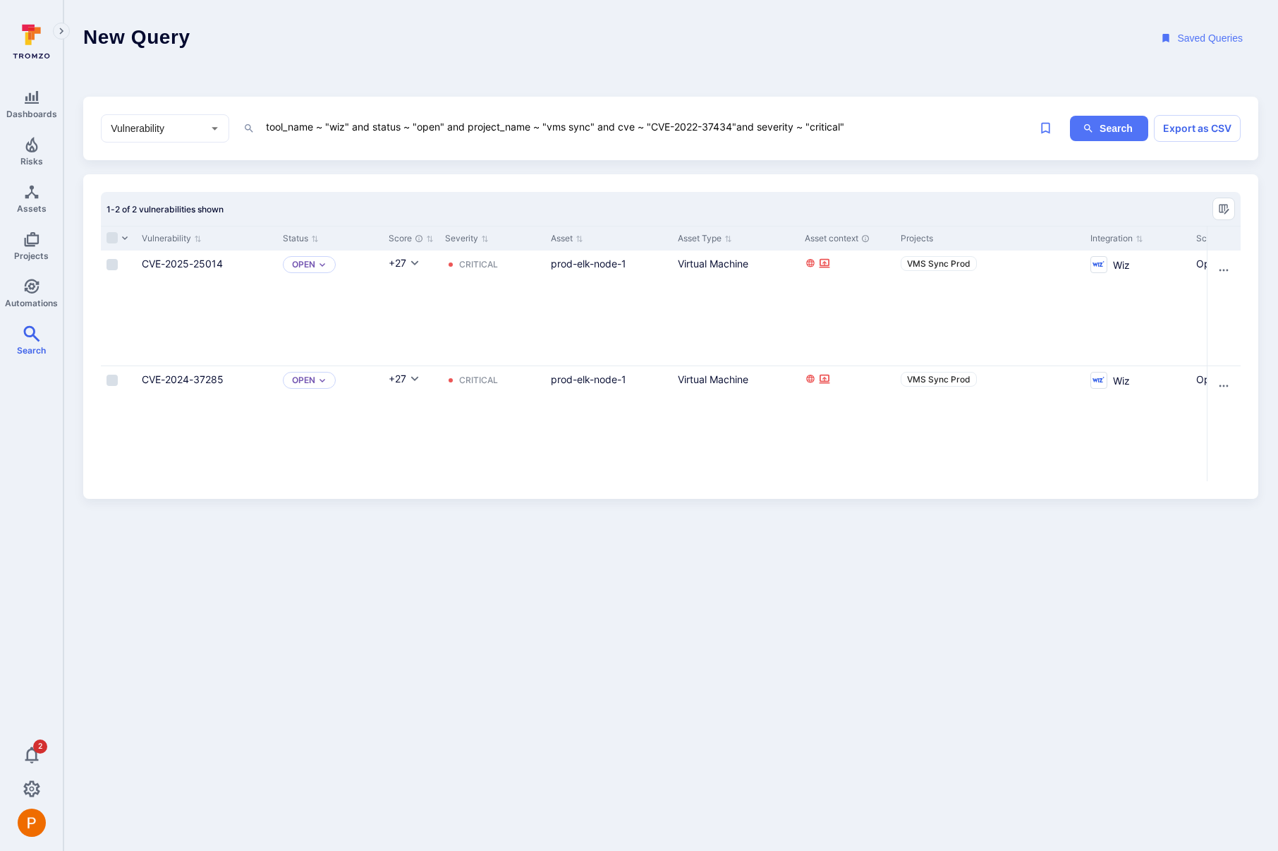
click at [738, 128] on textarea "tool_name ~ "wiz" and status ~ "open" and project_name ~ "vms sync" and cve ~ "…" at bounding box center [638, 127] width 748 height 18
click at [902, 128] on textarea "tool_name ~ "wiz" and status ~ "open" and project_name ~ "vms sync" and cve ~ "…" at bounding box center [638, 127] width 748 height 18
click at [1086, 133] on icon "ig-search" at bounding box center [1088, 128] width 11 height 11
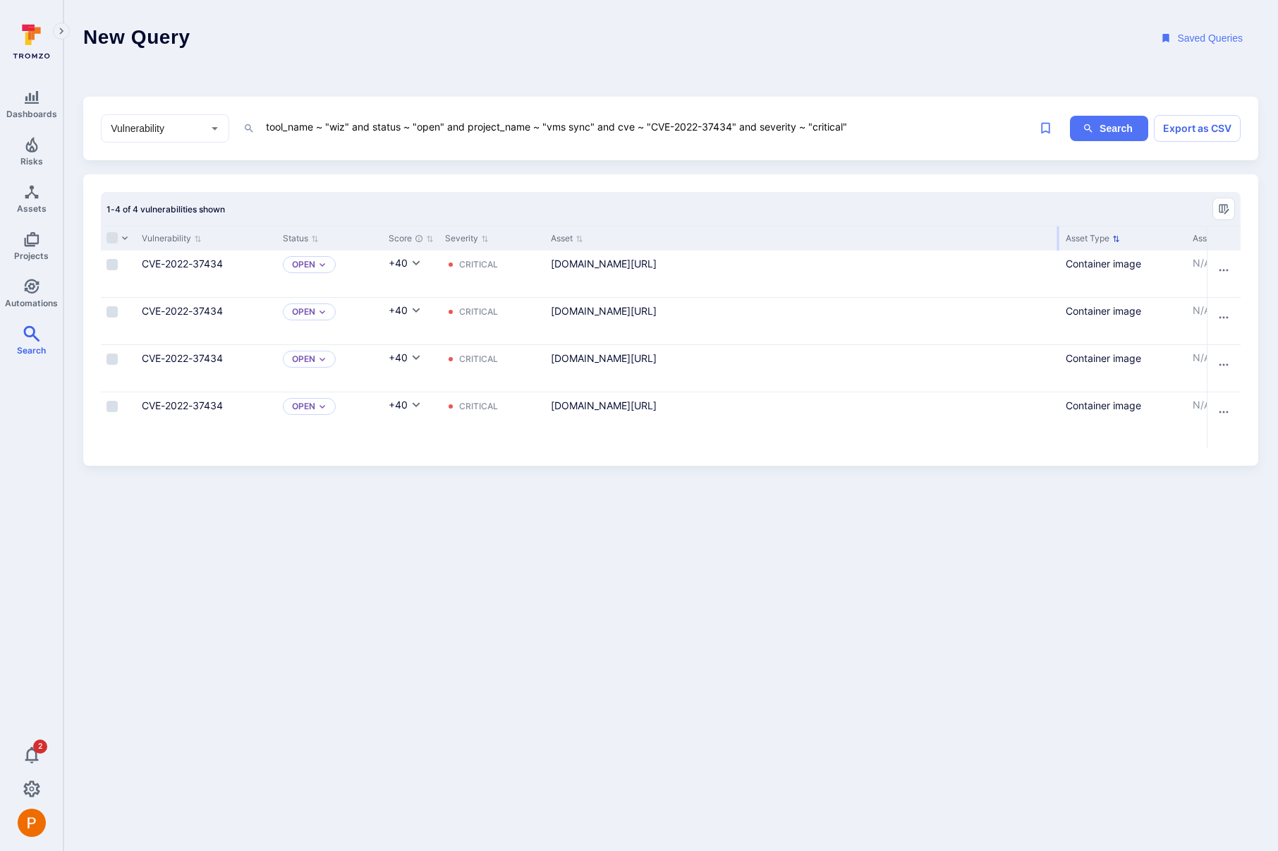
drag, startPoint x: 669, startPoint y: 234, endPoint x: 1057, endPoint y: 238, distance: 387.9
click at [1057, 238] on div at bounding box center [1058, 238] width 2 height 24
drag, startPoint x: 619, startPoint y: 130, endPoint x: 738, endPoint y: 131, distance: 119.2
click at [738, 131] on textarea "tool_name ~ "wiz" and status ~ "open" and project_name ~ "vms sync" and cve ~ "…" at bounding box center [638, 127] width 748 height 18
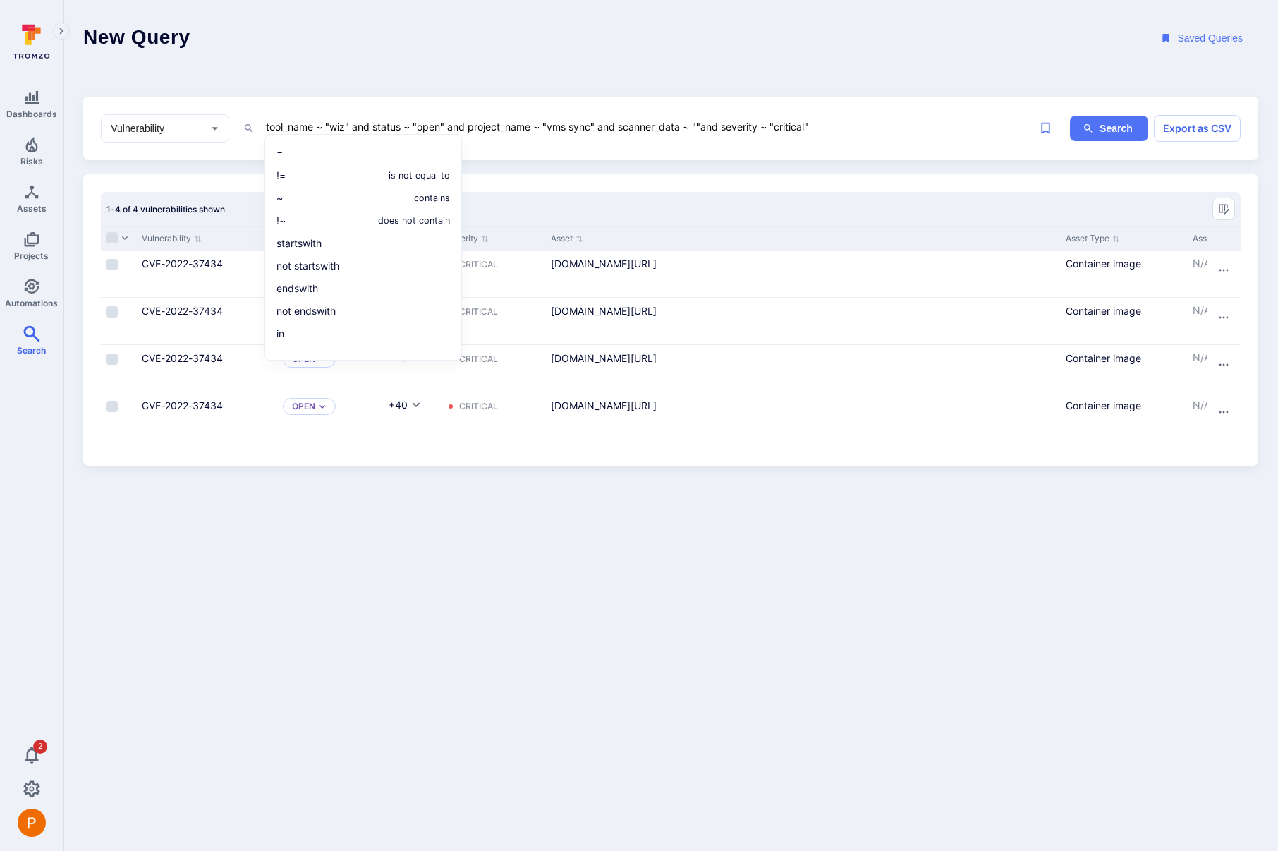
paste textarea "1.44.72"
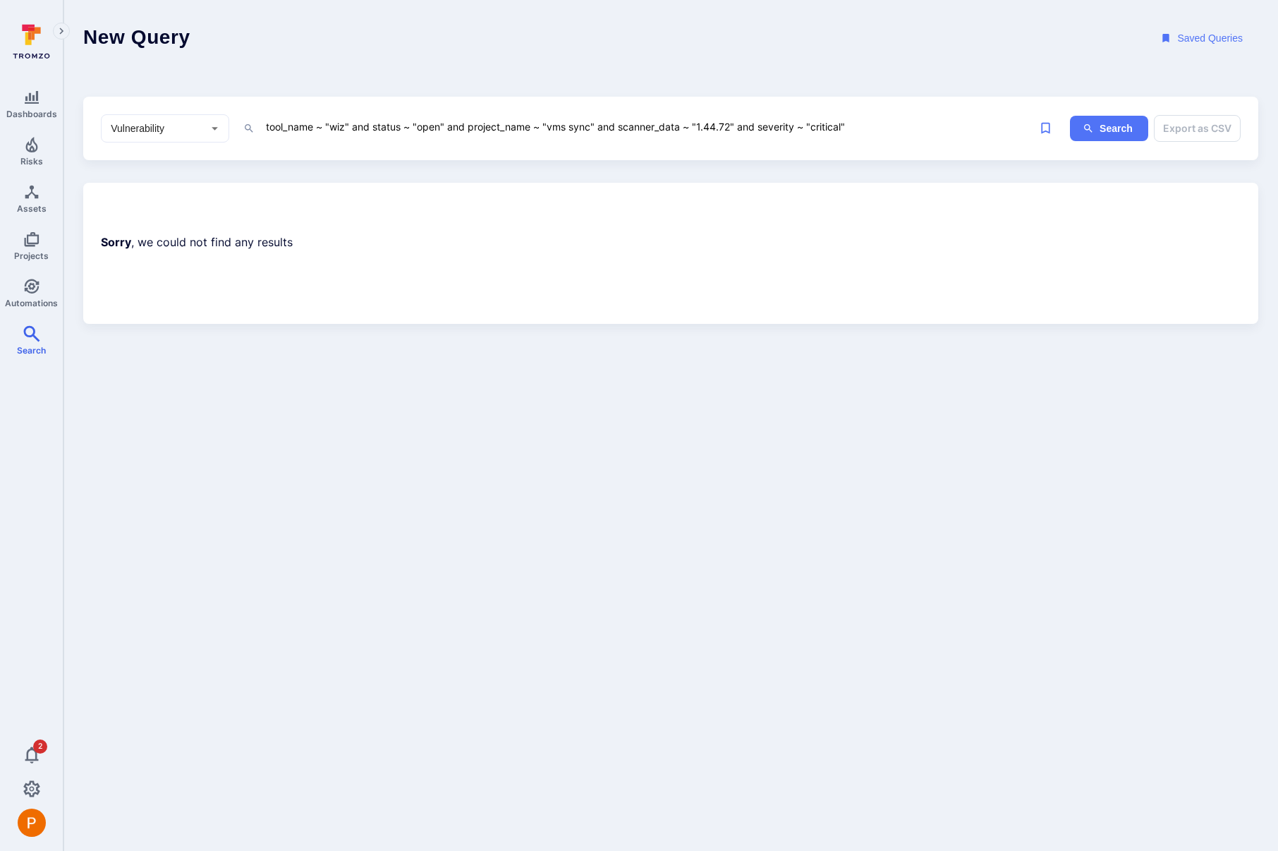
drag, startPoint x: 729, startPoint y: 128, endPoint x: 698, endPoint y: 127, distance: 31.0
click at [698, 127] on textarea "tool_name ~ "wiz" and status ~ "open" and project_name ~ "vms sync" and scanner…" at bounding box center [638, 127] width 748 height 18
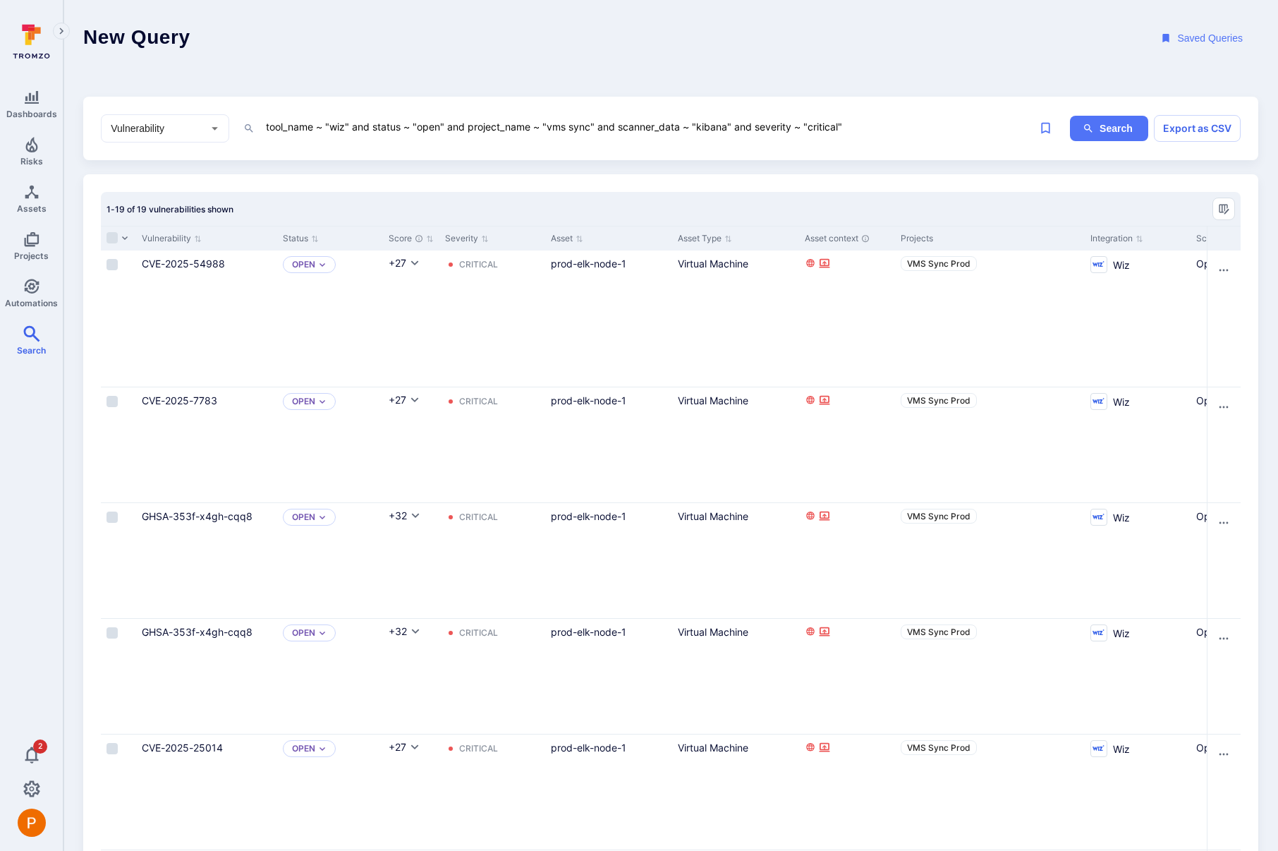
click at [736, 125] on textarea "tool_name ~ "wiz" and status ~ "open" and project_name ~ "vms sync" and scanner…" at bounding box center [638, 127] width 748 height 18
click at [322, 153] on b "scanner_data" at bounding box center [309, 154] width 66 height 12
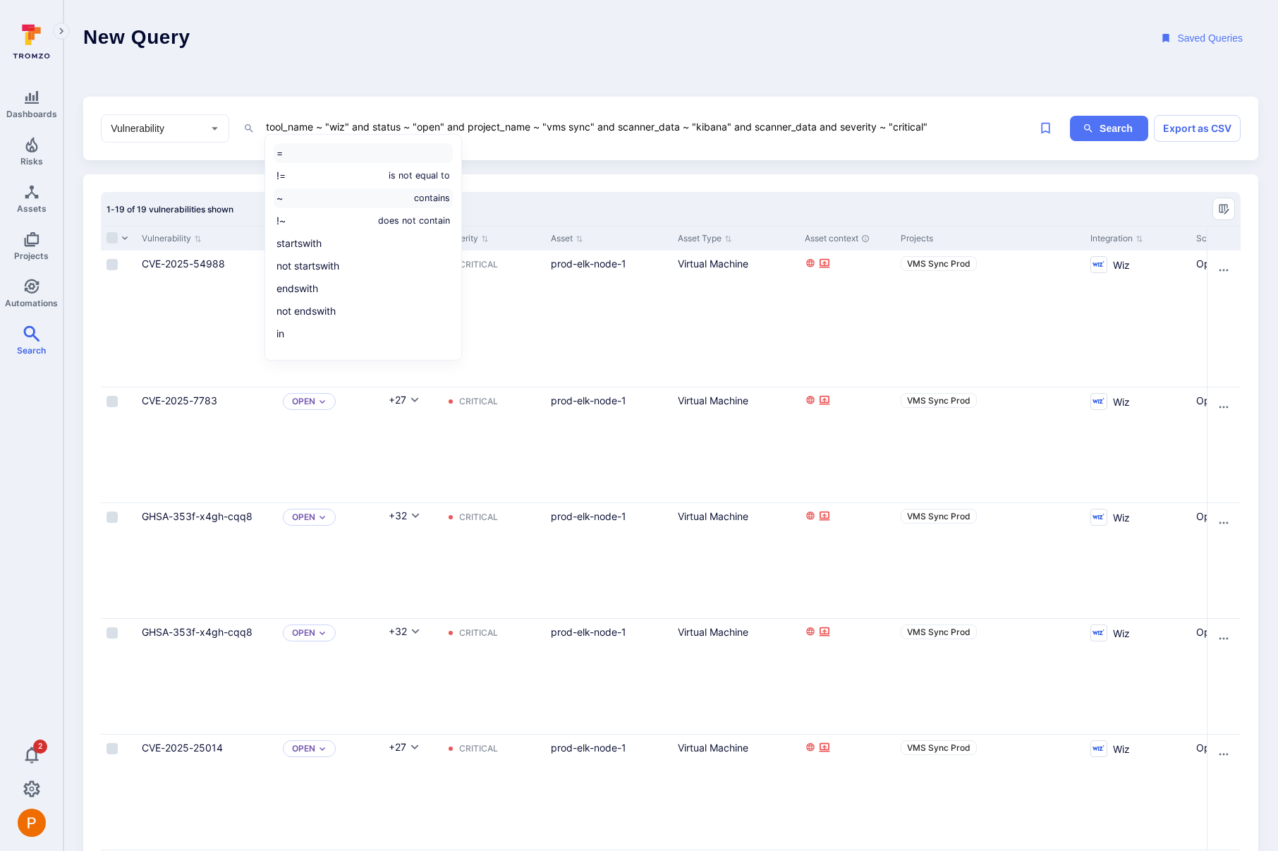
click at [319, 192] on li "~ contains" at bounding box center [363, 198] width 179 height 20
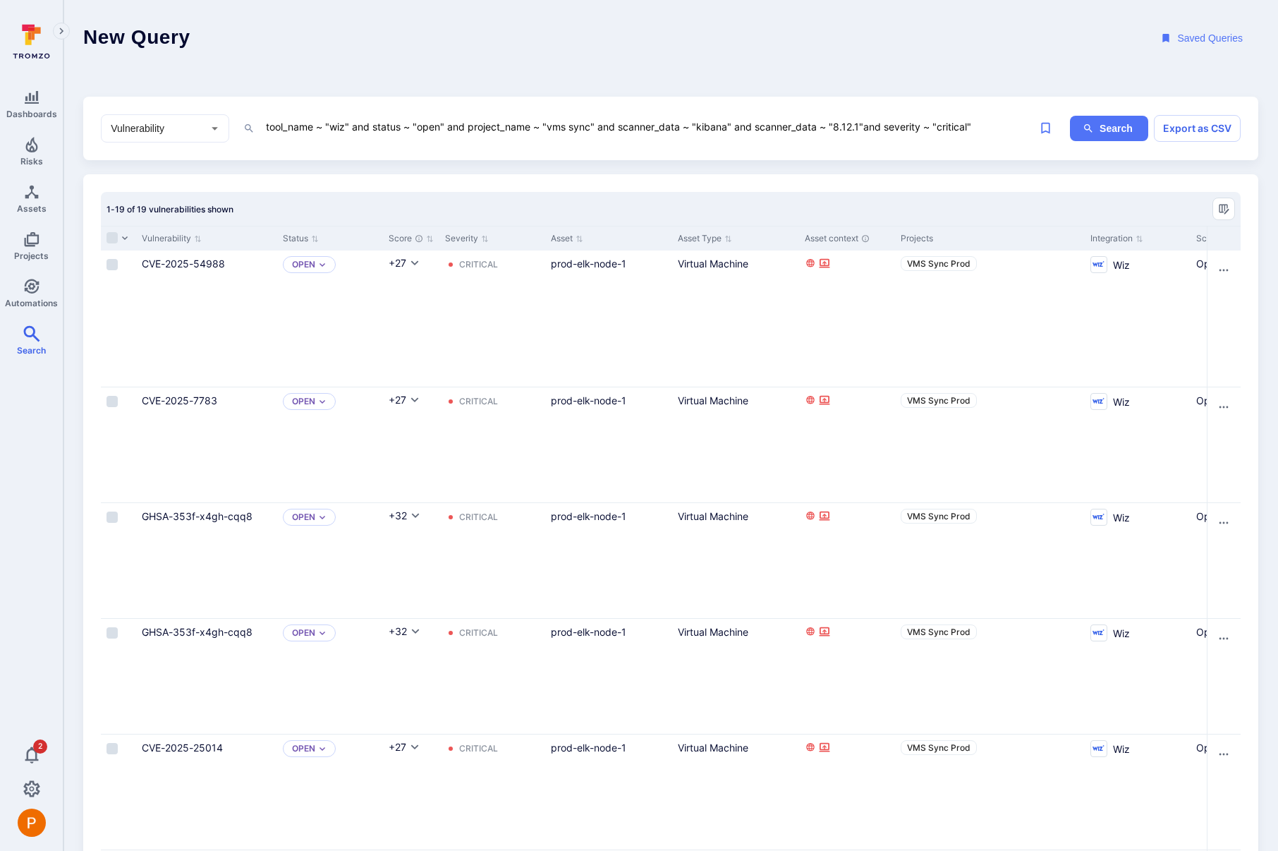
click at [865, 124] on textarea "tool_name ~ "wiz" and status ~ "open" and project_name ~ "vms sync" and scanner…" at bounding box center [638, 127] width 748 height 18
click at [846, 128] on textarea "tool_name ~ "wiz" and status ~ "open" and project_name ~ "vms sync" and scanner…" at bounding box center [638, 127] width 748 height 18
click at [1113, 132] on button "Search" at bounding box center [1109, 129] width 78 height 26
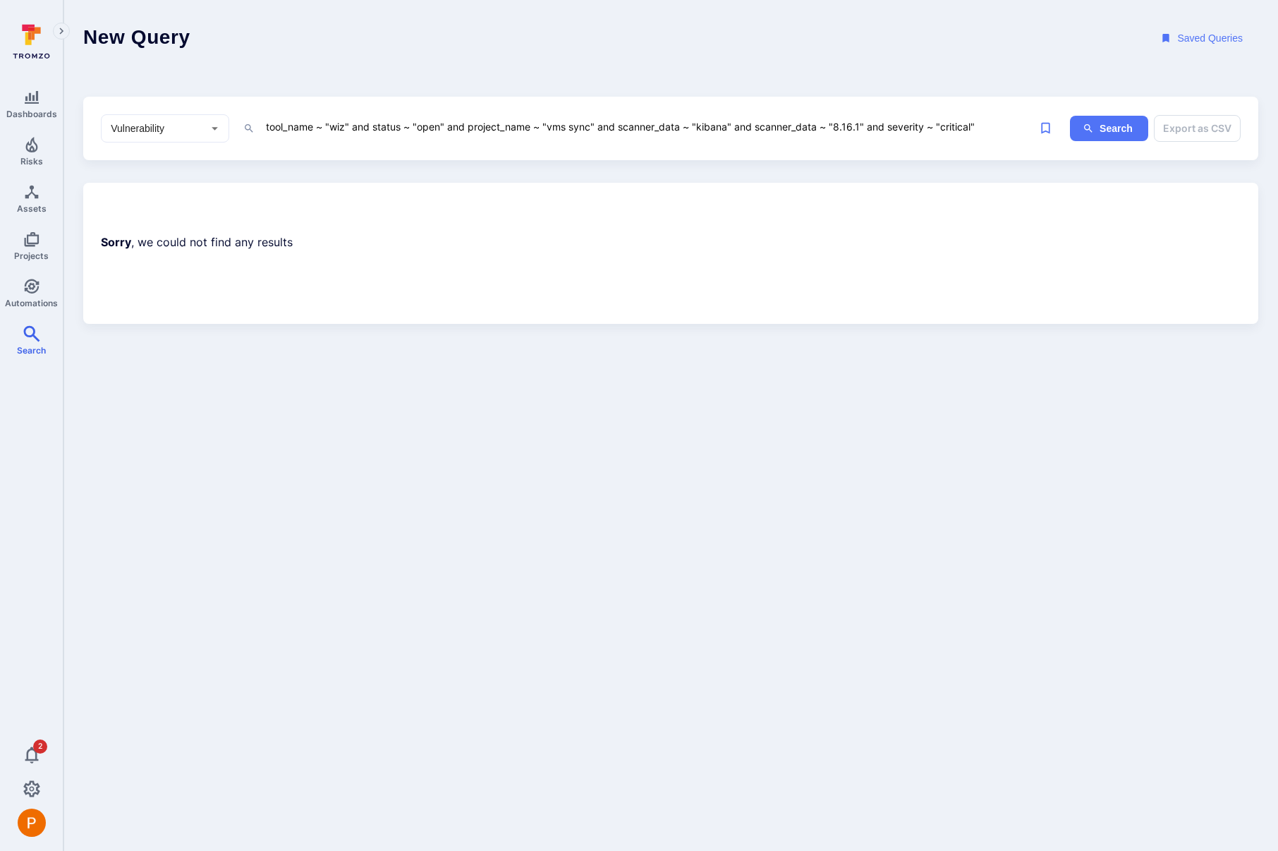
drag, startPoint x: 843, startPoint y: 128, endPoint x: 851, endPoint y: 128, distance: 8.5
click at [851, 128] on textarea "tool_name ~ "wiz" and status ~ "open" and project_name ~ "vms sync" and scanner…" at bounding box center [638, 127] width 748 height 18
click at [860, 126] on textarea "tool_name ~ "wiz" and status ~ "open" and project_name ~ "vms sync" and scanner…" at bounding box center [638, 127] width 748 height 18
click at [1100, 122] on button "Search" at bounding box center [1109, 129] width 78 height 26
click at [858, 126] on textarea "tool_name ~ "wiz" and status ~ "open" and project_name ~ "vms sync" and scanner…" at bounding box center [638, 127] width 748 height 18
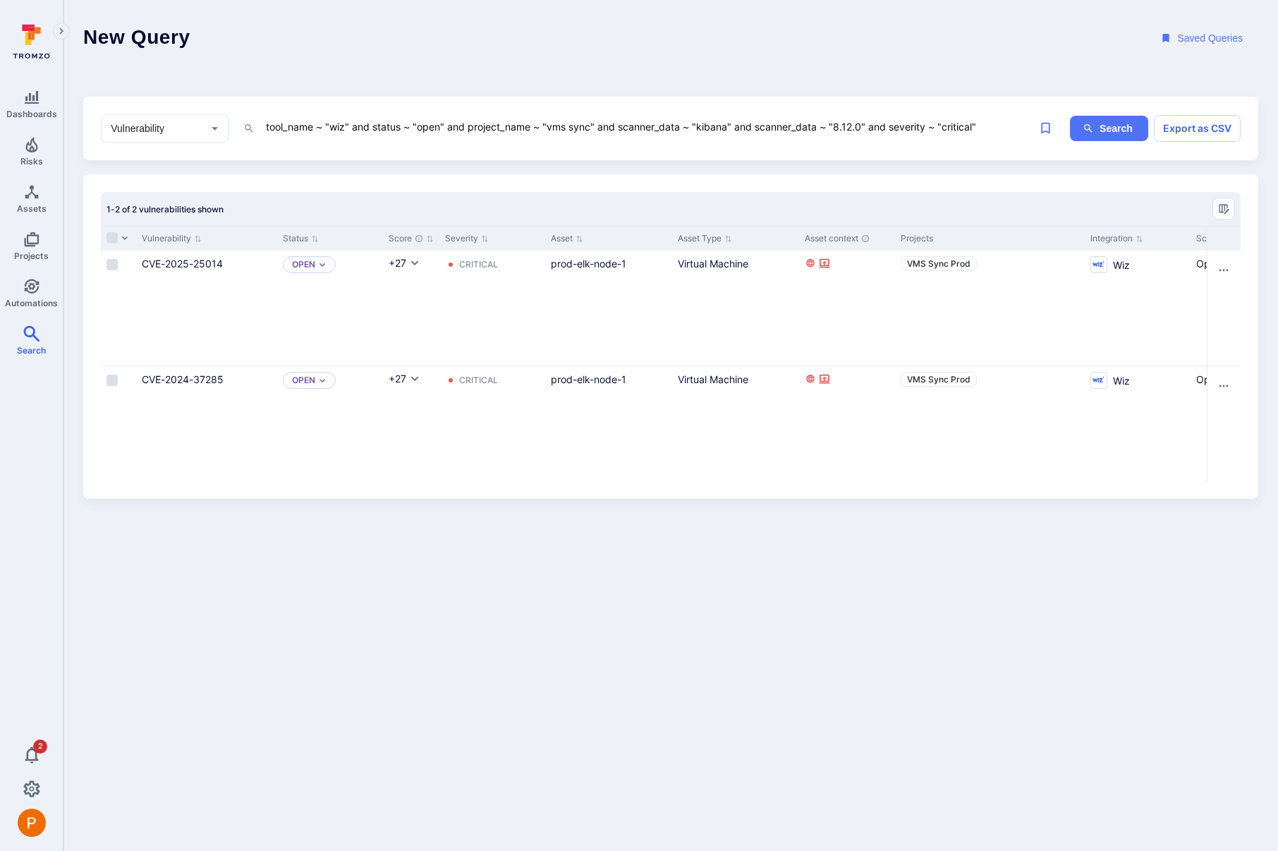
type textarea "tool_name ~ "wiz" and status ~ "open" and project_name ~ "vms sync" and scanner…"
